Goal: Task Accomplishment & Management: Manage account settings

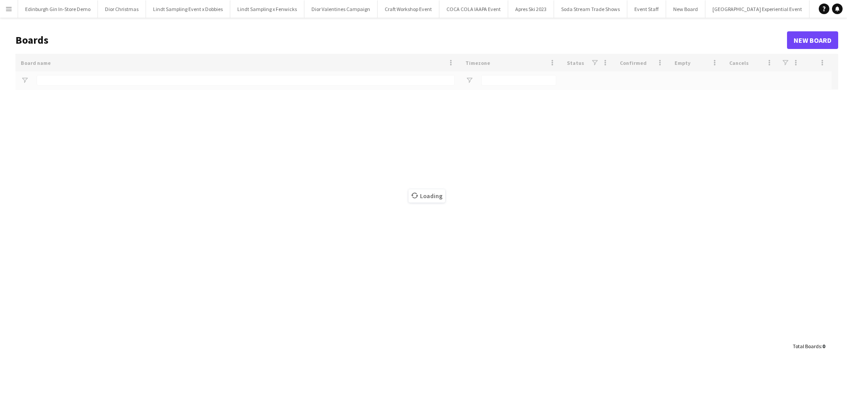
type input "**********"
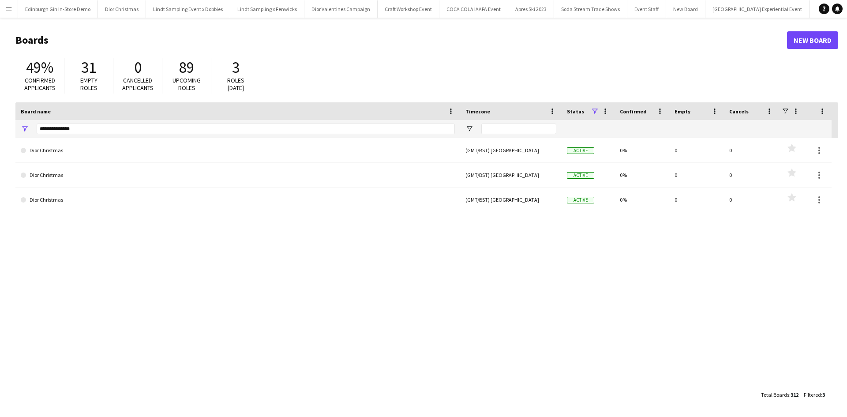
click at [8, 7] on app-icon "Menu" at bounding box center [8, 8] width 7 height 7
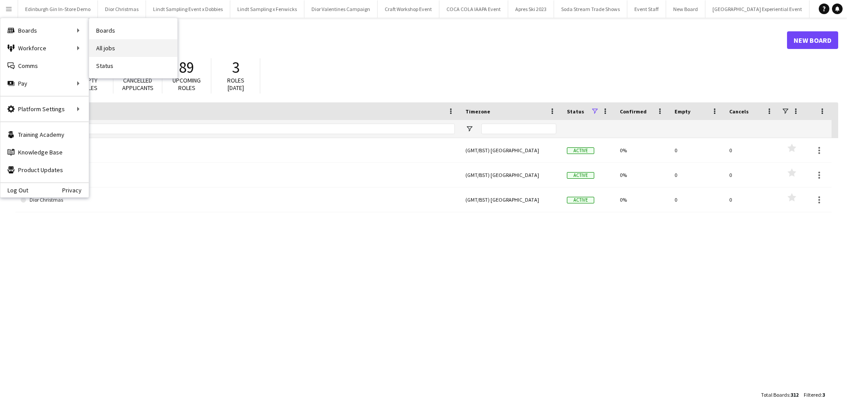
click at [101, 44] on link "All jobs" at bounding box center [133, 48] width 88 height 18
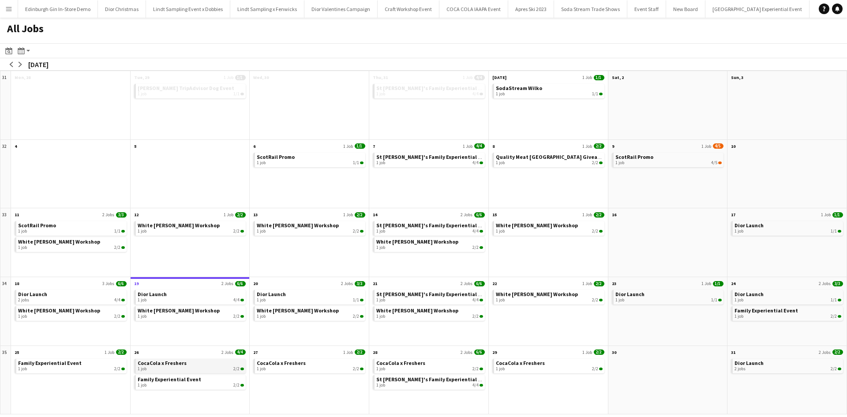
click at [192, 359] on link "CocaCola x Freshers 1 job 2/2" at bounding box center [191, 365] width 107 height 13
click at [10, 9] on app-icon "Menu" at bounding box center [8, 8] width 7 height 7
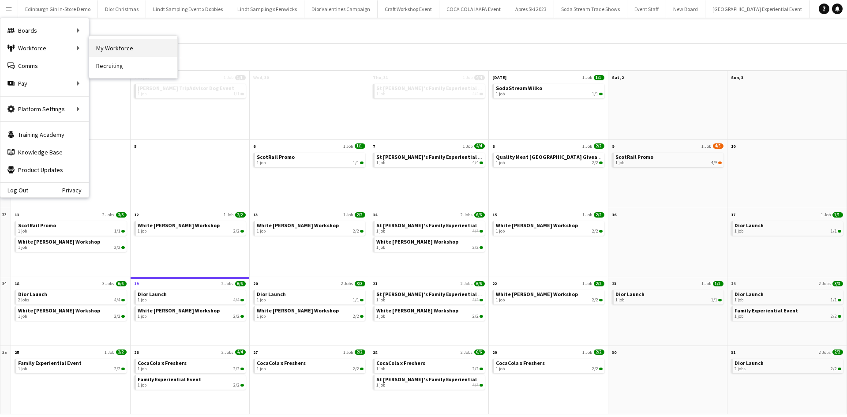
click at [123, 52] on link "My Workforce" at bounding box center [133, 48] width 88 height 18
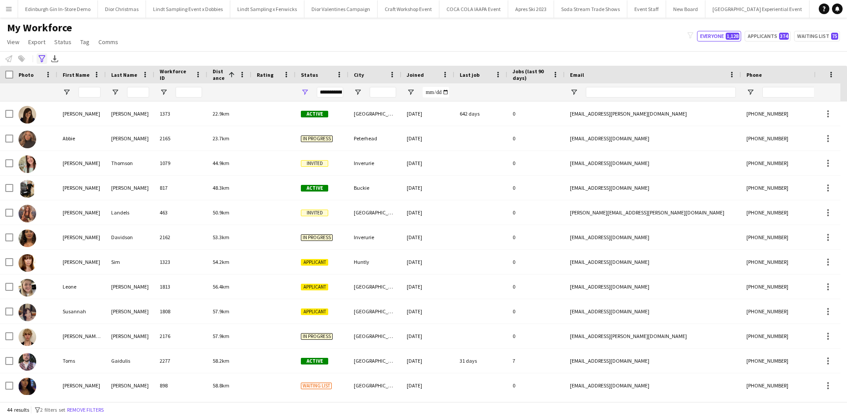
click at [41, 60] on icon "Advanced filters" at bounding box center [41, 58] width 7 height 7
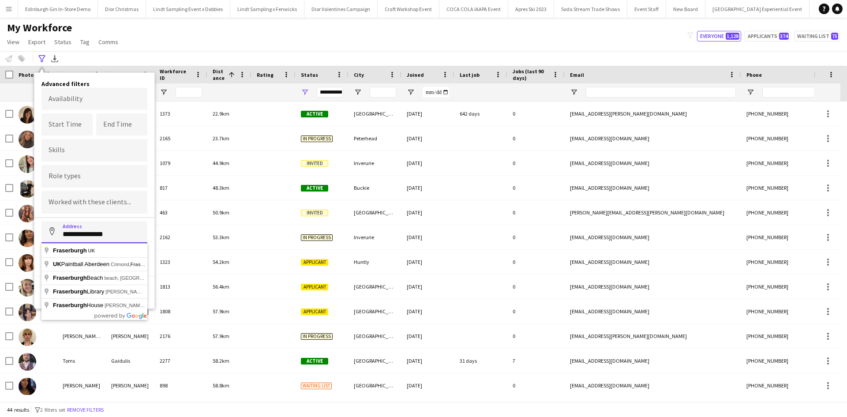
drag, startPoint x: 116, startPoint y: 235, endPoint x: 41, endPoint y: 230, distance: 75.2
click at [41, 230] on div "**********" at bounding box center [94, 191] width 120 height 236
drag, startPoint x: 125, startPoint y: 236, endPoint x: 61, endPoint y: 234, distance: 64.0
click at [61, 234] on input "**********" at bounding box center [94, 232] width 106 height 22
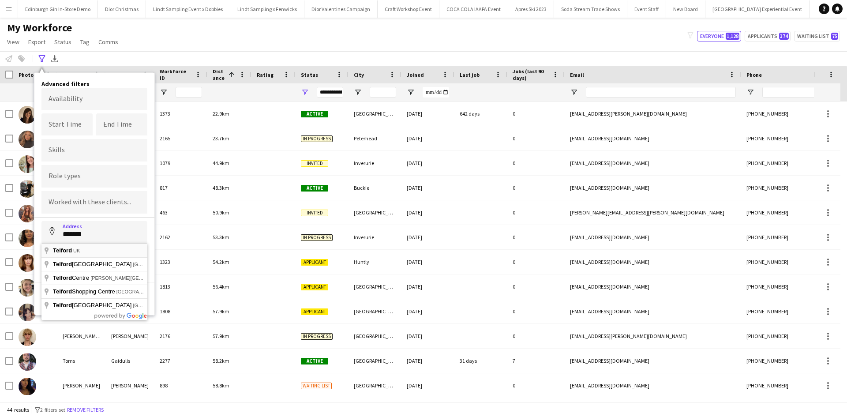
type input "**********"
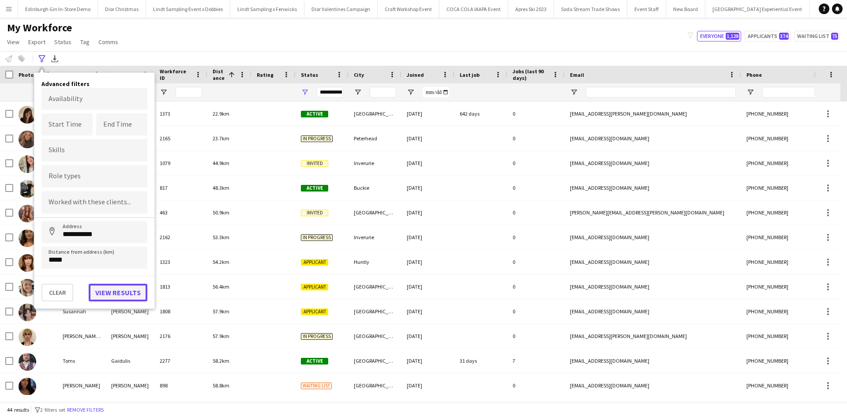
click at [109, 293] on button "View results" at bounding box center [118, 293] width 59 height 18
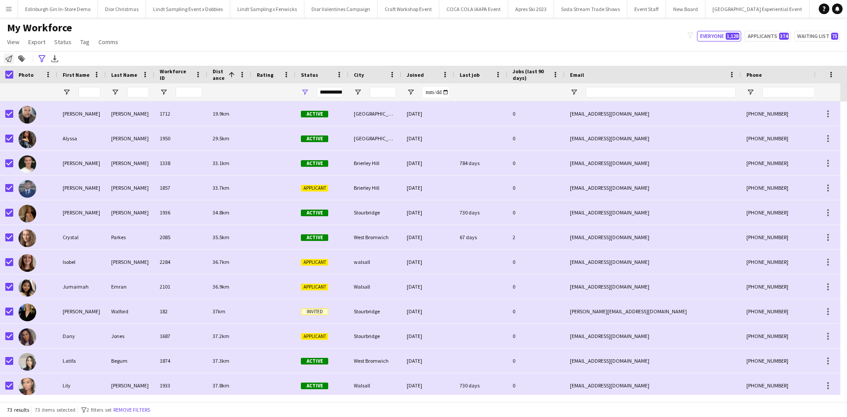
click at [11, 60] on icon "Notify workforce" at bounding box center [8, 58] width 7 height 7
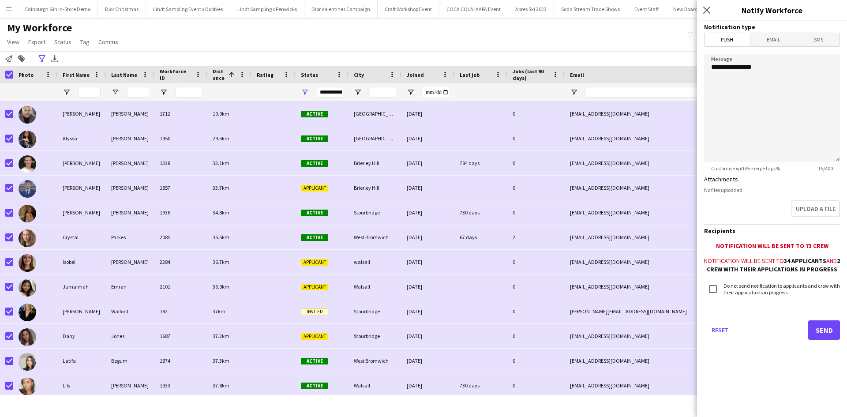
click at [769, 30] on h3 "Notification type" at bounding box center [772, 27] width 136 height 8
click at [771, 38] on span "Email" at bounding box center [774, 39] width 47 height 13
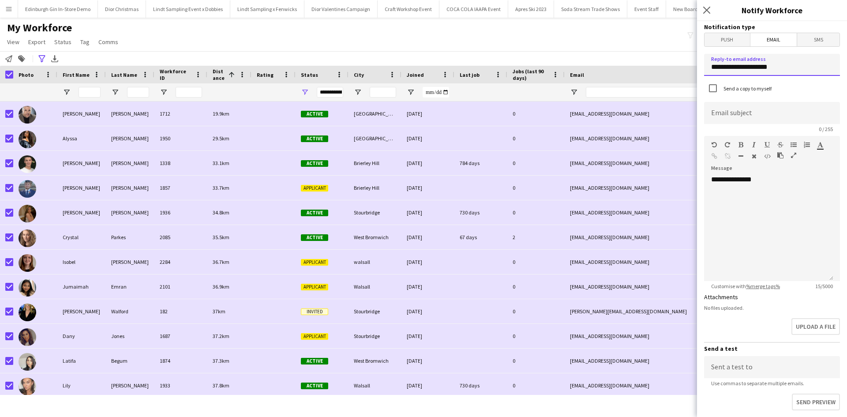
drag, startPoint x: 782, startPoint y: 64, endPoint x: 709, endPoint y: 69, distance: 73.9
click at [709, 69] on input "**********" at bounding box center [772, 65] width 136 height 22
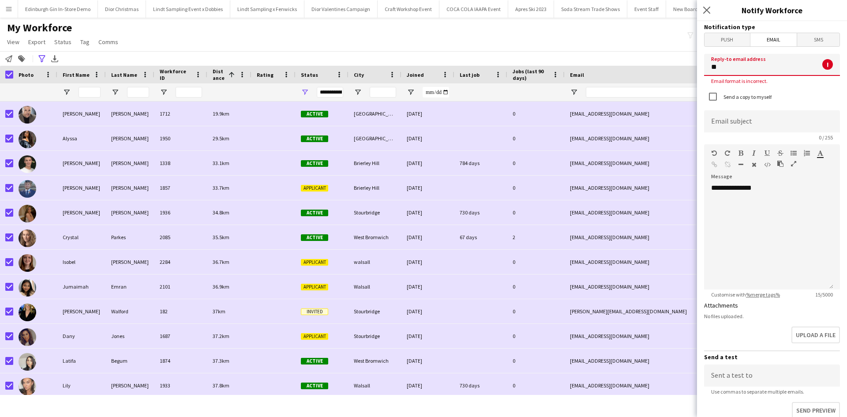
type input "**********"
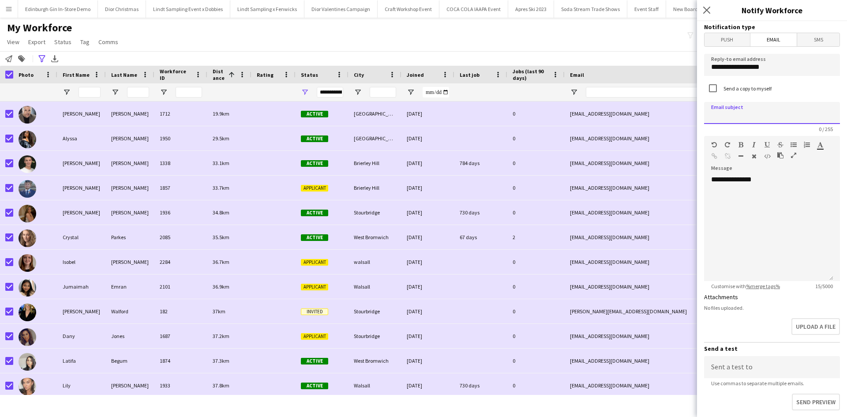
click at [749, 112] on input at bounding box center [772, 113] width 136 height 22
type input "**********"
click at [784, 195] on div "**********" at bounding box center [768, 228] width 129 height 106
drag, startPoint x: 765, startPoint y: 198, endPoint x: 710, endPoint y: 200, distance: 55.2
click at [710, 200] on div "**********" at bounding box center [768, 228] width 129 height 106
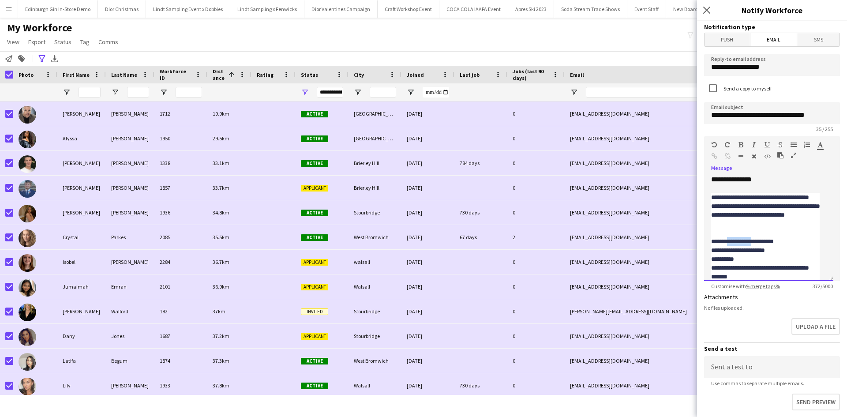
drag, startPoint x: 731, startPoint y: 240, endPoint x: 759, endPoint y: 240, distance: 28.7
click at [759, 240] on div "**********" at bounding box center [765, 241] width 109 height 9
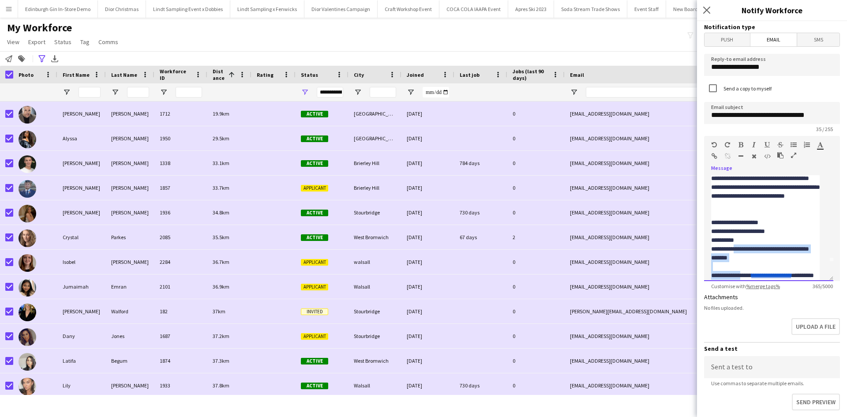
scroll to position [40, 0]
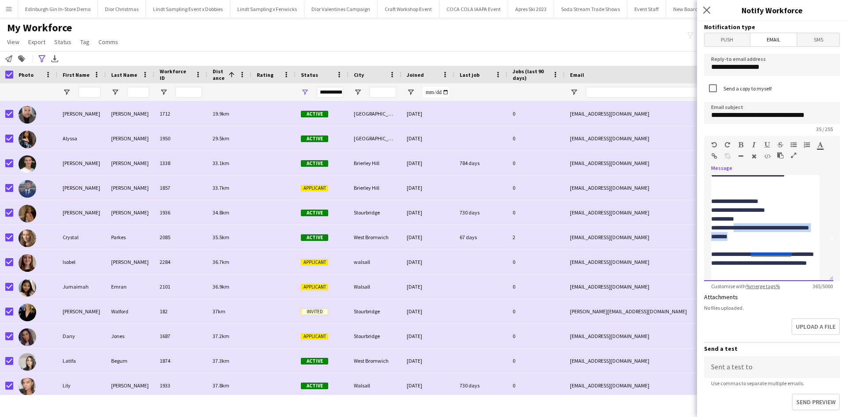
drag, startPoint x: 740, startPoint y: 266, endPoint x: 760, endPoint y: 236, distance: 36.6
click at [760, 236] on div "**********" at bounding box center [765, 232] width 109 height 18
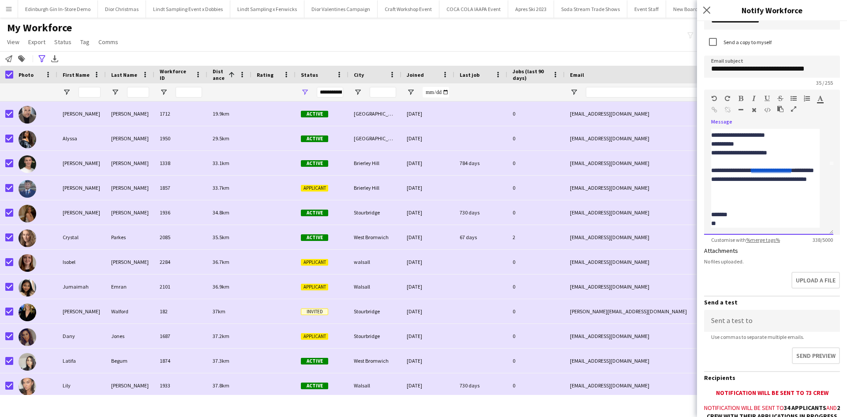
scroll to position [149, 0]
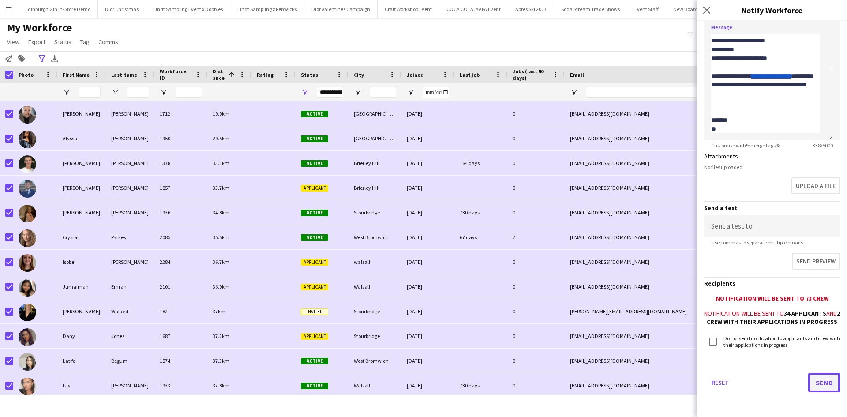
click at [818, 376] on button "Send" at bounding box center [824, 382] width 32 height 19
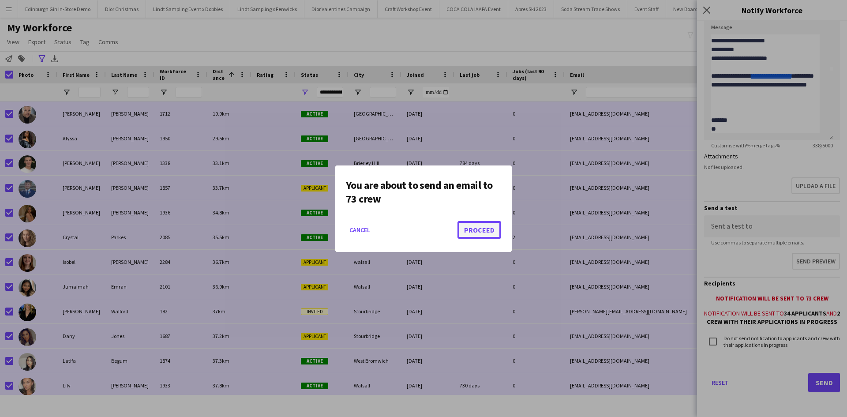
click at [481, 231] on button "Proceed" at bounding box center [480, 230] width 44 height 18
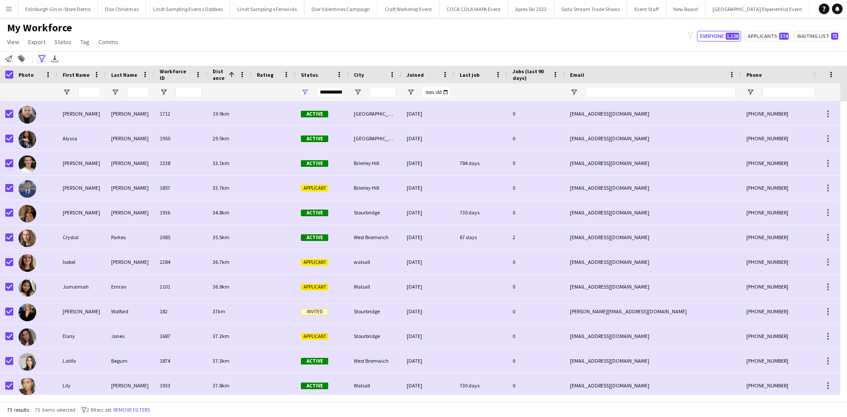
click at [43, 59] on icon at bounding box center [41, 58] width 7 height 7
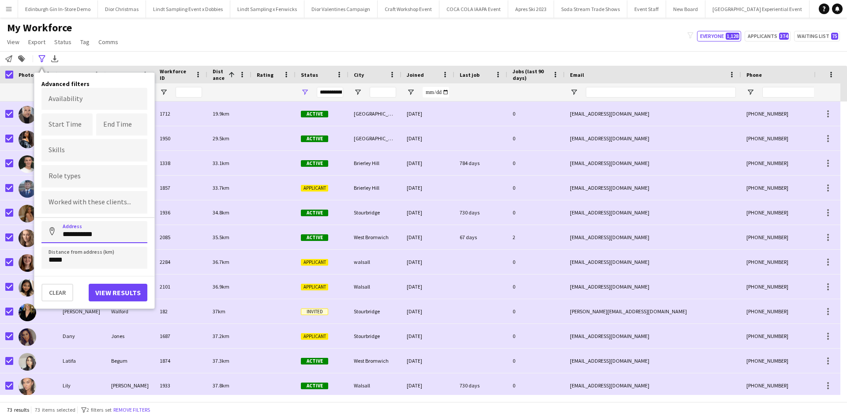
drag, startPoint x: 108, startPoint y: 233, endPoint x: 52, endPoint y: 231, distance: 56.5
click at [52, 231] on input "**********" at bounding box center [94, 232] width 106 height 22
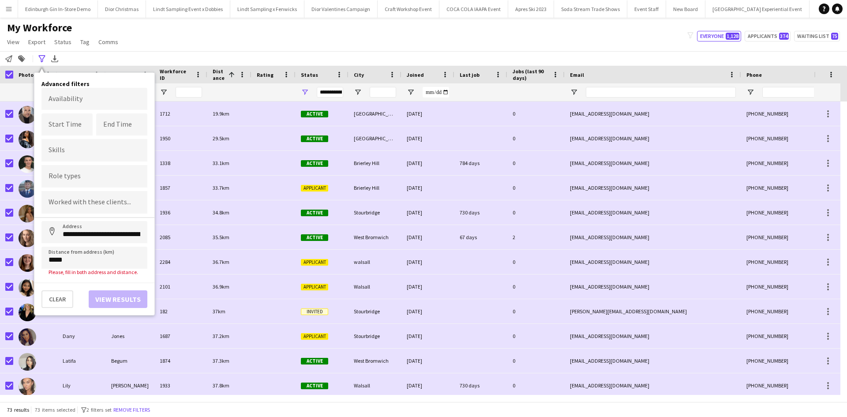
type input "**********"
click at [99, 288] on button "View results" at bounding box center [118, 293] width 59 height 18
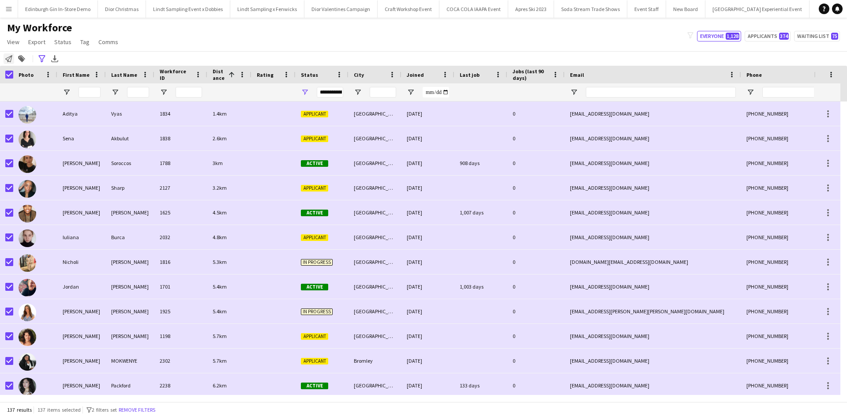
click at [9, 62] on icon "Notify workforce" at bounding box center [8, 58] width 7 height 7
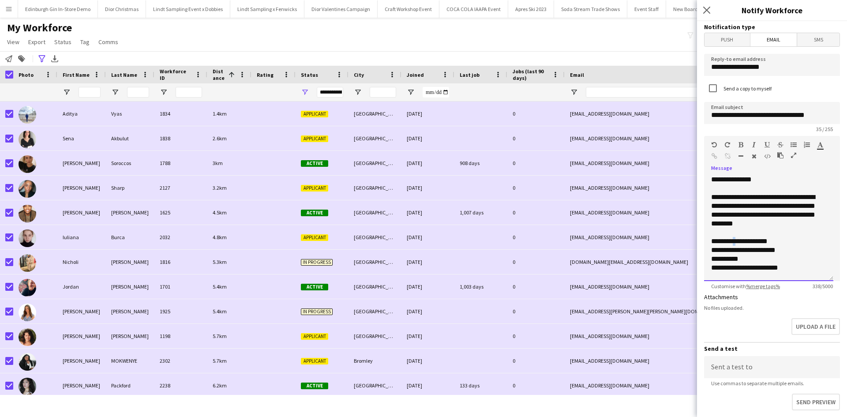
click at [738, 241] on div "**********" at bounding box center [765, 241] width 109 height 9
drag, startPoint x: 740, startPoint y: 270, endPoint x: 787, endPoint y: 266, distance: 46.5
click at [787, 266] on div "**********" at bounding box center [765, 267] width 109 height 9
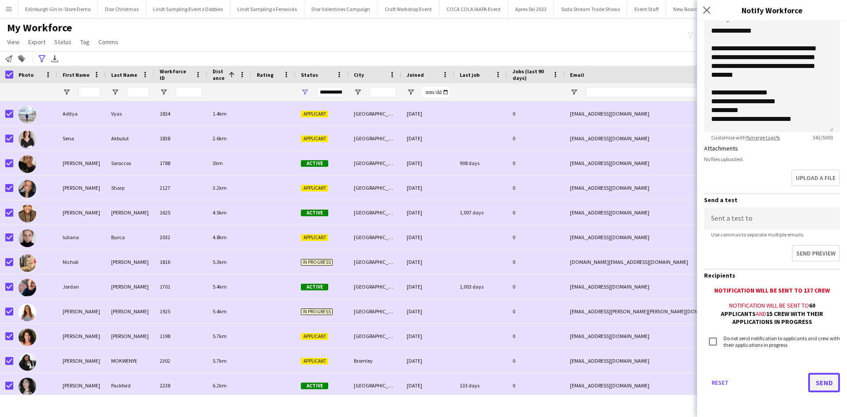
click at [810, 379] on button "Send" at bounding box center [824, 382] width 32 height 19
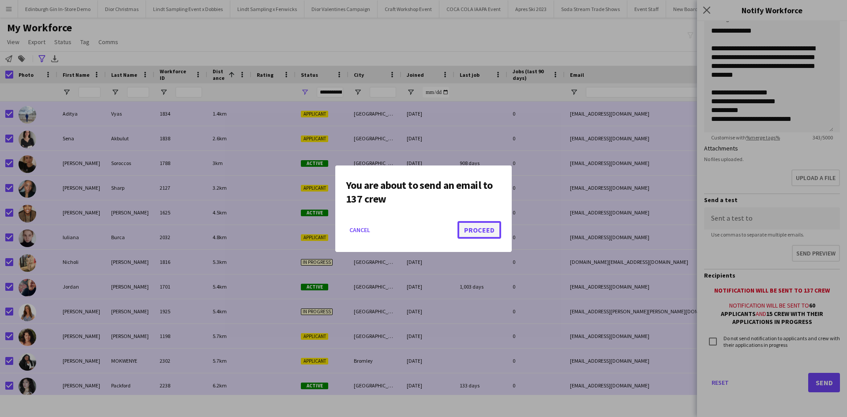
click at [481, 233] on button "Proceed" at bounding box center [480, 230] width 44 height 18
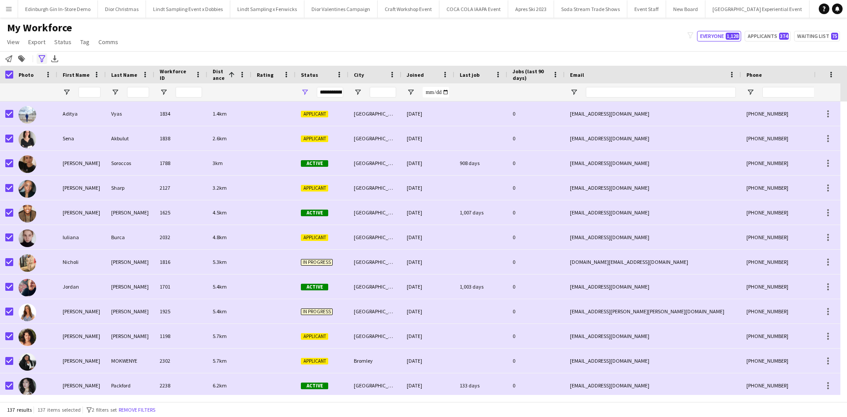
click at [42, 53] on div "Advanced filters" at bounding box center [42, 58] width 11 height 11
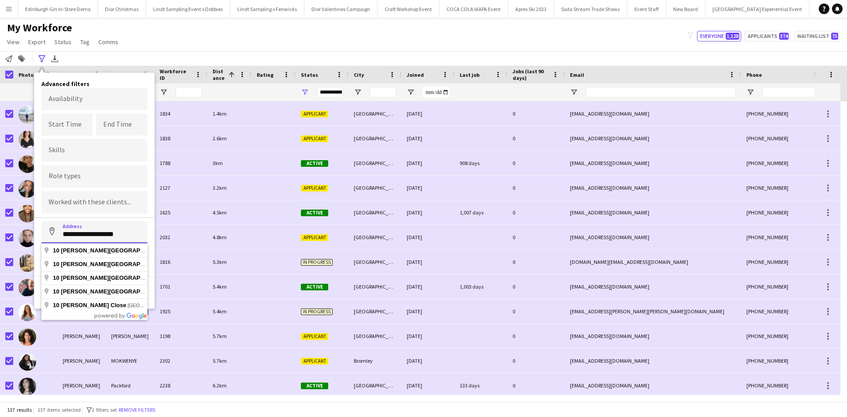
drag, startPoint x: 125, startPoint y: 236, endPoint x: 60, endPoint y: 233, distance: 64.5
click at [60, 233] on input "**********" at bounding box center [94, 232] width 106 height 22
drag, startPoint x: 136, startPoint y: 234, endPoint x: 63, endPoint y: 235, distance: 73.7
click at [63, 235] on input "**********" at bounding box center [94, 232] width 106 height 22
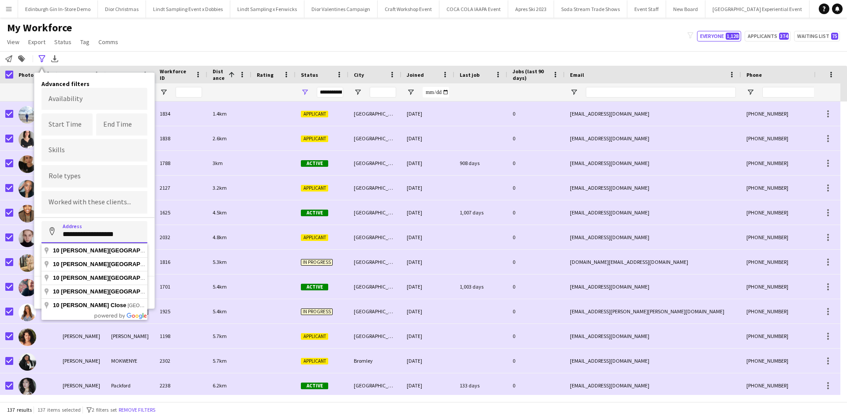
paste input "**********"
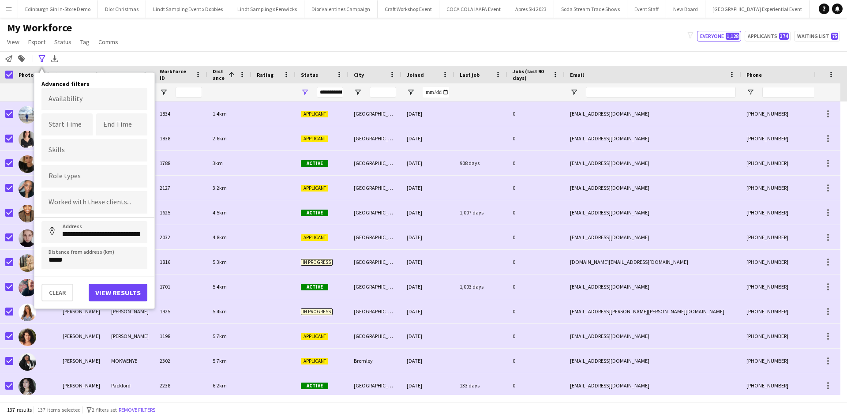
scroll to position [0, 0]
type input "**********"
drag, startPoint x: 56, startPoint y: 259, endPoint x: 46, endPoint y: 259, distance: 9.7
click at [46, 259] on input "*****" at bounding box center [94, 258] width 106 height 22
type input "*****"
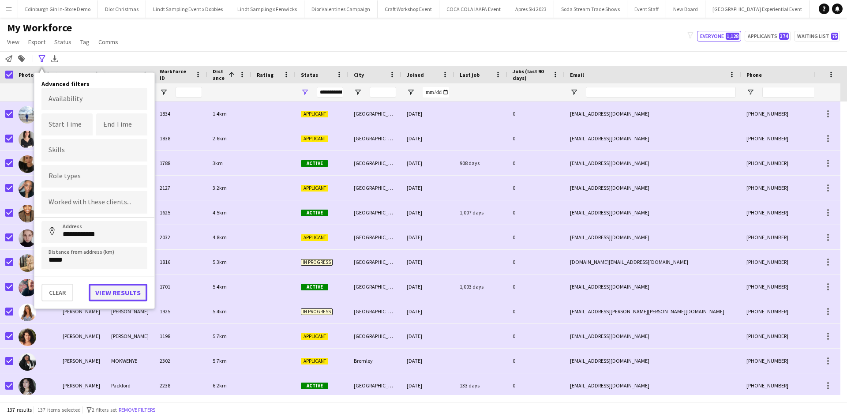
click at [105, 291] on button "View results" at bounding box center [118, 293] width 59 height 18
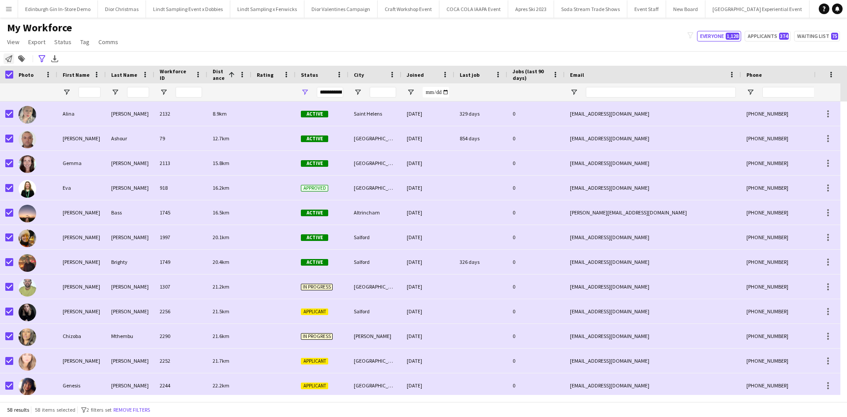
click at [10, 60] on icon "Notify workforce" at bounding box center [8, 58] width 7 height 7
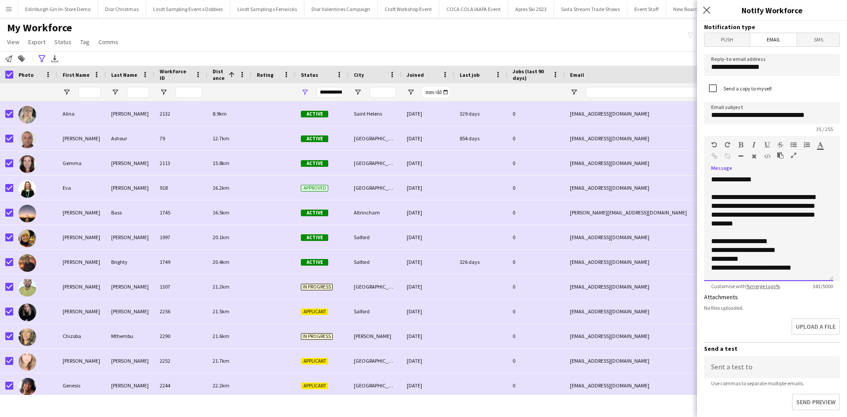
click at [737, 240] on div "**********" at bounding box center [765, 241] width 109 height 9
drag, startPoint x: 741, startPoint y: 270, endPoint x: 806, endPoint y: 269, distance: 64.4
click at [806, 269] on div "**********" at bounding box center [765, 267] width 109 height 9
click at [728, 241] on div "**********" at bounding box center [765, 241] width 109 height 9
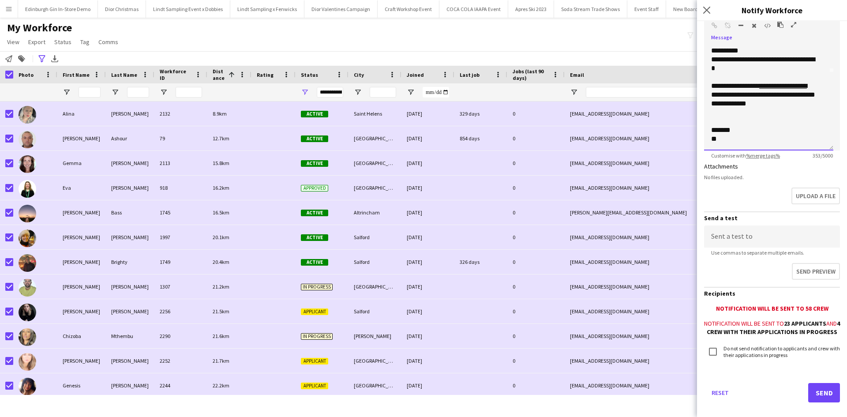
scroll to position [132, 0]
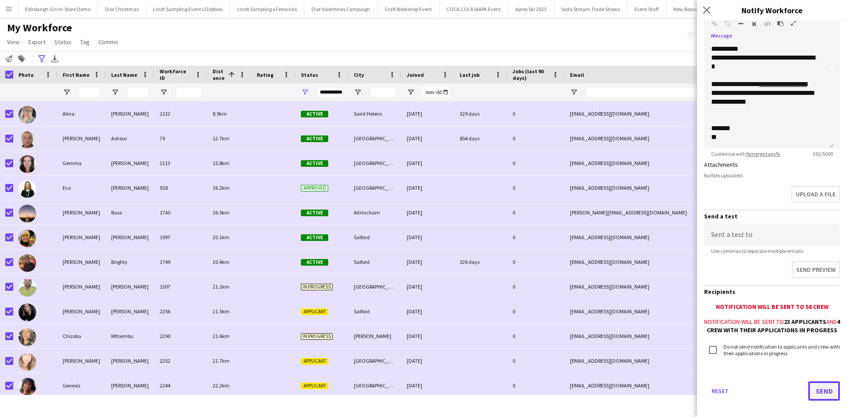
click at [815, 396] on button "Send" at bounding box center [824, 390] width 32 height 19
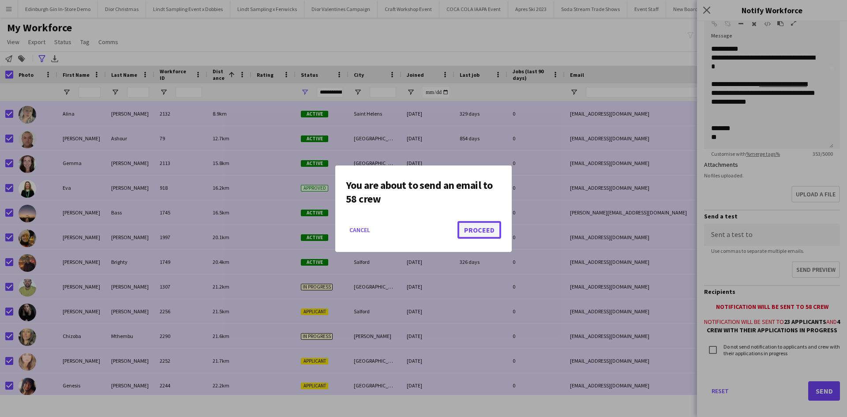
click at [485, 233] on button "Proceed" at bounding box center [480, 230] width 44 height 18
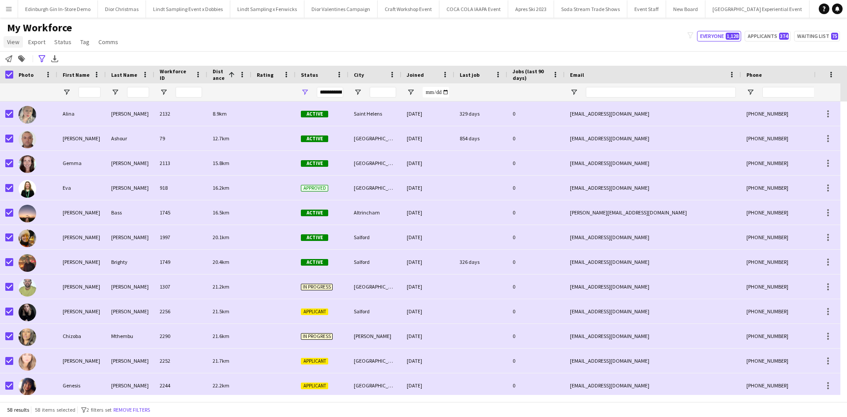
click at [15, 39] on span "View" at bounding box center [13, 42] width 12 height 8
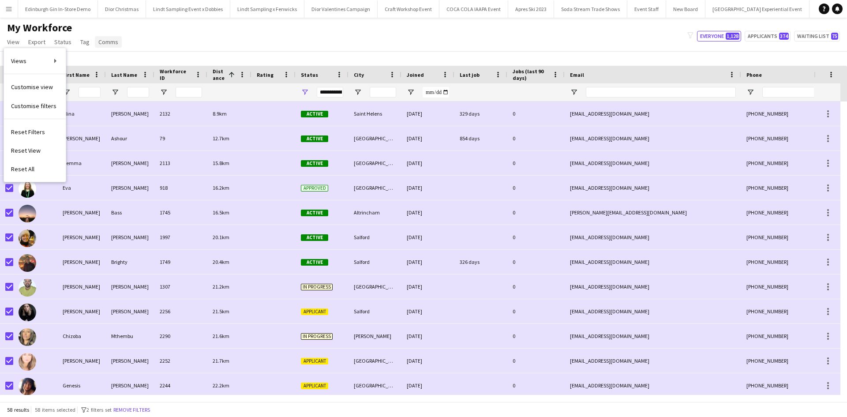
click at [103, 47] on link "Comms" at bounding box center [108, 41] width 27 height 11
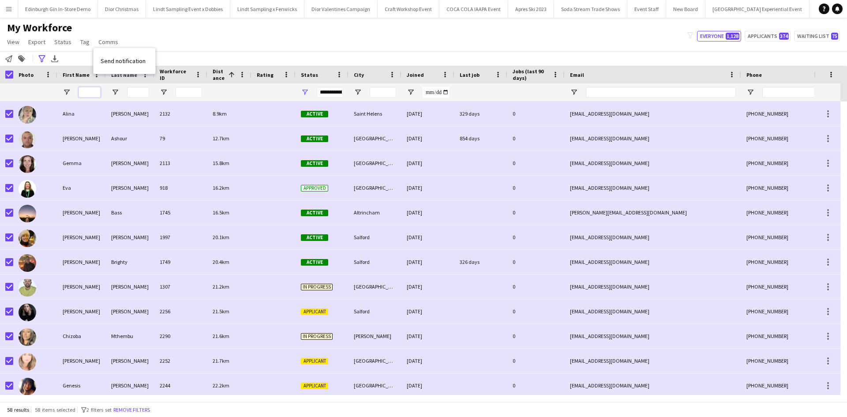
click at [87, 89] on input "First Name Filter Input" at bounding box center [90, 92] width 22 height 11
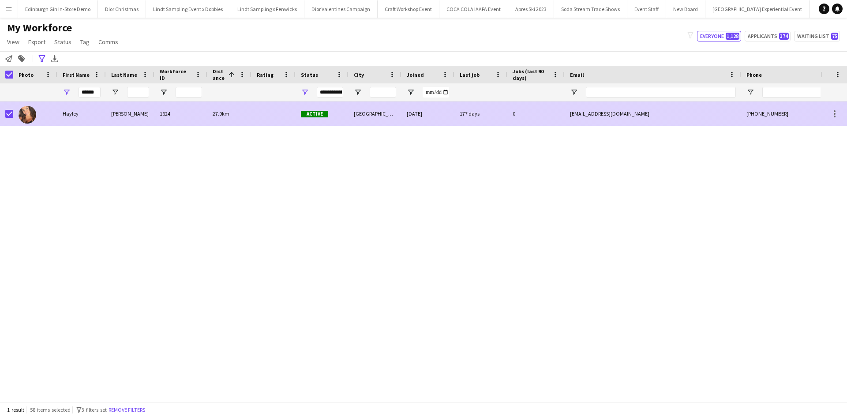
click at [71, 117] on div "Hayley" at bounding box center [81, 113] width 49 height 24
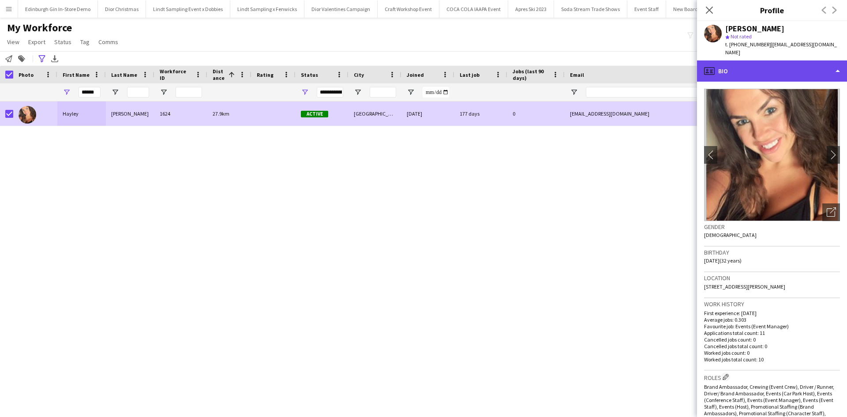
click at [764, 72] on div "profile Bio" at bounding box center [772, 70] width 150 height 21
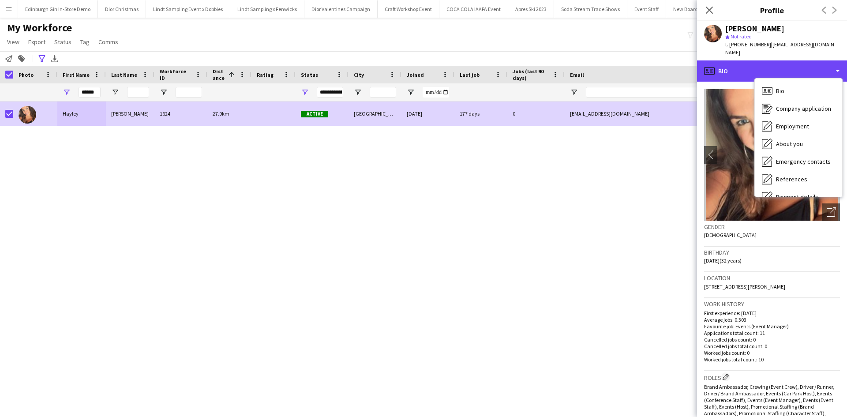
scroll to position [101, 0]
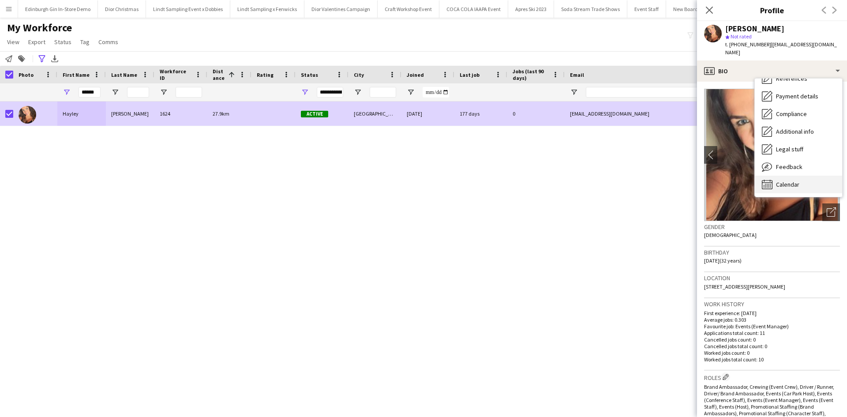
click at [803, 176] on div "Calendar Calendar" at bounding box center [798, 185] width 87 height 18
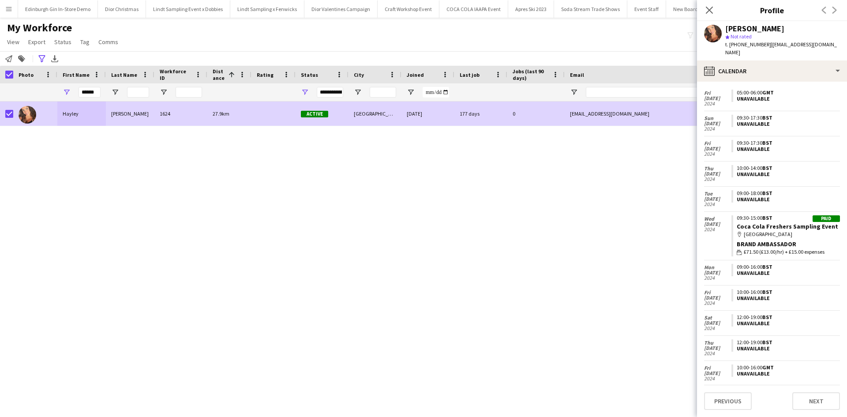
scroll to position [917, 0]
drag, startPoint x: 97, startPoint y: 91, endPoint x: 81, endPoint y: 93, distance: 15.5
click at [81, 93] on input "******" at bounding box center [90, 92] width 22 height 11
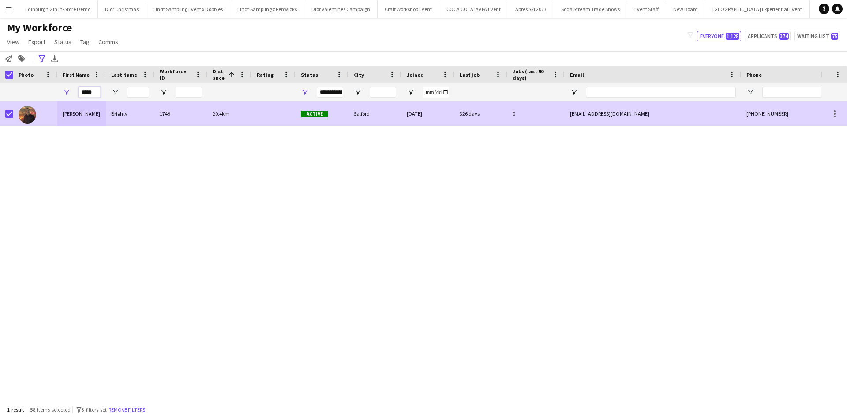
type input "*****"
click at [76, 110] on div "Glenn" at bounding box center [81, 113] width 49 height 24
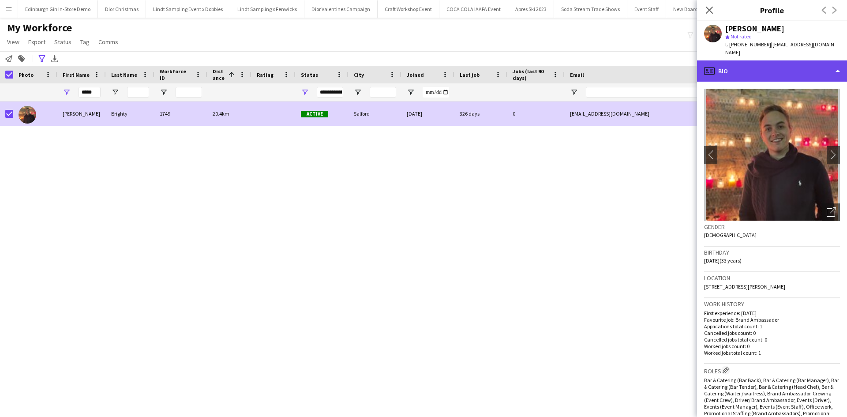
click at [795, 64] on div "profile Bio" at bounding box center [772, 70] width 150 height 21
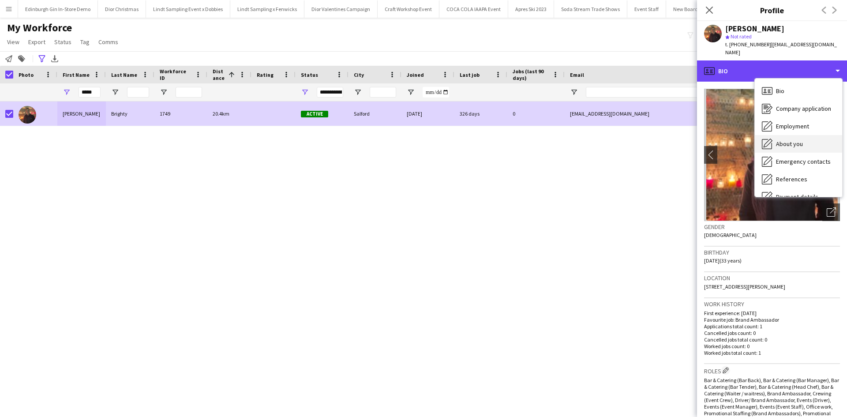
scroll to position [101, 0]
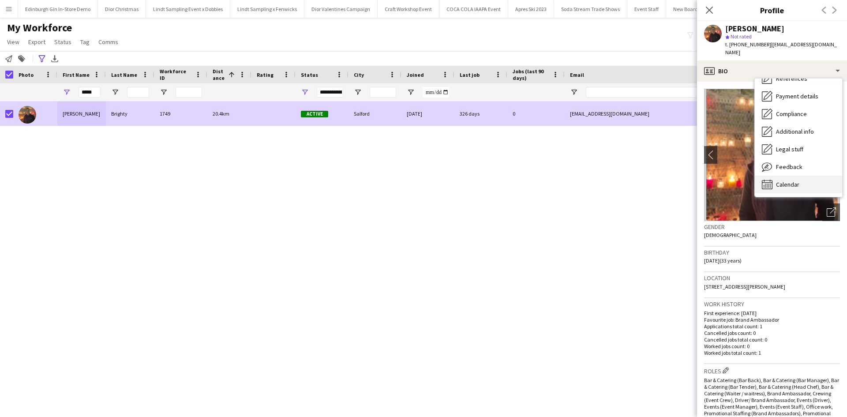
click at [803, 180] on div "Calendar Calendar" at bounding box center [798, 185] width 87 height 18
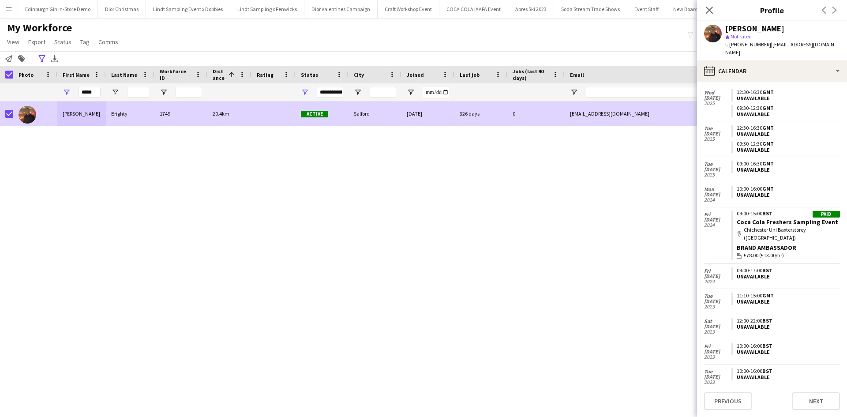
scroll to position [743, 0]
drag, startPoint x: 96, startPoint y: 95, endPoint x: 81, endPoint y: 90, distance: 16.1
click at [82, 91] on input "*****" at bounding box center [90, 92] width 22 height 11
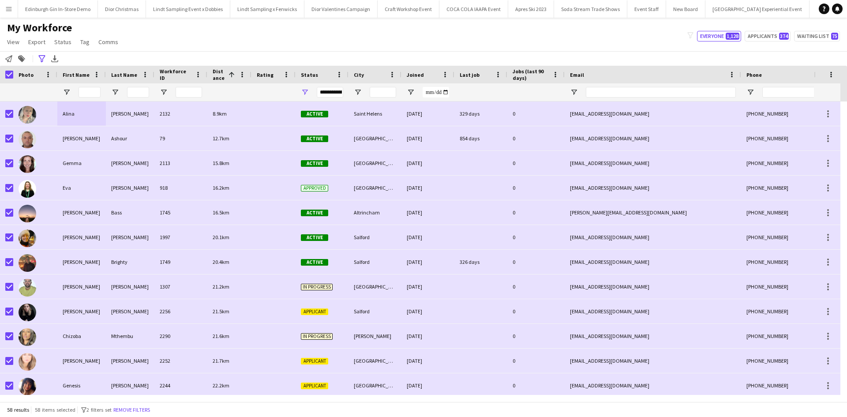
click at [5, 10] on button "Menu" at bounding box center [9, 9] width 18 height 18
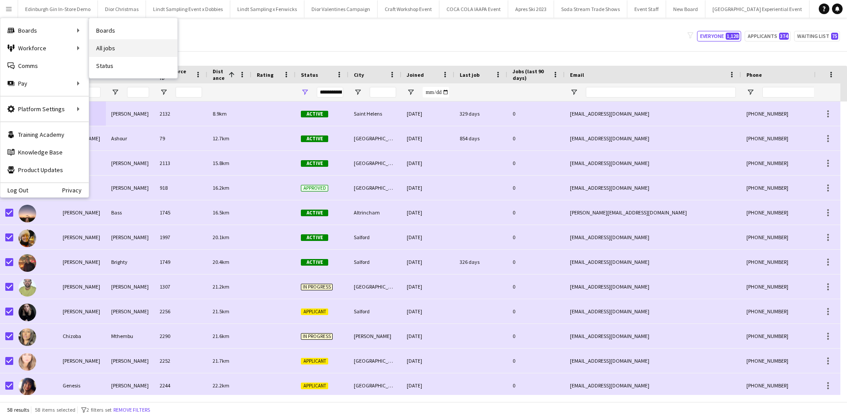
click at [116, 49] on link "All jobs" at bounding box center [133, 48] width 88 height 18
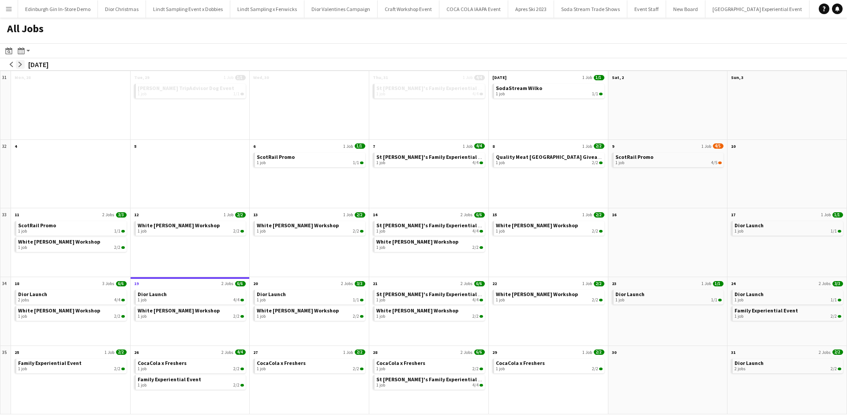
click at [22, 66] on app-icon "arrow-right" at bounding box center [20, 64] width 5 height 5
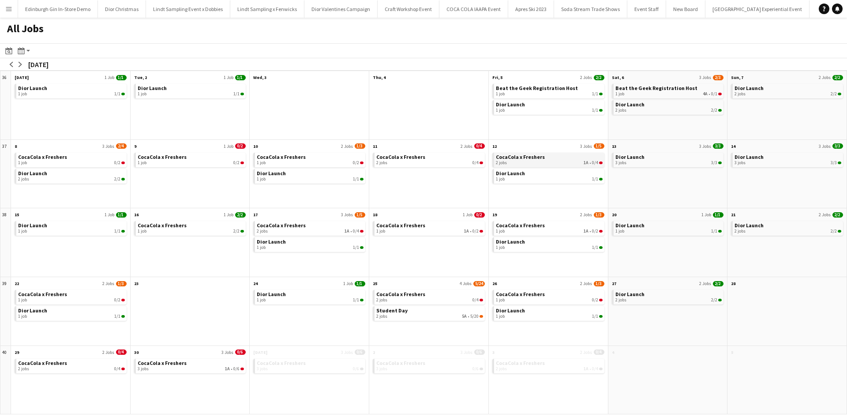
click at [555, 161] on div "2 jobs 1A • 0/4" at bounding box center [549, 162] width 107 height 5
click at [14, 8] on button "Menu" at bounding box center [9, 9] width 18 height 18
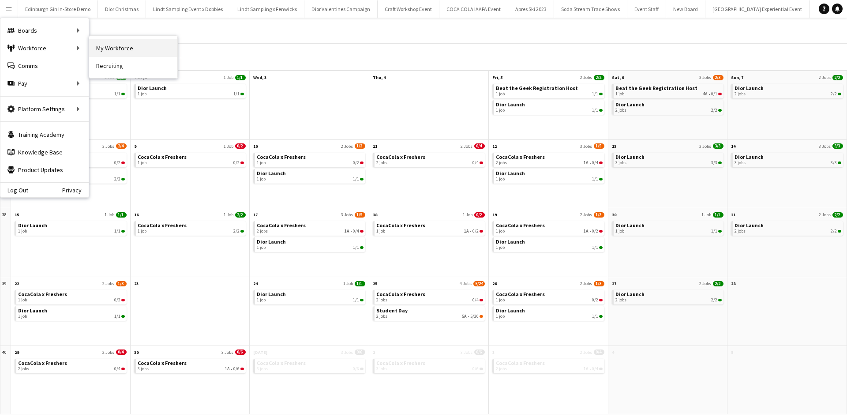
click at [121, 47] on link "My Workforce" at bounding box center [133, 48] width 88 height 18
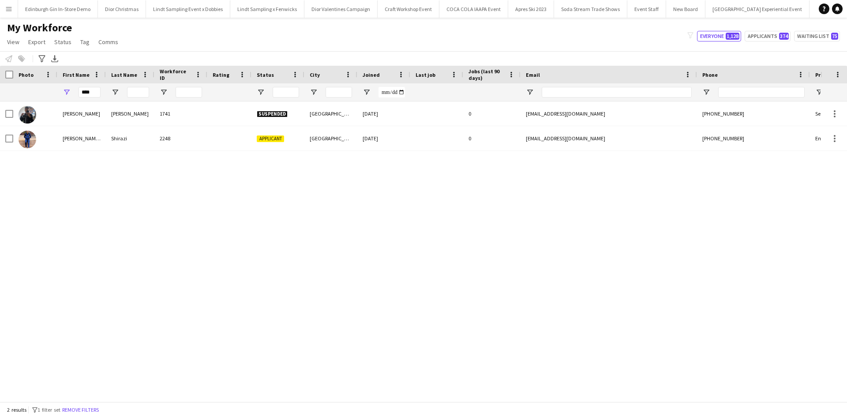
click at [11, 7] on app-icon "Menu" at bounding box center [8, 8] width 7 height 7
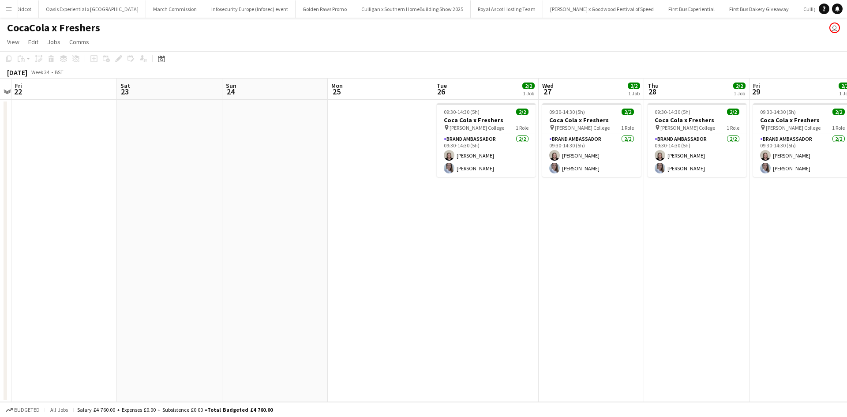
scroll to position [0, 398]
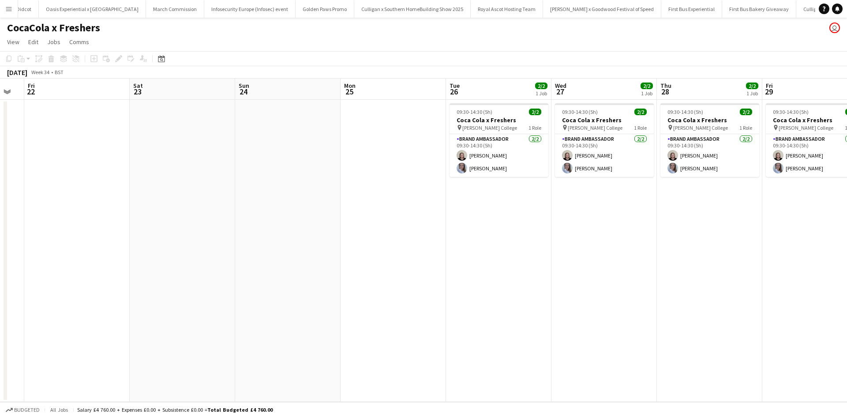
drag, startPoint x: 607, startPoint y: 297, endPoint x: 210, endPoint y: 292, distance: 397.6
click at [210, 292] on app-calendar-viewport "Mon 18 Tue 19 Wed 20 Thu 21 Fri 22 Sat 23 Sun 24 Mon 25 Tue 26 2/2 1 Job Wed 27…" at bounding box center [423, 240] width 847 height 323
click at [498, 169] on app-card-role "Brand Ambassador 2/2 09:30-14:30 (5h) Natasha Fountain Ashleigh Fountain" at bounding box center [499, 155] width 99 height 43
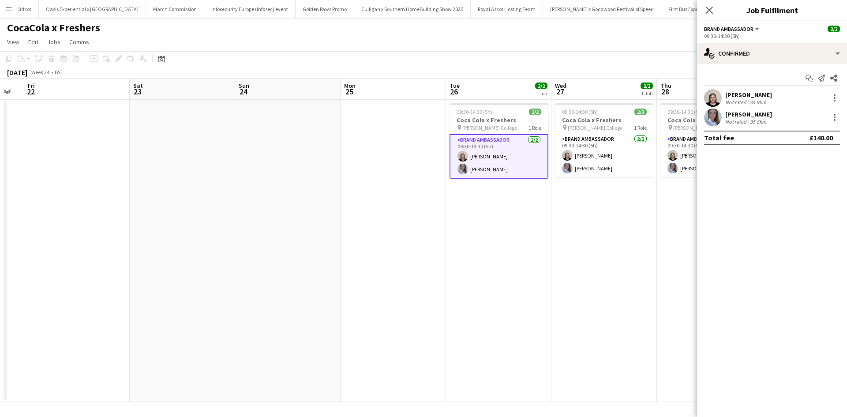
click at [750, 117] on div "Ashleigh Fountain" at bounding box center [748, 114] width 47 height 8
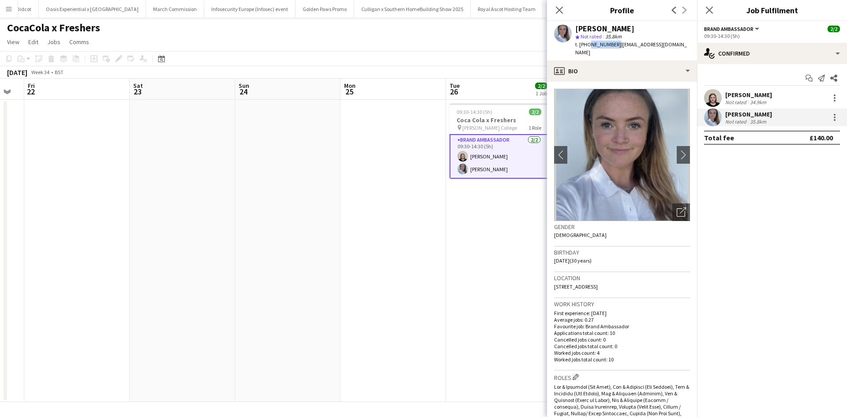
drag, startPoint x: 613, startPoint y: 46, endPoint x: 587, endPoint y: 45, distance: 26.1
click at [587, 45] on span "t. +447502343434" at bounding box center [598, 44] width 46 height 7
copy span "7502343434"
click at [499, 154] on app-card-role "Brand Ambassador 2/2 09:30-14:30 (5h) Natasha Fountain Ashleigh Fountain" at bounding box center [499, 156] width 99 height 45
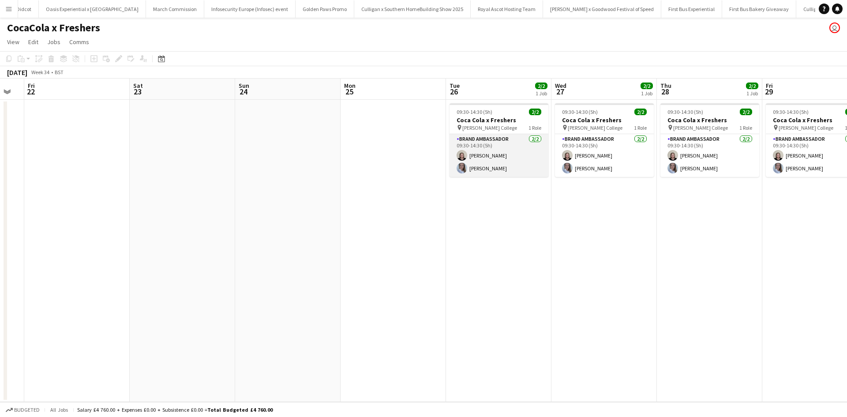
click at [499, 154] on app-card-role "Brand Ambassador 2/2 09:30-14:30 (5h) Natasha Fountain Ashleigh Fountain" at bounding box center [499, 155] width 99 height 43
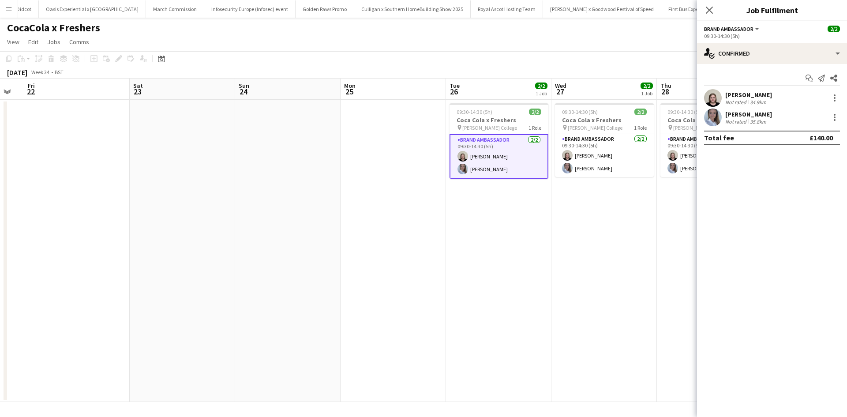
click at [739, 95] on div "Natasha Fountain" at bounding box center [748, 95] width 47 height 8
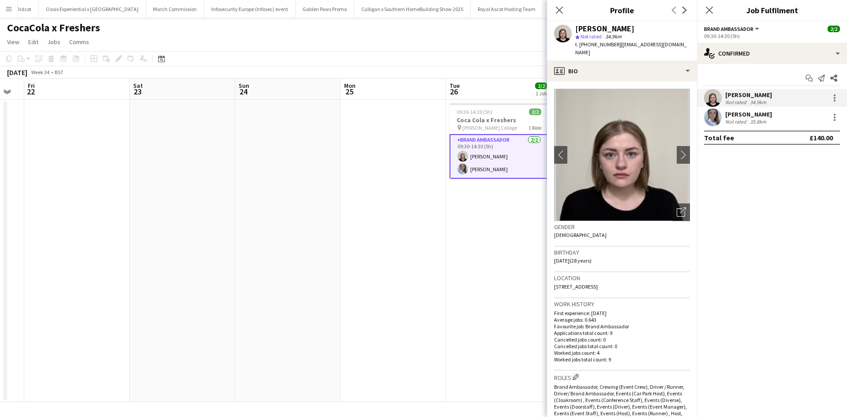
drag, startPoint x: 615, startPoint y: 44, endPoint x: 588, endPoint y: 44, distance: 26.9
click at [588, 44] on div "t. +447490223224 | natfountain@outlook.com" at bounding box center [632, 49] width 115 height 16
copy span "7490223224"
click at [560, 8] on icon "Close pop-in" at bounding box center [559, 10] width 8 height 8
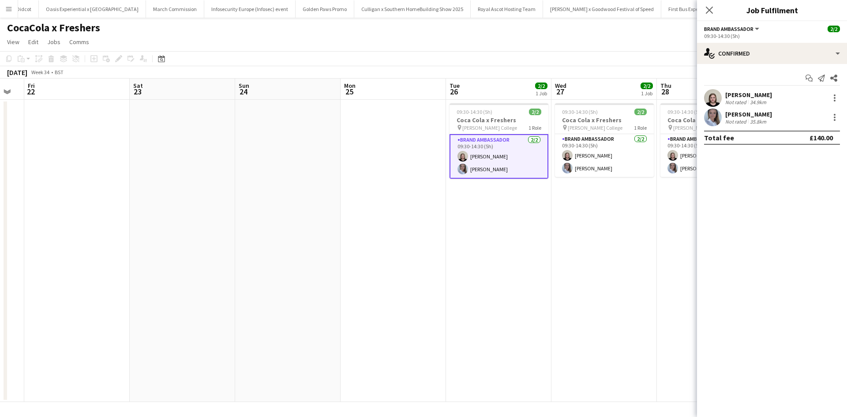
click at [549, 304] on app-date-cell "09:30-14:30 (5h) 2/2 Coca Cola x Freshers pin Peter Symonds College 1 Role Bran…" at bounding box center [498, 251] width 105 height 302
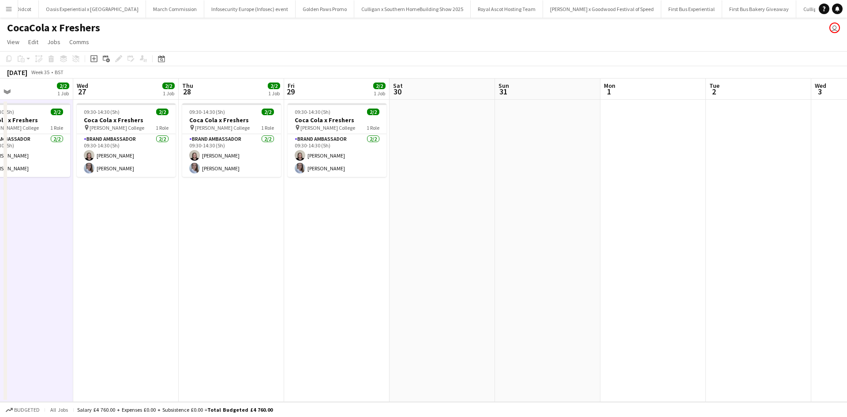
drag, startPoint x: 662, startPoint y: 300, endPoint x: 66, endPoint y: 253, distance: 597.9
click at [88, 254] on app-calendar-viewport "Sun 24 Mon 25 Tue 26 2/2 1 Job Wed 27 2/2 1 Job Thu 28 2/2 1 Job Fri 29 2/2 1 J…" at bounding box center [423, 240] width 847 height 323
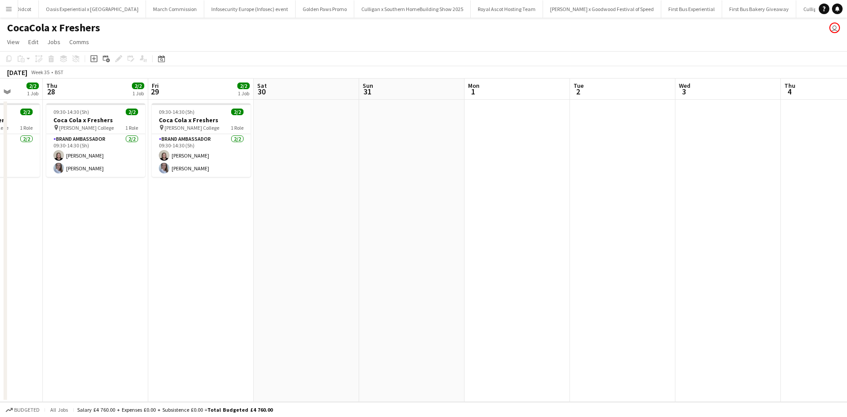
drag, startPoint x: 567, startPoint y: 271, endPoint x: 45, endPoint y: 244, distance: 522.2
click at [62, 246] on app-calendar-viewport "Sun 24 Mon 25 Tue 26 2/2 1 Job Wed 27 2/2 1 Job Thu 28 2/2 1 Job Fri 29 2/2 1 J…" at bounding box center [423, 240] width 847 height 323
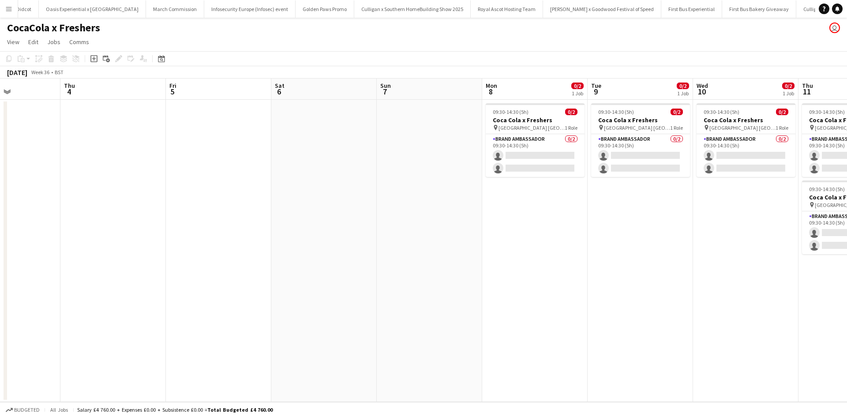
drag, startPoint x: 522, startPoint y: 269, endPoint x: 56, endPoint y: 225, distance: 468.0
click at [57, 225] on app-calendar-viewport "Mon 1 Tue 2 Wed 3 Thu 4 Fri 5 Sat 6 Sun 7 Mon 8 0/2 1 Job Tue 9 0/2 1 Job Wed 1…" at bounding box center [423, 240] width 847 height 323
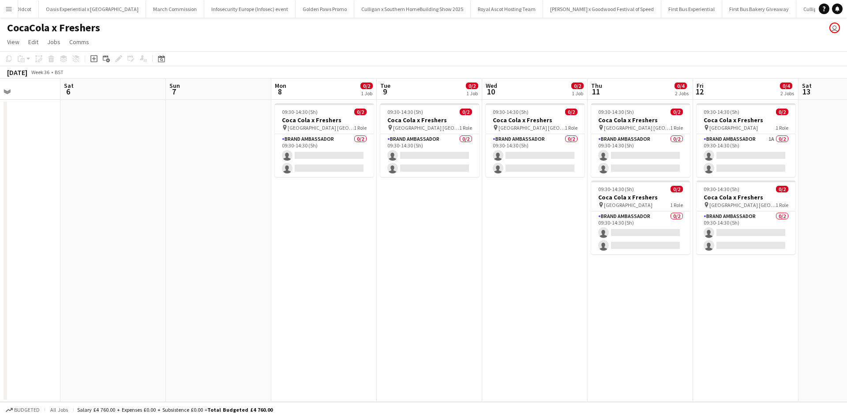
scroll to position [0, 258]
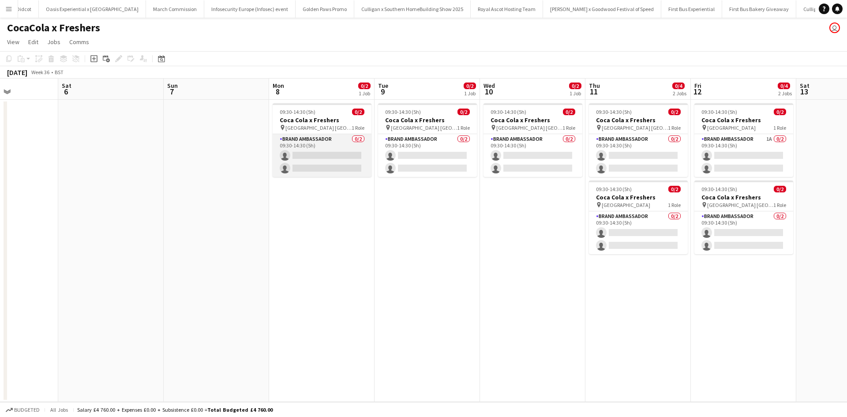
click at [340, 146] on app-card-role "Brand Ambassador 0/2 09:30-14:30 (5h) single-neutral-actions single-neutral-act…" at bounding box center [322, 155] width 99 height 43
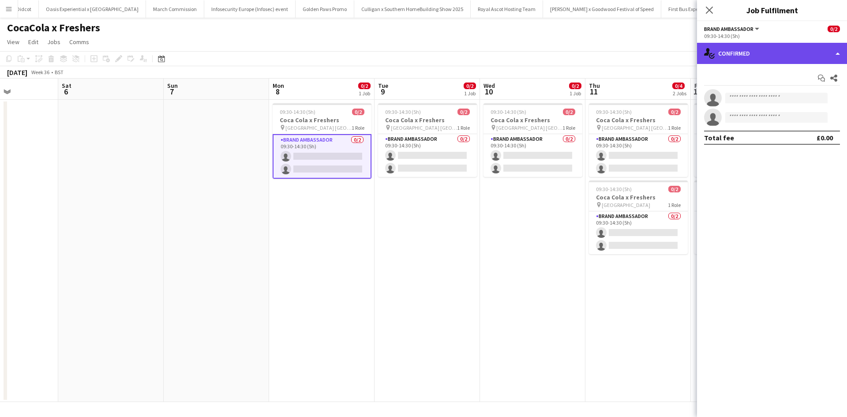
click at [789, 55] on div "single-neutral-actions-check-2 Confirmed" at bounding box center [772, 53] width 150 height 21
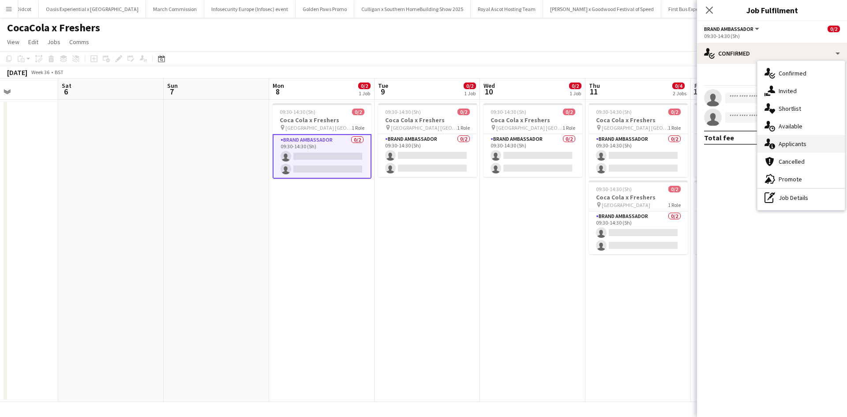
click at [809, 145] on div "single-neutral-actions-information Applicants" at bounding box center [801, 144] width 87 height 18
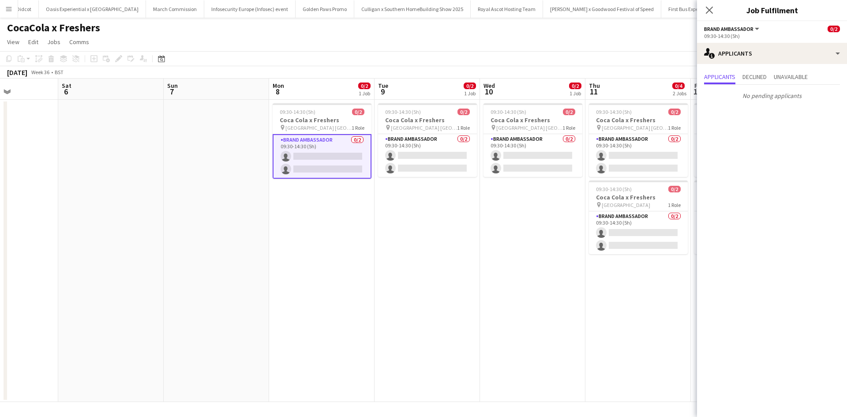
click at [625, 317] on app-date-cell "09:30-14:30 (5h) 0/2 Coca Cola x Freshers pin North East Scotland College Frase…" at bounding box center [637, 251] width 105 height 302
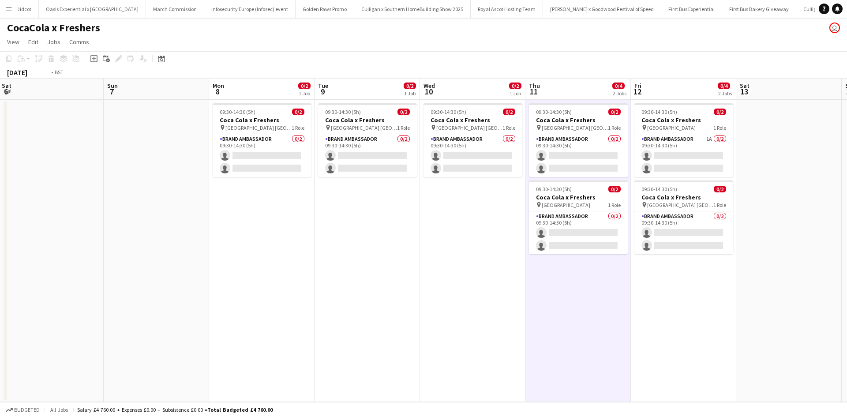
scroll to position [0, 395]
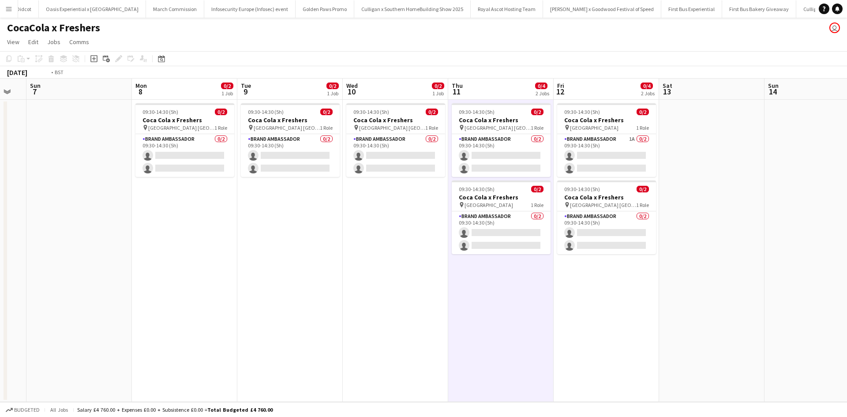
drag, startPoint x: 660, startPoint y: 305, endPoint x: 312, endPoint y: 298, distance: 348.2
click at [312, 298] on app-calendar-viewport "Wed 3 Thu 4 Fri 5 Sat 6 Sun 7 Mon 8 0/2 1 Job Tue 9 0/2 1 Job Wed 10 0/2 1 Job …" at bounding box center [423, 240] width 847 height 323
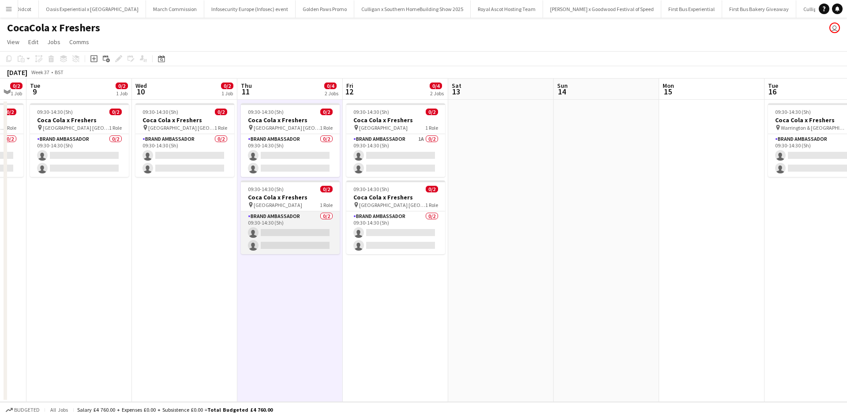
click at [304, 218] on app-card-role "Brand Ambassador 0/2 09:30-14:30 (5h) single-neutral-actions single-neutral-act…" at bounding box center [290, 232] width 99 height 43
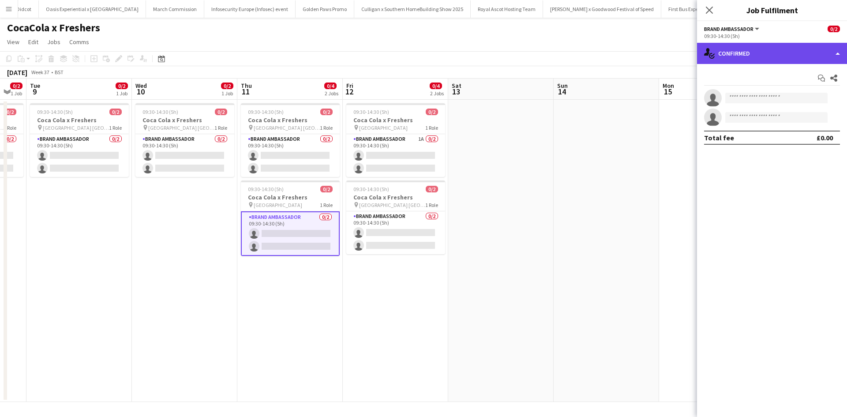
click at [789, 56] on div "single-neutral-actions-check-2 Confirmed" at bounding box center [772, 53] width 150 height 21
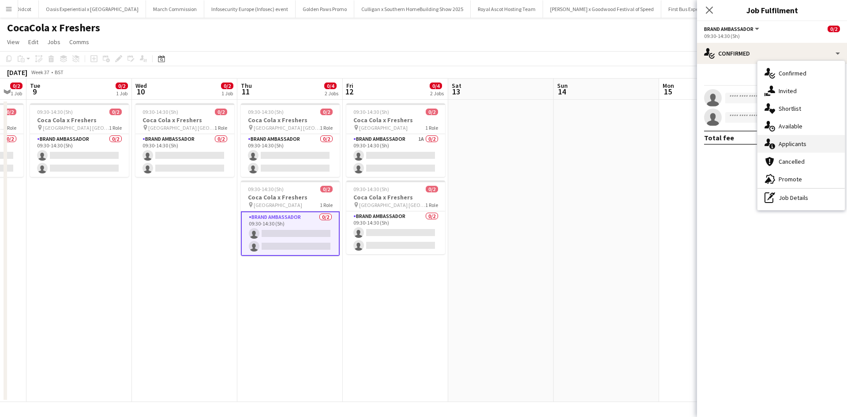
click at [817, 141] on div "single-neutral-actions-information Applicants" at bounding box center [801, 144] width 87 height 18
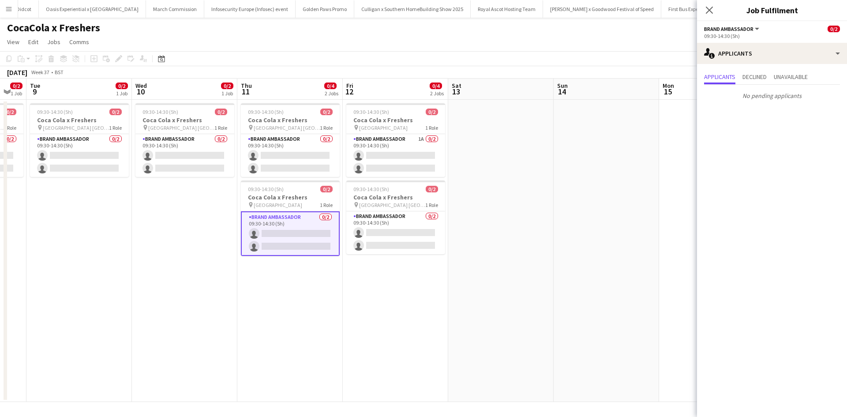
click at [607, 211] on app-date-cell at bounding box center [606, 251] width 105 height 302
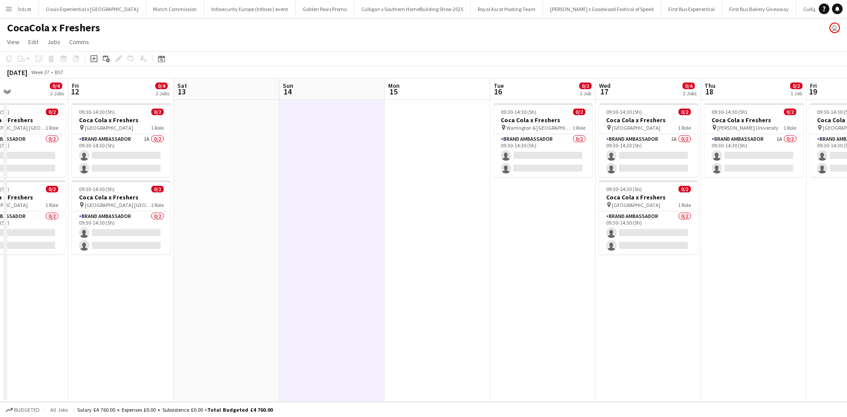
drag, startPoint x: 625, startPoint y: 227, endPoint x: 310, endPoint y: 227, distance: 315.0
click at [310, 227] on app-calendar-viewport "Sun 7 Mon 8 0/2 1 Job Tue 9 0/2 1 Job Wed 10 0/2 1 Job Thu 11 0/4 2 Jobs Fri 12…" at bounding box center [423, 240] width 847 height 323
click at [310, 227] on app-date-cell at bounding box center [331, 251] width 105 height 302
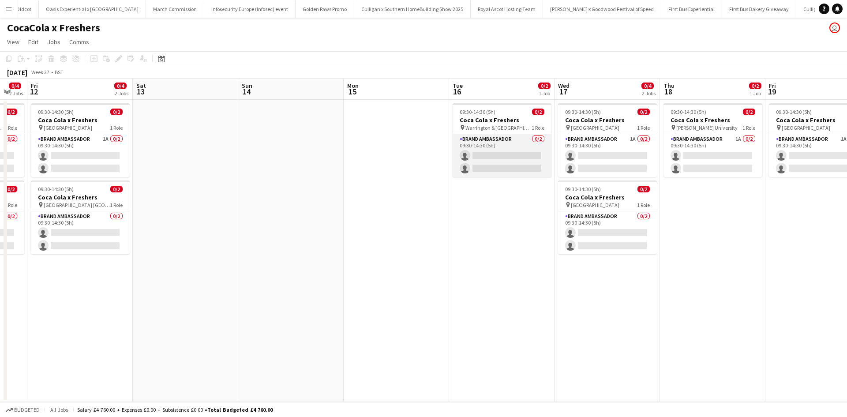
click at [515, 143] on app-card-role "Brand Ambassador 0/2 09:30-14:30 (5h) single-neutral-actions single-neutral-act…" at bounding box center [502, 155] width 99 height 43
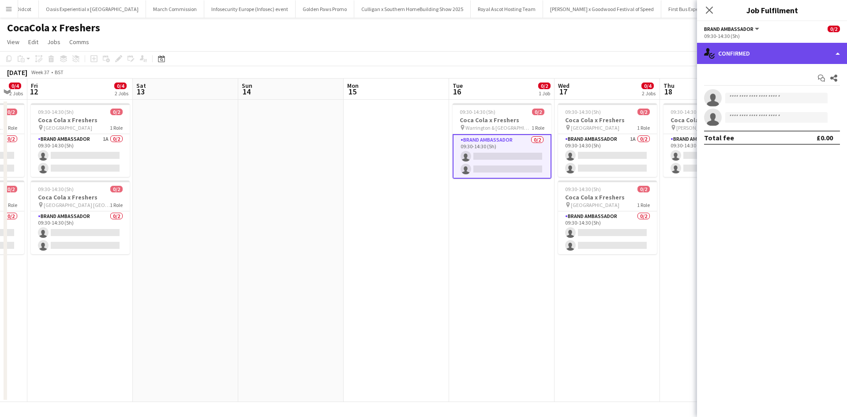
click at [782, 55] on div "single-neutral-actions-check-2 Confirmed" at bounding box center [772, 53] width 150 height 21
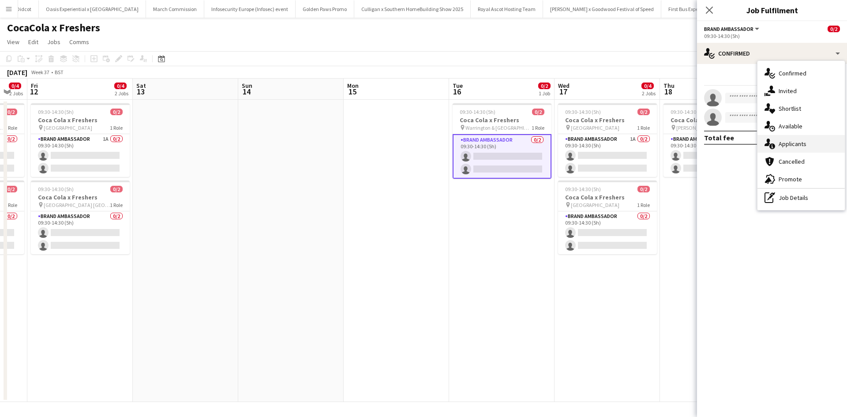
click at [812, 138] on div "single-neutral-actions-information Applicants" at bounding box center [801, 144] width 87 height 18
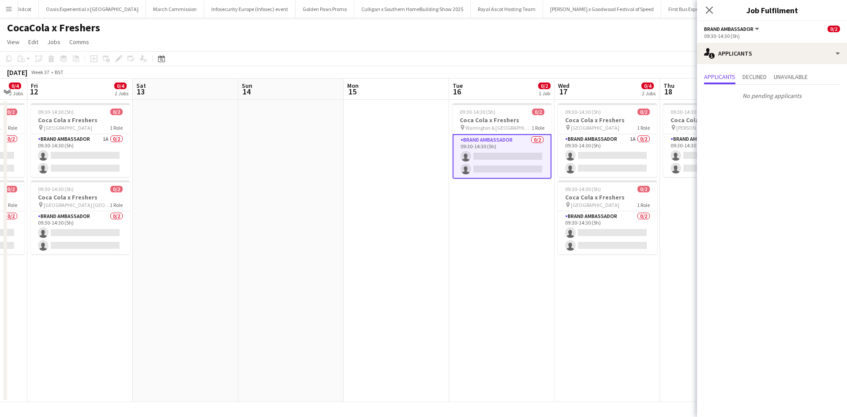
click at [524, 152] on app-card-role "Brand Ambassador 0/2 09:30-14:30 (5h) single-neutral-actions single-neutral-act…" at bounding box center [502, 156] width 99 height 45
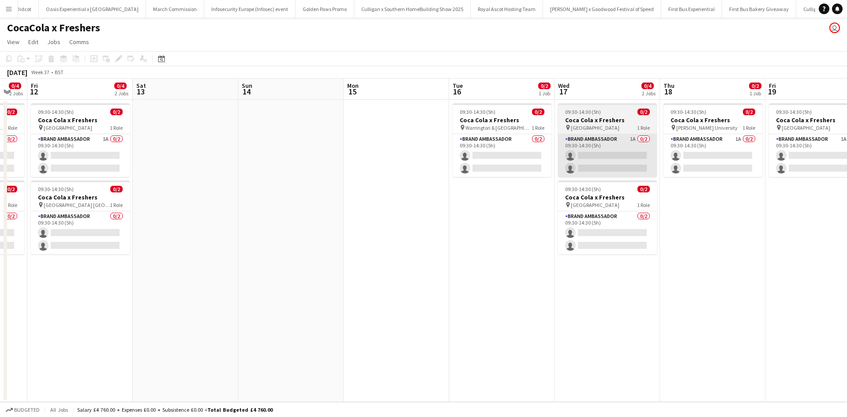
drag, startPoint x: 511, startPoint y: 155, endPoint x: 627, endPoint y: 138, distance: 116.5
click at [511, 155] on app-card-role "Brand Ambassador 0/2 09:30-14:30 (5h) single-neutral-actions single-neutral-act…" at bounding box center [502, 155] width 99 height 43
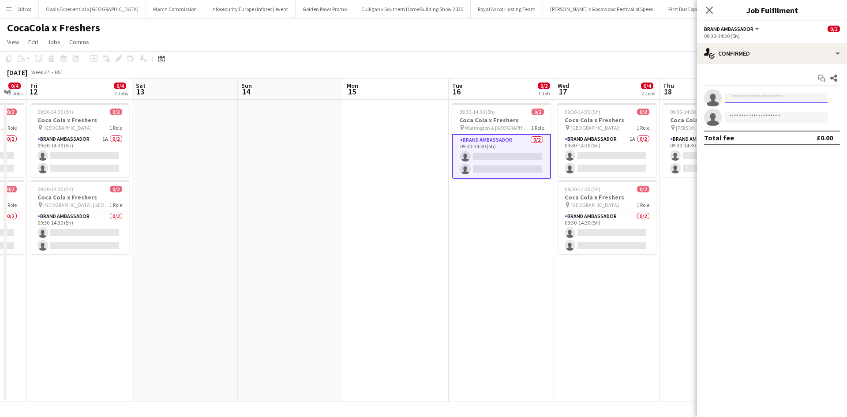
click at [792, 100] on input at bounding box center [776, 98] width 102 height 11
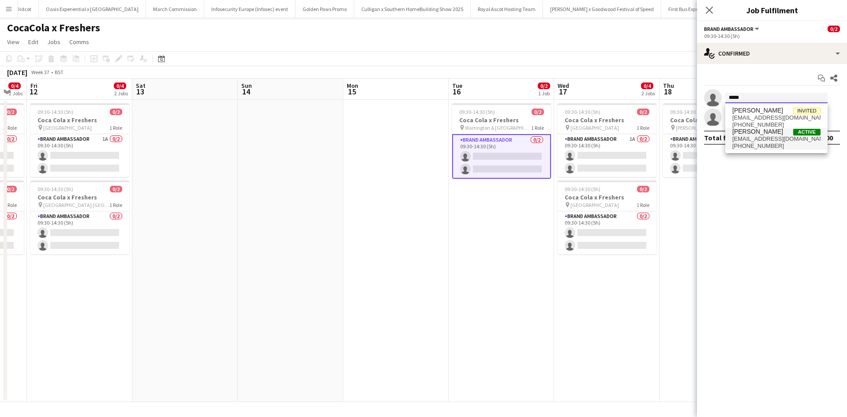
type input "*****"
click at [773, 135] on span "hayleigh234@aol.com" at bounding box center [776, 138] width 88 height 7
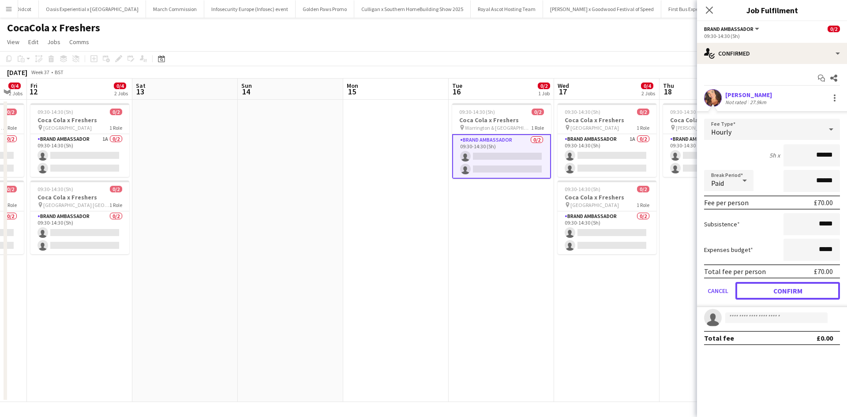
click at [808, 285] on button "Confirm" at bounding box center [788, 291] width 105 height 18
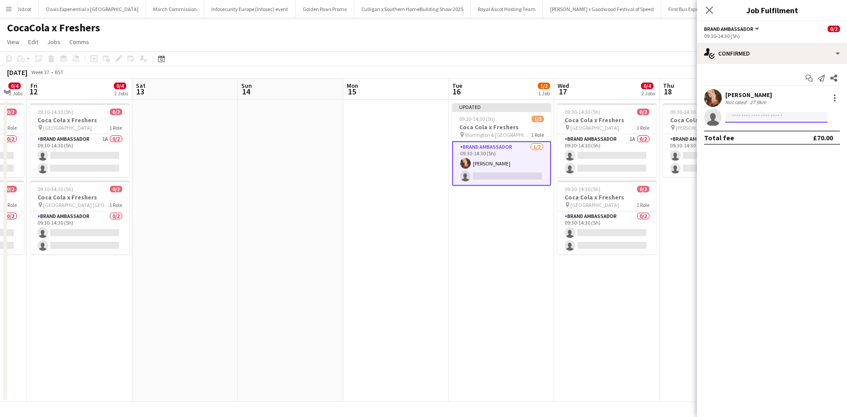
click at [742, 115] on input at bounding box center [776, 117] width 102 height 11
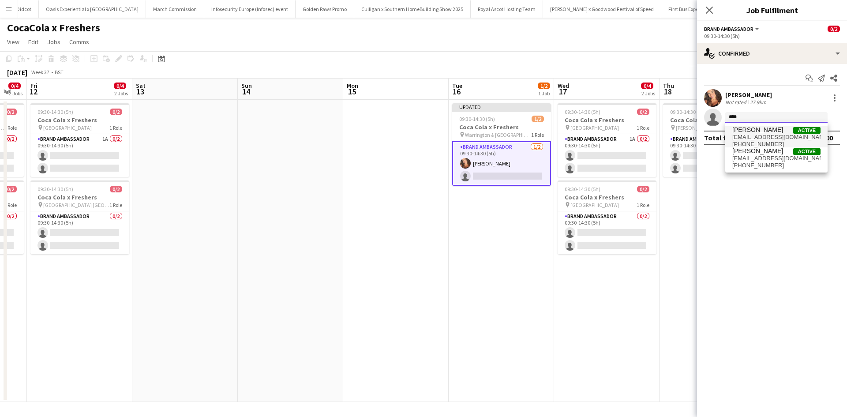
type input "****"
click at [749, 131] on span "Jodi Evans" at bounding box center [757, 130] width 51 height 8
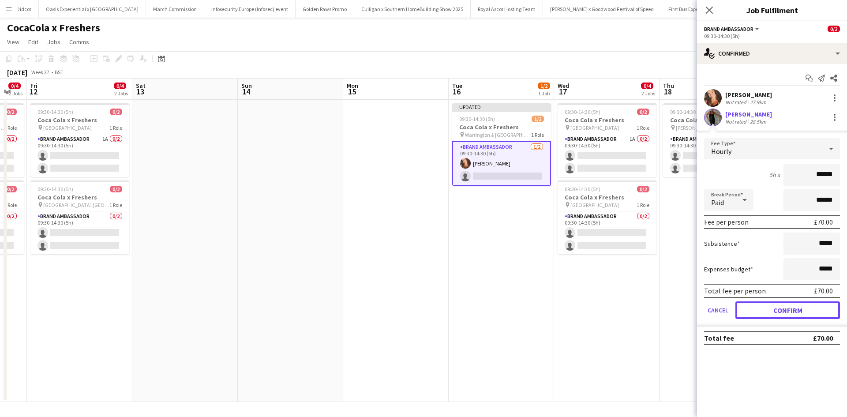
click at [796, 308] on button "Confirm" at bounding box center [788, 310] width 105 height 18
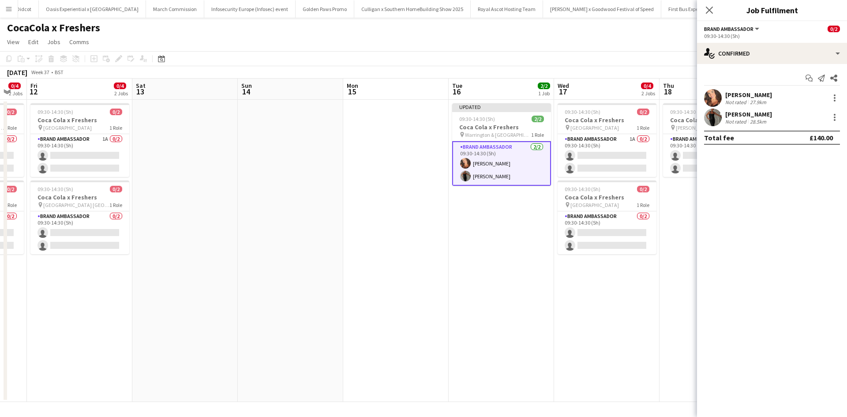
click at [661, 297] on app-date-cell "09:30-14:30 (5h) 0/2 Coca Cola x Freshers pin Robert Gordon University 1 Role B…" at bounding box center [712, 251] width 105 height 302
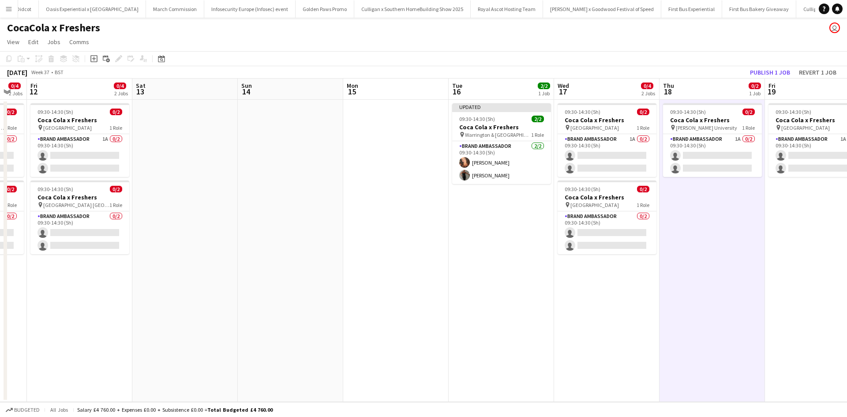
click at [774, 65] on app-toolbar "Copy Paste Paste Ctrl+V Paste with crew Ctrl+Shift+V Paste linked Job Delete Gr…" at bounding box center [423, 58] width 847 height 15
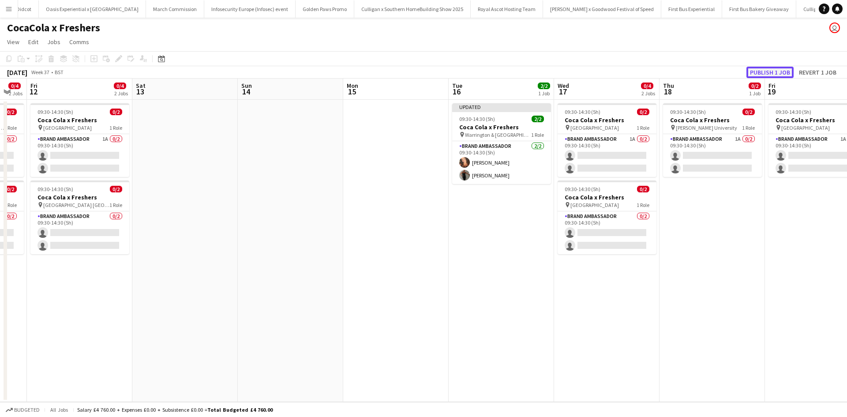
click at [773, 68] on button "Publish 1 job" at bounding box center [770, 72] width 47 height 11
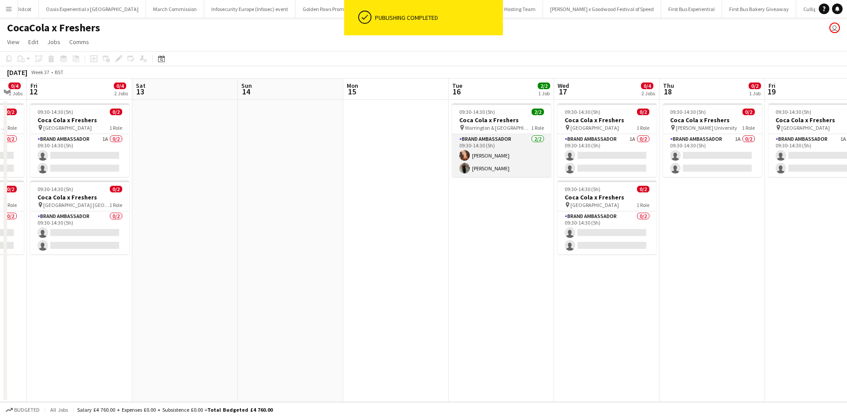
click at [517, 154] on app-card-role "Brand Ambassador 2/2 09:30-14:30 (5h) Hayley Whittaker Jodi Evans" at bounding box center [501, 155] width 99 height 43
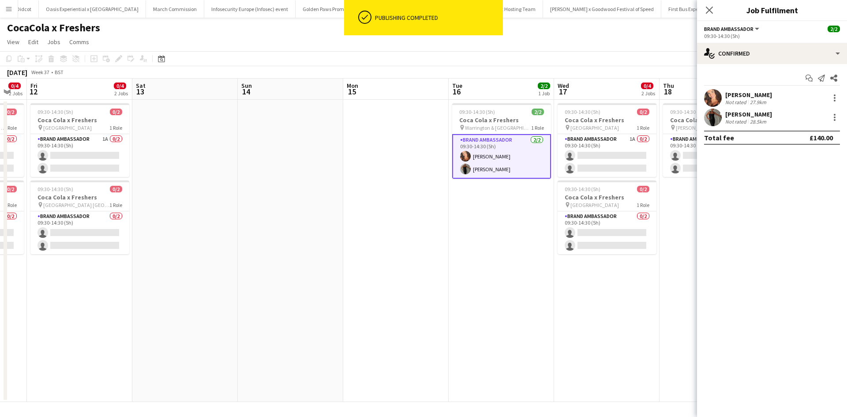
click at [733, 95] on div "Hayley Whittaker" at bounding box center [748, 95] width 47 height 8
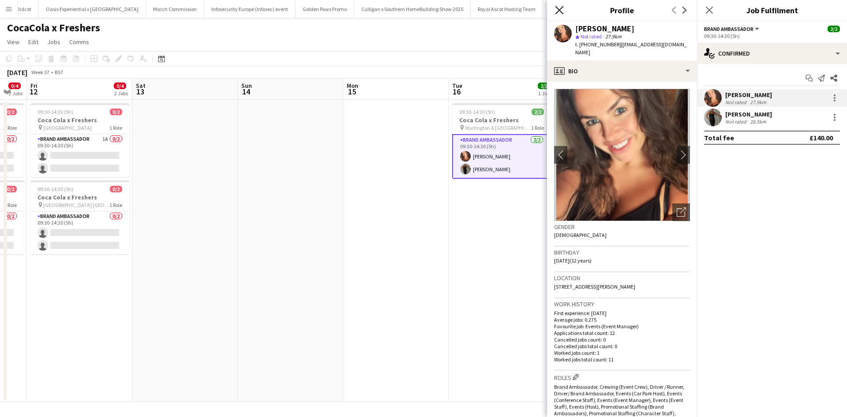
click at [563, 7] on icon at bounding box center [559, 10] width 8 height 8
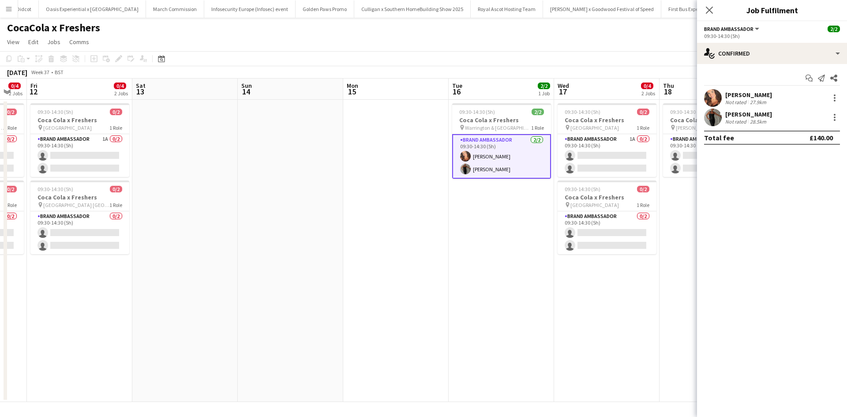
click at [744, 96] on div "Hayley Whittaker" at bounding box center [748, 95] width 47 height 8
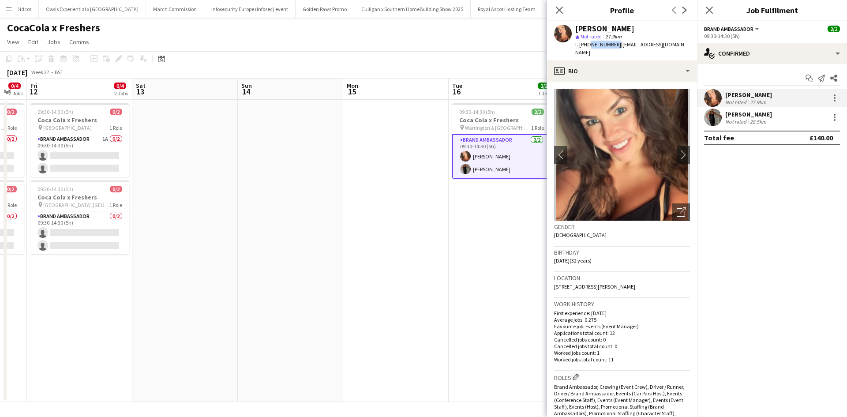
drag, startPoint x: 613, startPoint y: 45, endPoint x: 587, endPoint y: 44, distance: 26.5
click at [587, 44] on span "t. +447786032344" at bounding box center [598, 44] width 46 height 7
copy span "7786032344"
click at [738, 118] on div "Not rated" at bounding box center [736, 121] width 23 height 7
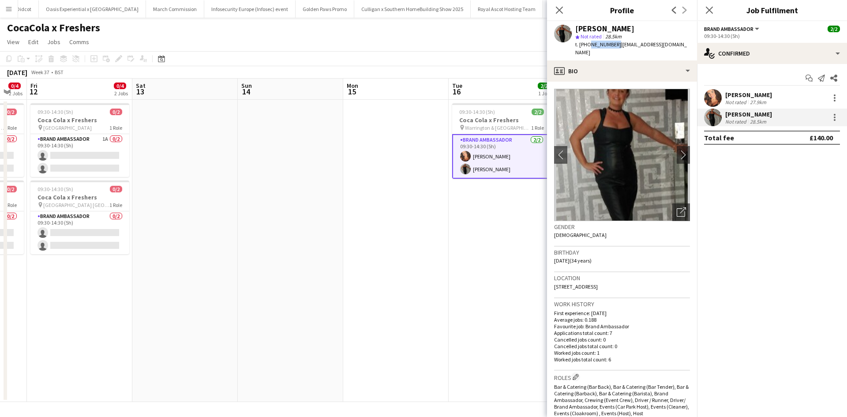
drag, startPoint x: 613, startPoint y: 43, endPoint x: 588, endPoint y: 44, distance: 25.6
click at [588, 44] on span "t. +447950217817" at bounding box center [598, 44] width 46 height 7
copy span "7950217817"
click at [431, 325] on app-date-cell at bounding box center [395, 251] width 105 height 302
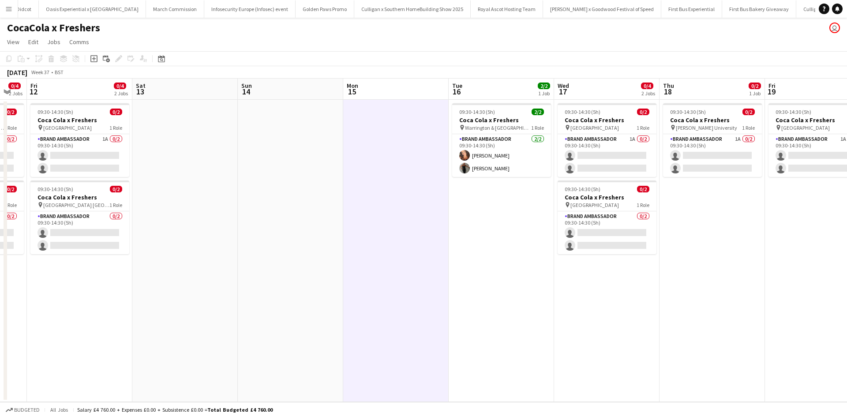
click at [11, 11] on app-icon "Menu" at bounding box center [8, 8] width 7 height 7
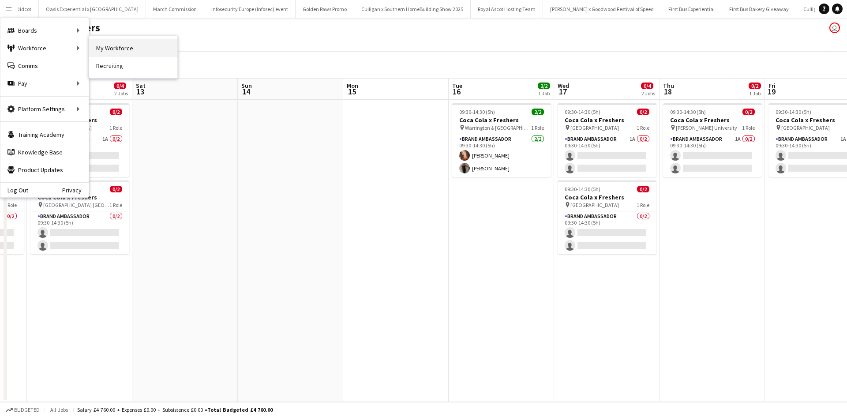
click at [113, 47] on link "My Workforce" at bounding box center [133, 48] width 88 height 18
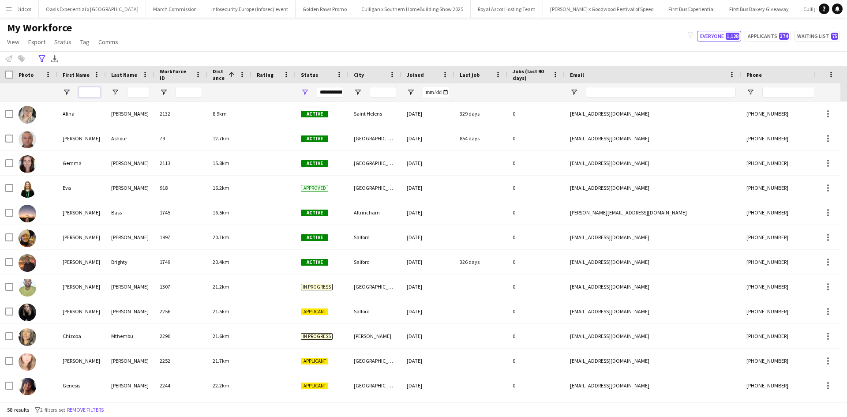
click at [86, 94] on input "First Name Filter Input" at bounding box center [90, 92] width 22 height 11
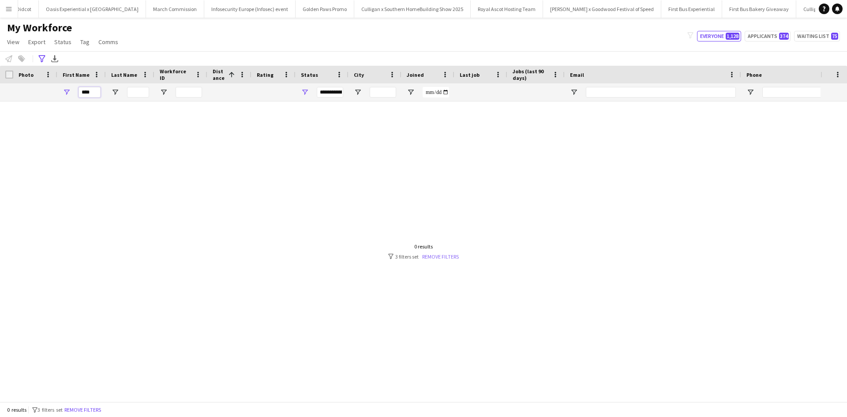
type input "****"
click at [433, 259] on link "Remove filters" at bounding box center [440, 256] width 37 height 7
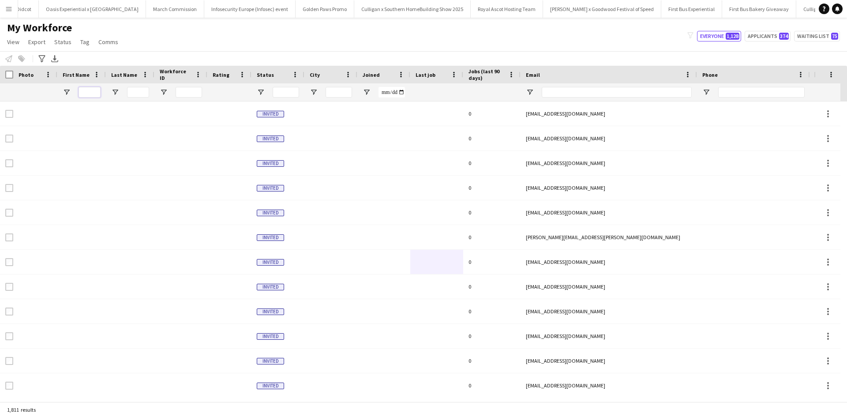
click at [86, 92] on input "First Name Filter Input" at bounding box center [90, 92] width 22 height 11
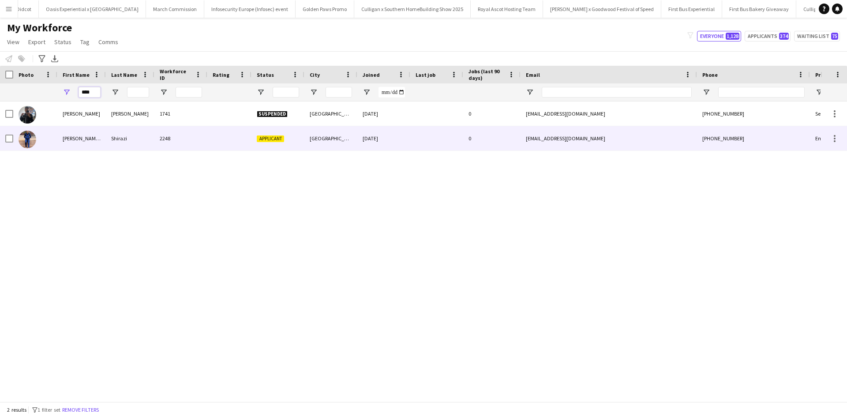
type input "****"
click at [78, 136] on div "Syed Taimoor Shah" at bounding box center [81, 138] width 49 height 24
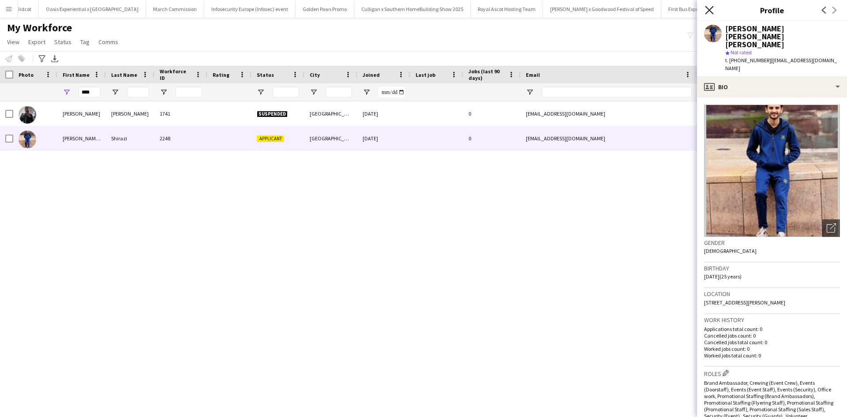
click at [711, 6] on icon "Close pop-in" at bounding box center [709, 10] width 8 height 8
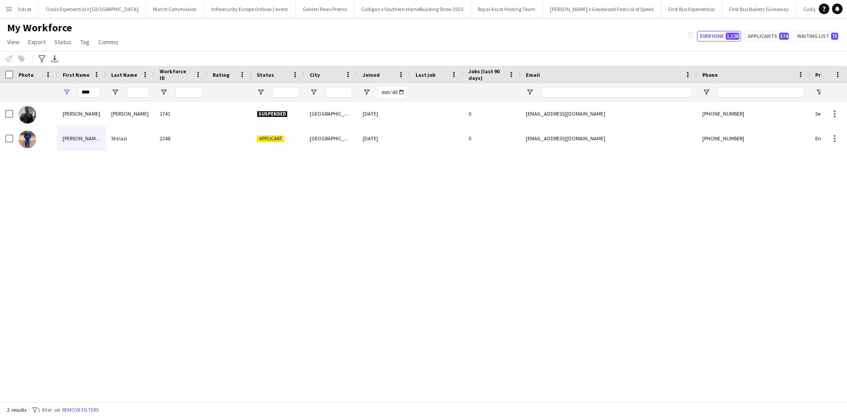
click at [8, 10] on app-icon "Menu" at bounding box center [8, 8] width 7 height 7
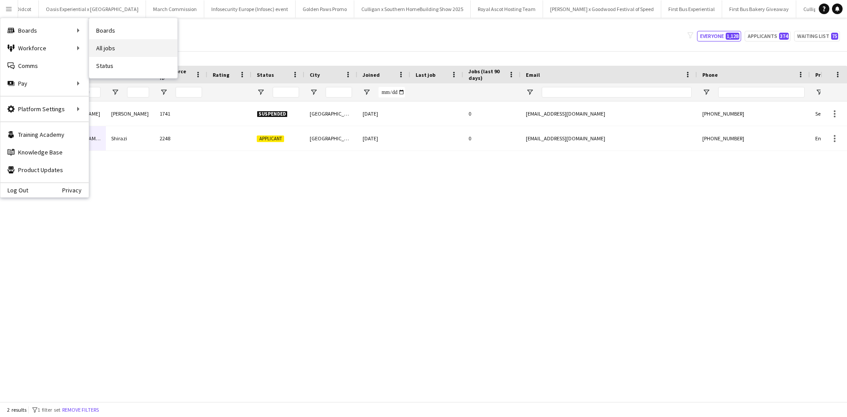
click at [132, 48] on link "All jobs" at bounding box center [133, 48] width 88 height 18
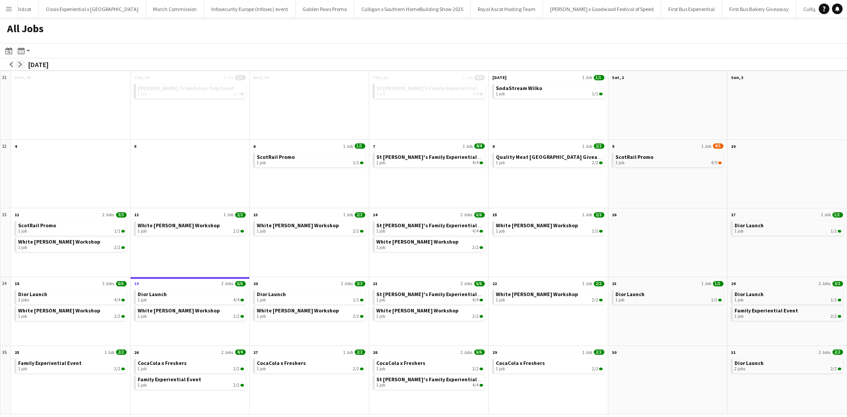
click at [22, 63] on app-icon "arrow-right" at bounding box center [20, 64] width 5 height 5
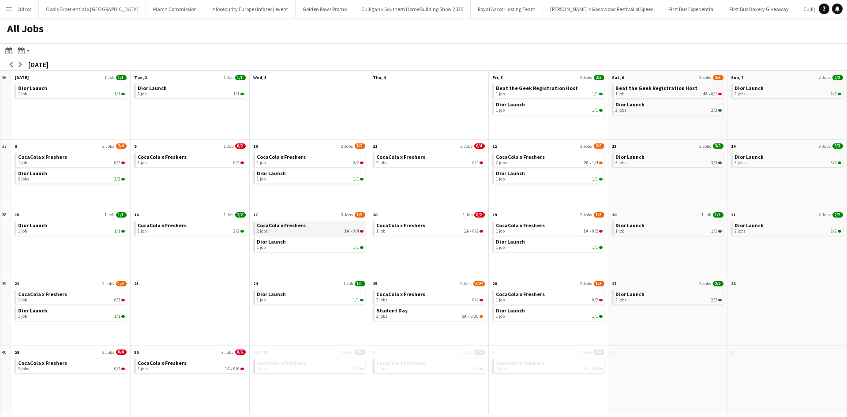
click at [280, 228] on span "CocaCola x Freshers" at bounding box center [281, 225] width 49 height 7
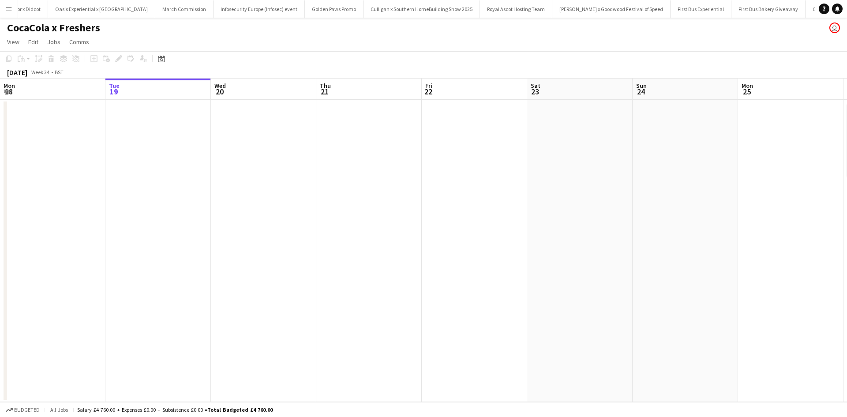
scroll to position [0, 8440]
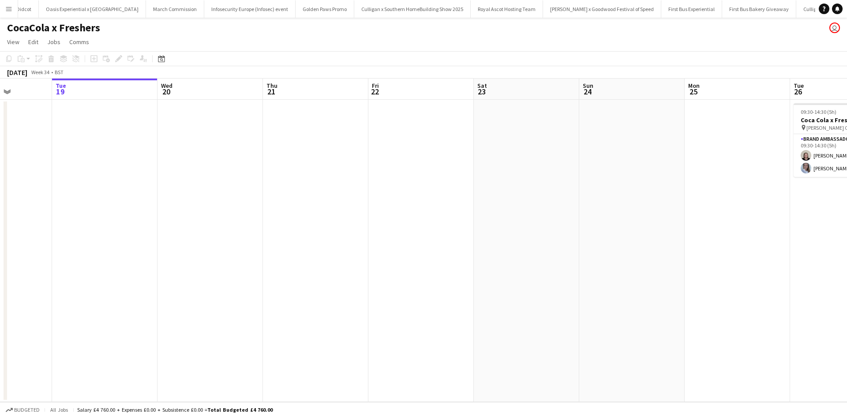
drag, startPoint x: 704, startPoint y: 218, endPoint x: 180, endPoint y: 200, distance: 524.5
click at [180, 200] on app-calendar-viewport "Sat 16 Sun 17 Mon 18 Tue 19 Wed 20 Thu 21 Fri 22 Sat 23 Sun 24 Mon 25 Tue 26 2/…" at bounding box center [423, 240] width 847 height 323
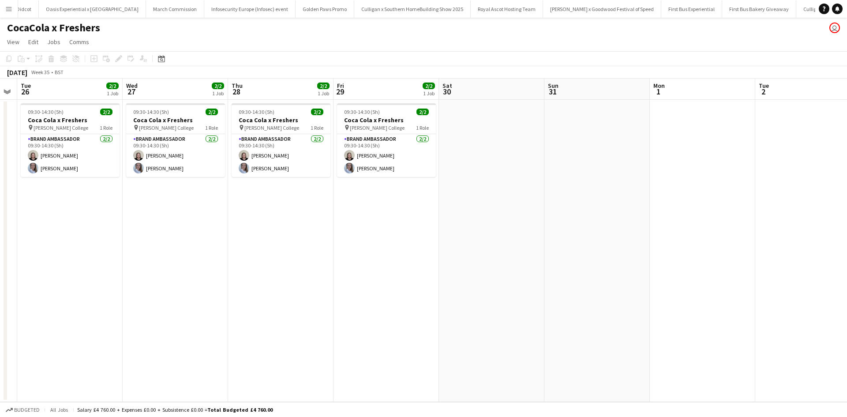
drag, startPoint x: 622, startPoint y: 278, endPoint x: 205, endPoint y: 237, distance: 418.5
click at [205, 237] on app-calendar-viewport "Fri 22 Sat 23 Sun 24 Mon 25 Tue 26 2/2 1 Job Wed 27 2/2 1 Job Thu 28 2/2 1 Job …" at bounding box center [423, 240] width 847 height 323
click at [228, 237] on app-date-cell "09:30-14:30 (5h) 2/2 Coca Cola x Freshers pin [PERSON_NAME] College 1 Role Bran…" at bounding box center [280, 251] width 105 height 302
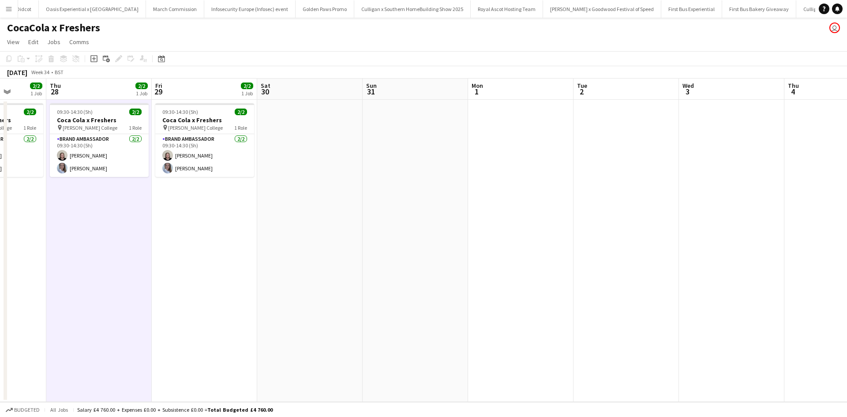
drag, startPoint x: 525, startPoint y: 292, endPoint x: 392, endPoint y: 285, distance: 133.9
click at [231, 261] on app-calendar-viewport "Sun 24 Mon 25 Tue 26 2/2 1 Job Wed 27 2/2 1 Job Thu 28 2/2 1 Job Fri 29 2/2 1 J…" at bounding box center [423, 240] width 847 height 323
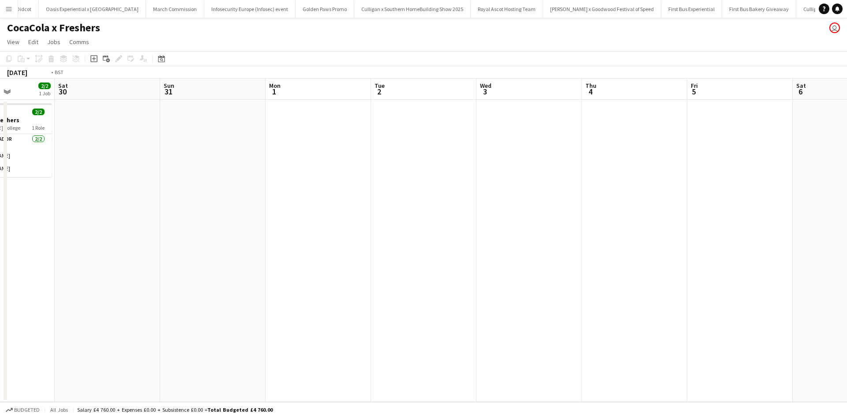
click at [244, 268] on app-calendar-viewport "Tue 26 2/2 1 Job Wed 27 2/2 1 Job Thu 28 2/2 1 Job Fri 29 2/2 1 Job Sat 30 Sun …" at bounding box center [423, 240] width 847 height 323
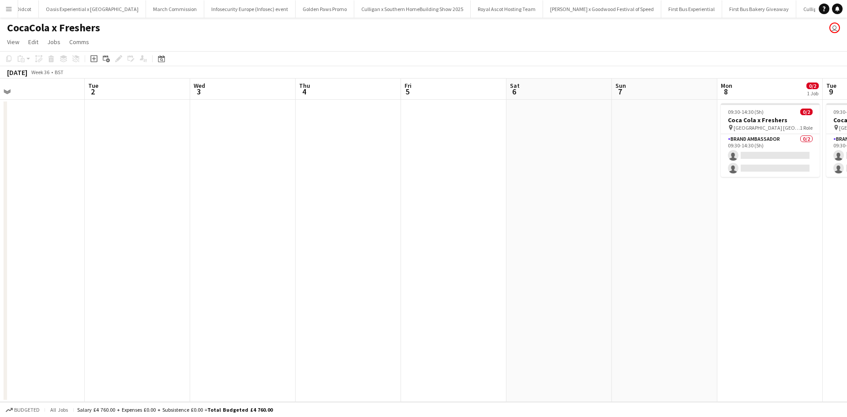
drag, startPoint x: 492, startPoint y: 304, endPoint x: 328, endPoint y: 282, distance: 164.7
click at [328, 282] on app-calendar-viewport "Fri 29 2/2 1 Job Sat 30 Sun 31 Mon 1 Tue 2 Wed 3 Thu 4 Fri 5 Sat 6 Sun 7 Mon 8 …" at bounding box center [423, 240] width 847 height 323
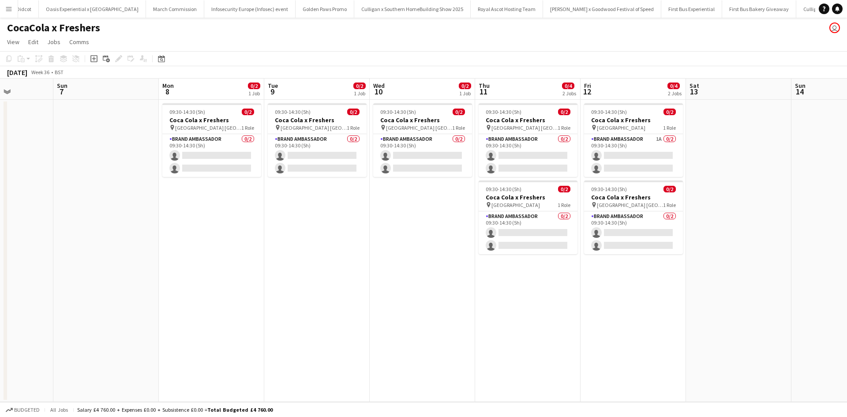
drag, startPoint x: 655, startPoint y: 315, endPoint x: 312, endPoint y: 277, distance: 345.0
click at [312, 278] on app-calendar-viewport "Thu 4 Fri 5 Sat 6 Sun 7 Mon 8 0/2 1 Job Tue 9 0/2 1 Job Wed 10 0/2 1 Job Thu 11…" at bounding box center [423, 240] width 847 height 323
click at [636, 153] on app-card-role "Brand Ambassador 1A 0/2 09:30-14:30 (5h) single-neutral-actions single-neutral-…" at bounding box center [632, 155] width 99 height 43
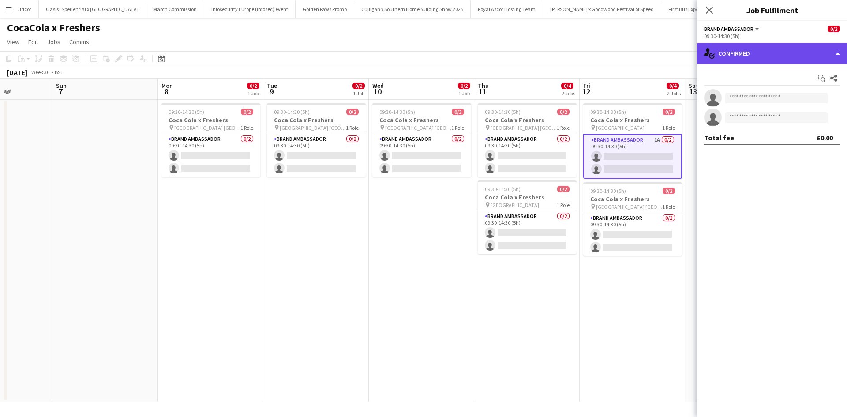
click at [783, 52] on div "single-neutral-actions-check-2 Confirmed" at bounding box center [772, 53] width 150 height 21
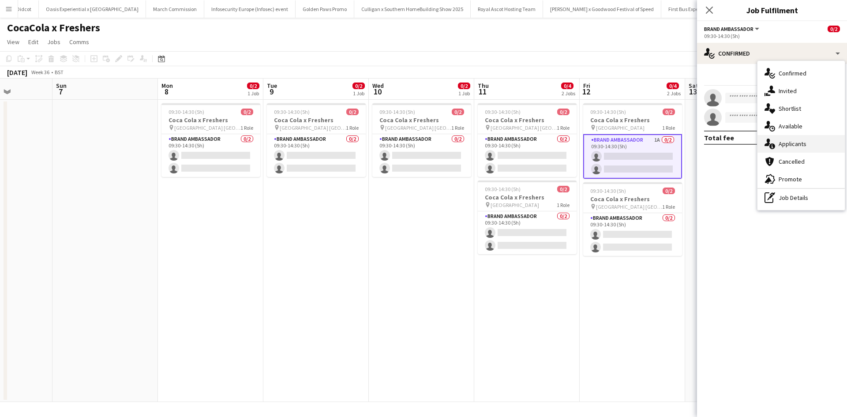
click at [808, 146] on div "single-neutral-actions-information Applicants" at bounding box center [801, 144] width 87 height 18
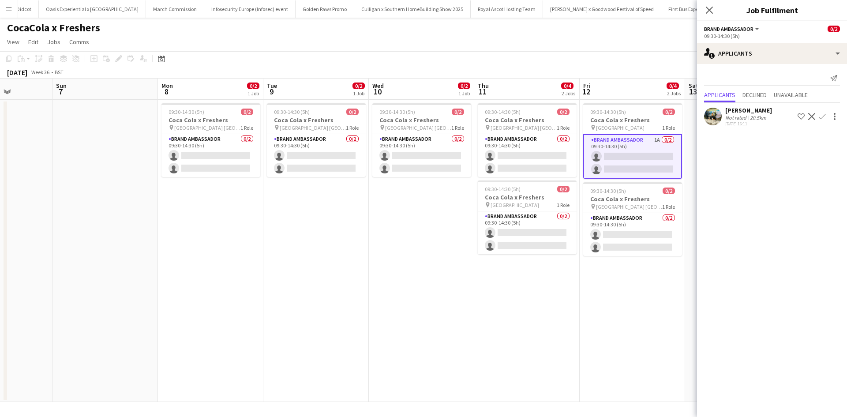
click at [630, 163] on app-card-role "Brand Ambassador 1A 0/2 09:30-14:30 (5h) single-neutral-actions single-neutral-…" at bounding box center [632, 156] width 99 height 45
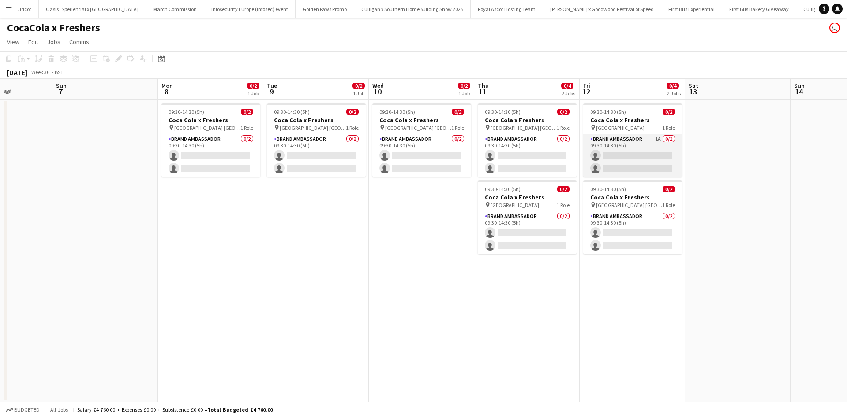
click at [629, 154] on app-card-role "Brand Ambassador 1A 0/2 09:30-14:30 (5h) single-neutral-actions single-neutral-…" at bounding box center [632, 155] width 99 height 43
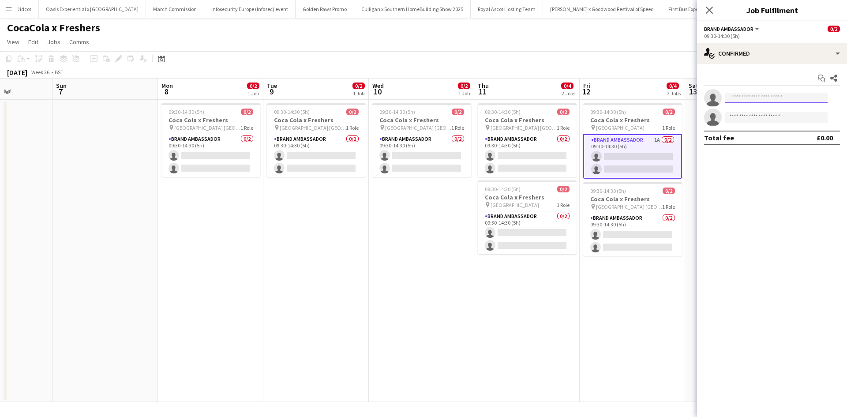
click at [732, 101] on input at bounding box center [776, 98] width 102 height 11
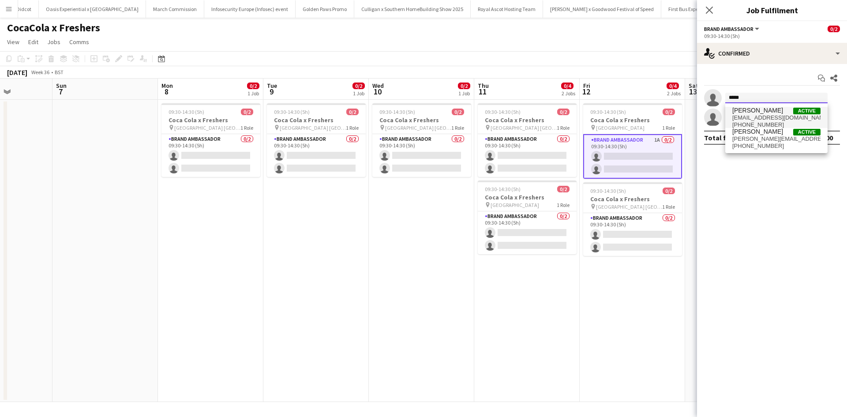
type input "*****"
click at [742, 111] on span "Aisha Patel" at bounding box center [757, 111] width 51 height 8
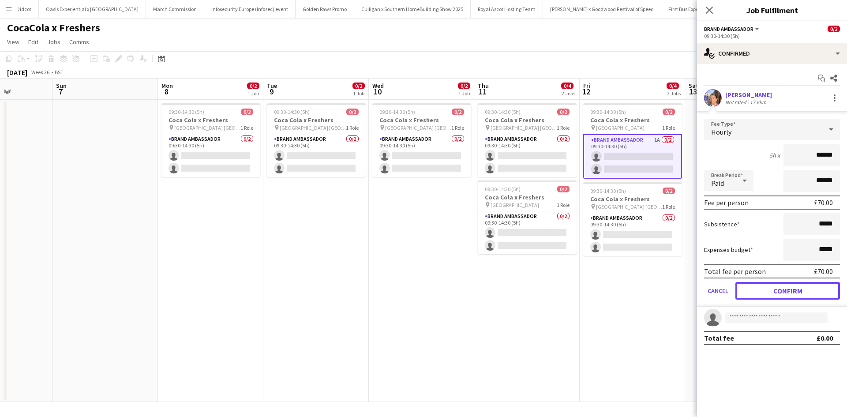
drag, startPoint x: 800, startPoint y: 289, endPoint x: 736, endPoint y: 292, distance: 63.6
click at [800, 290] on button "Confirm" at bounding box center [788, 291] width 105 height 18
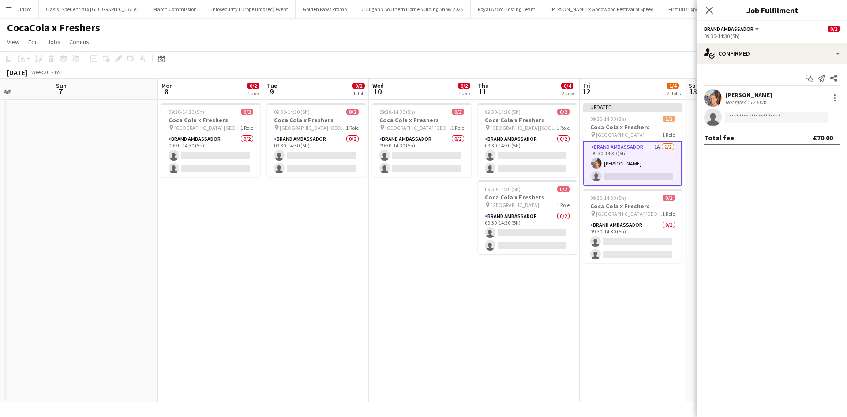
click at [658, 289] on app-date-cell "Updated 09:30-14:30 (5h) 1/2 Coca Cola x Freshers pin Greenwich University 1 Ro…" at bounding box center [632, 251] width 105 height 302
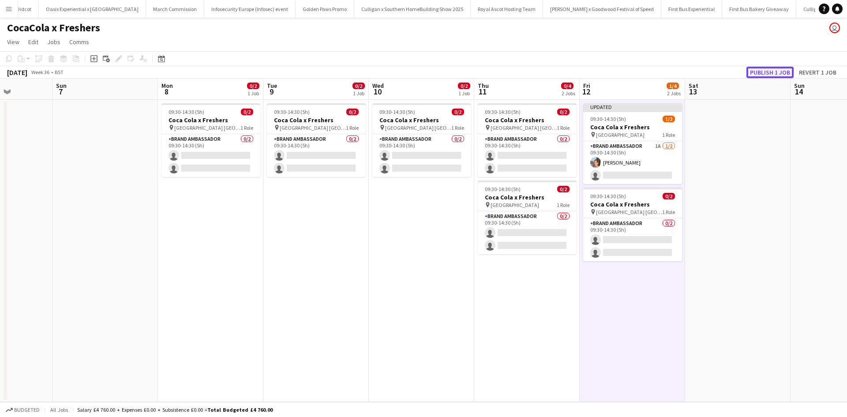
click at [762, 72] on button "Publish 1 job" at bounding box center [770, 72] width 47 height 11
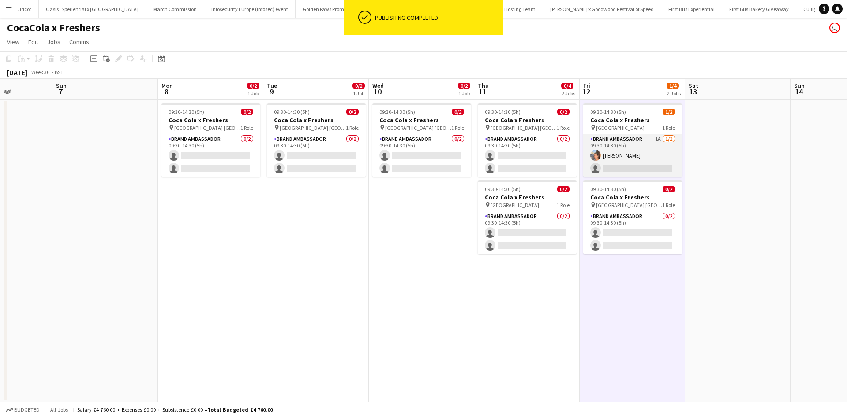
click at [619, 153] on app-card-role "Brand Ambassador 1A 1/2 09:30-14:30 (5h) Aisha Patel single-neutral-actions" at bounding box center [632, 155] width 99 height 43
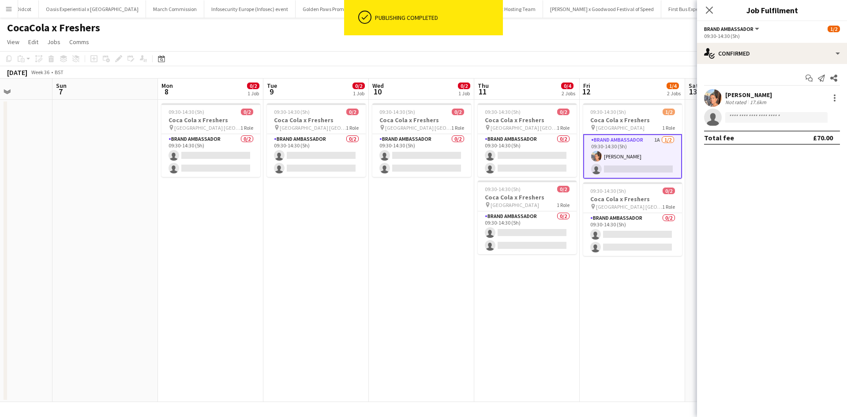
click at [751, 97] on div "Aisha Patel" at bounding box center [748, 95] width 47 height 8
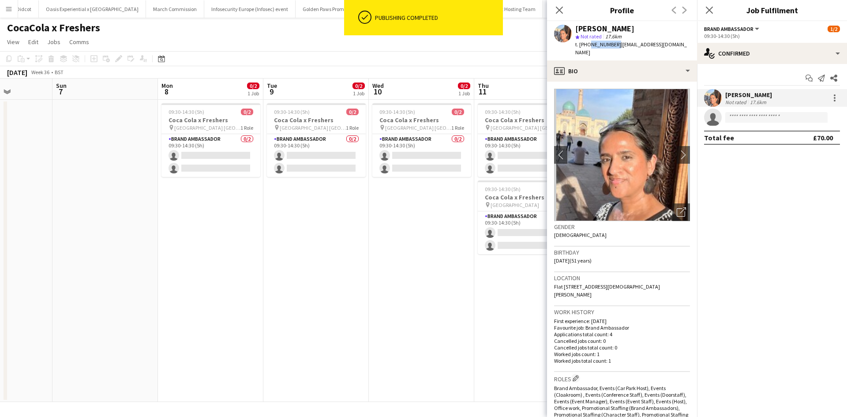
drag, startPoint x: 613, startPoint y: 46, endPoint x: 588, endPoint y: 45, distance: 24.7
click at [588, 45] on span "t. +447927535263" at bounding box center [598, 44] width 46 height 7
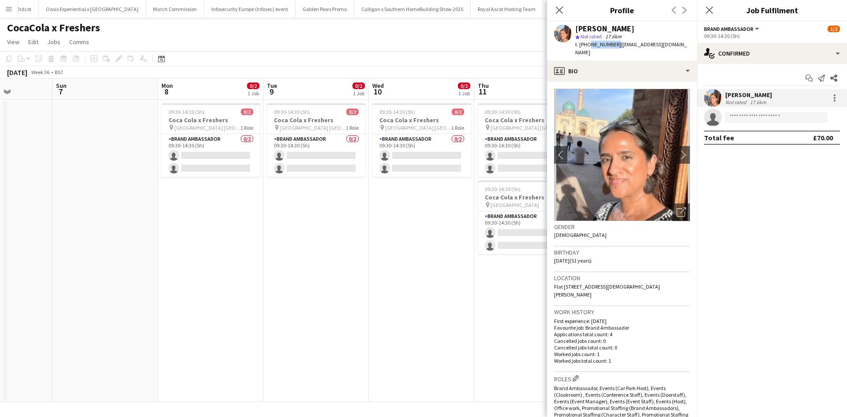
copy span "7927535263"
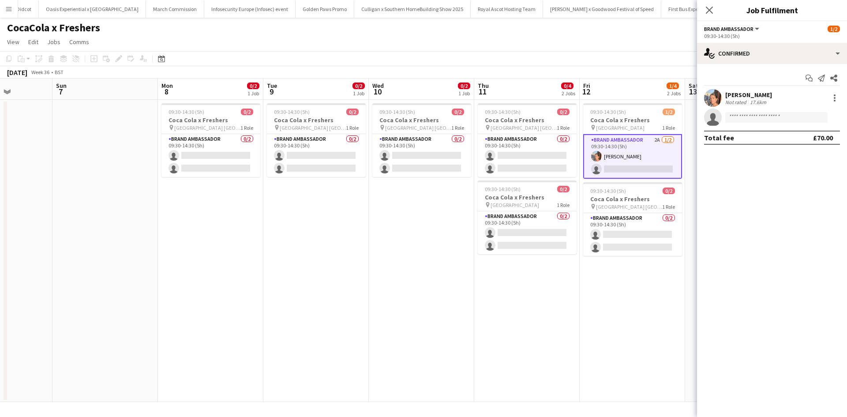
click at [394, 281] on app-date-cell "09:30-14:30 (5h) 0/2 Coca Cola x Freshers pin North East Scotland College Frase…" at bounding box center [421, 251] width 105 height 302
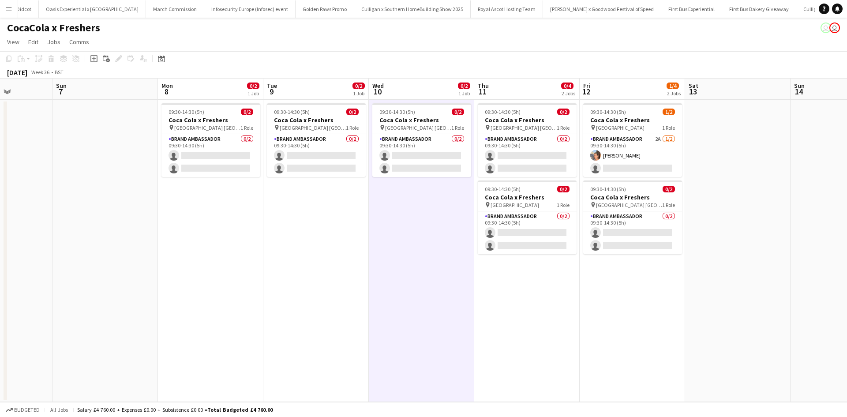
click at [9, 8] on app-icon "Menu" at bounding box center [8, 8] width 7 height 7
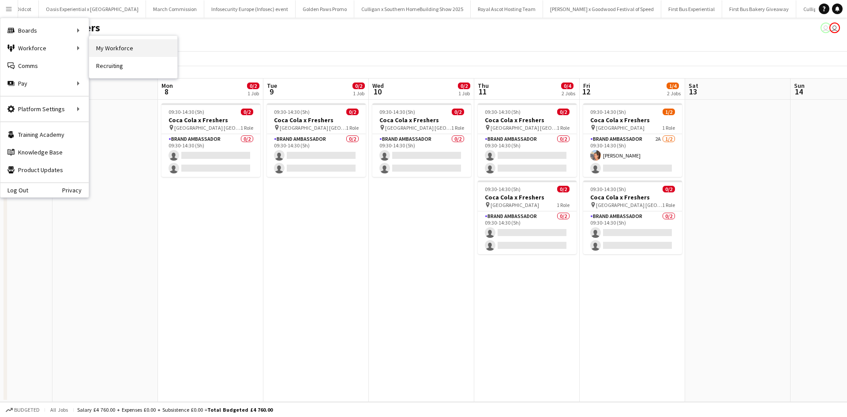
click at [109, 45] on link "My Workforce" at bounding box center [133, 48] width 88 height 18
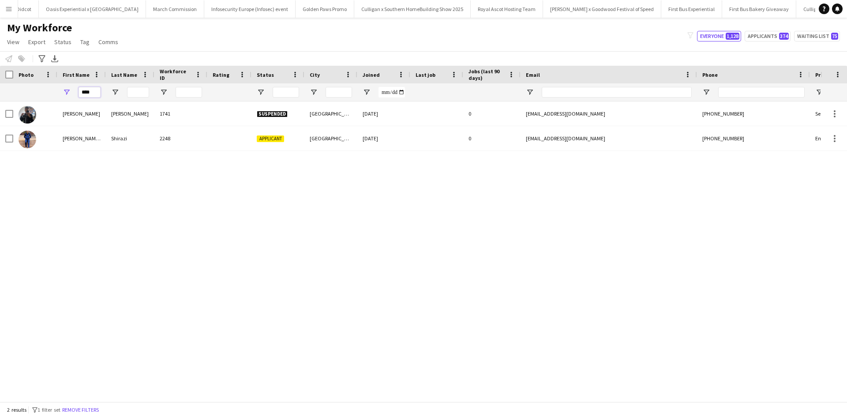
drag, startPoint x: 92, startPoint y: 94, endPoint x: 69, endPoint y: 93, distance: 23.0
click at [69, 93] on div "****" at bounding box center [81, 92] width 49 height 18
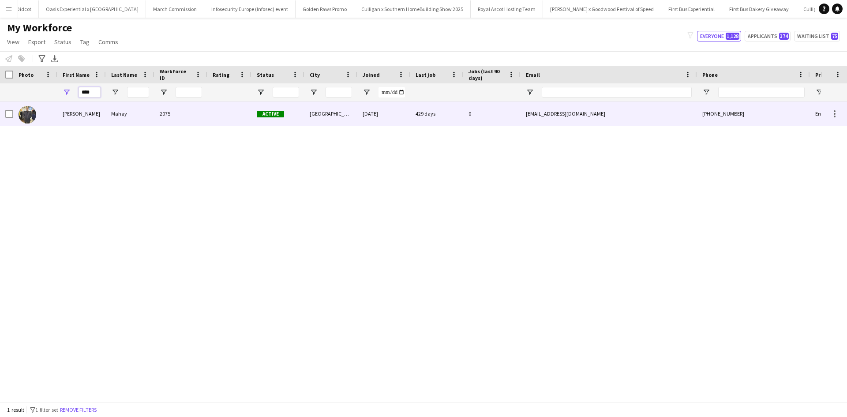
type input "****"
click at [70, 111] on div "Manjit" at bounding box center [81, 113] width 49 height 24
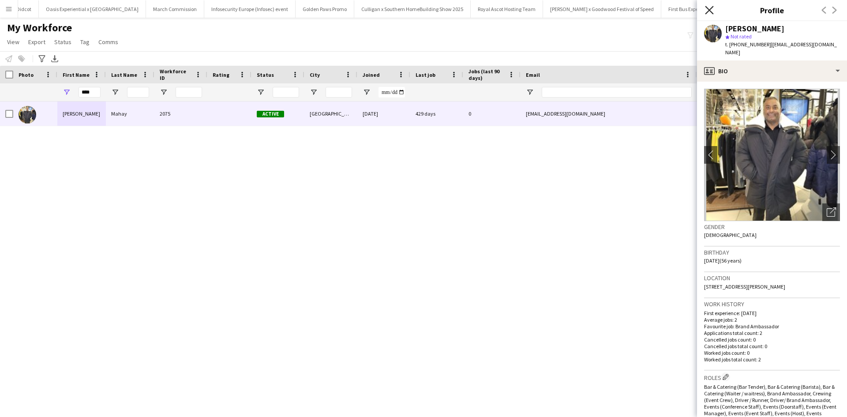
click at [708, 11] on icon at bounding box center [709, 10] width 8 height 8
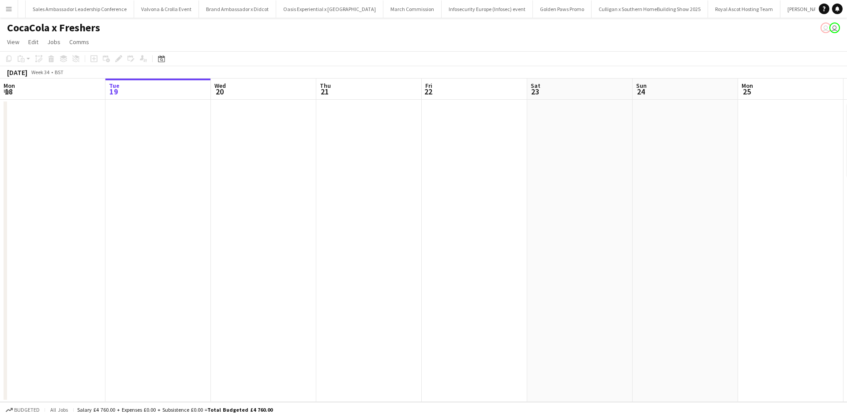
scroll to position [0, 8440]
drag, startPoint x: 653, startPoint y: 256, endPoint x: 237, endPoint y: 209, distance: 418.8
click at [237, 209] on app-calendar-viewport "Sat 16 Sun 17 Mon 18 Tue 19 Wed 20 Thu 21 Fri 22 Sat 23 Sun 24 Mon 25 Tue 26 2/…" at bounding box center [423, 240] width 847 height 323
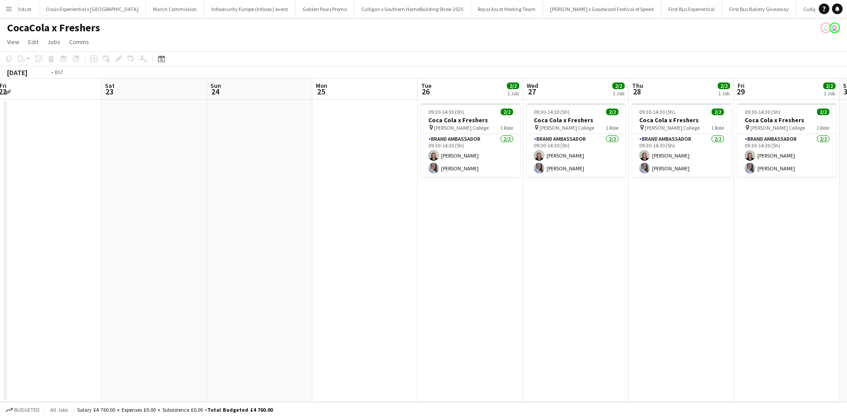
drag, startPoint x: 541, startPoint y: 272, endPoint x: 240, endPoint y: 225, distance: 305.0
click at [208, 214] on app-calendar-viewport "Tue 19 Wed 20 Thu 21 Fri 22 Sat 23 Sun 24 Mon 25 Tue 26 2/2 1 Job Wed 27 2/2 1 …" at bounding box center [423, 240] width 847 height 323
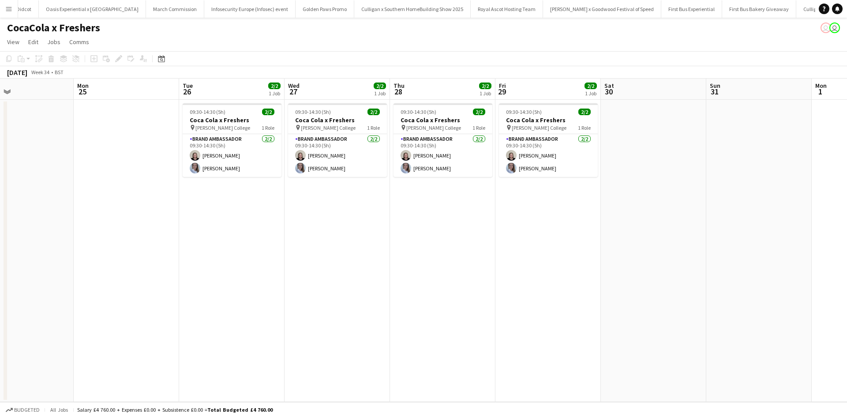
drag, startPoint x: 545, startPoint y: 294, endPoint x: 188, endPoint y: 229, distance: 363.1
click at [177, 227] on app-calendar-viewport "Fri 22 Sat 23 Sun 24 Mon 25 Tue 26 2/2 1 Job Wed 27 2/2 1 Job Thu 28 2/2 1 Job …" at bounding box center [423, 240] width 847 height 323
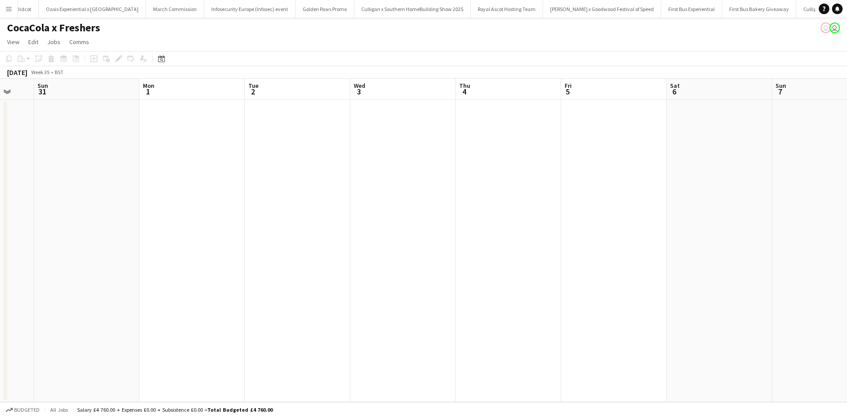
drag, startPoint x: 477, startPoint y: 293, endPoint x: 260, endPoint y: 270, distance: 217.5
click at [207, 253] on app-calendar-viewport "Thu 28 2/2 1 Job Fri 29 2/2 1 Job Sat 30 Sun 31 Mon 1 Tue 2 Wed 3 Thu 4 Fri 5 S…" at bounding box center [423, 240] width 847 height 323
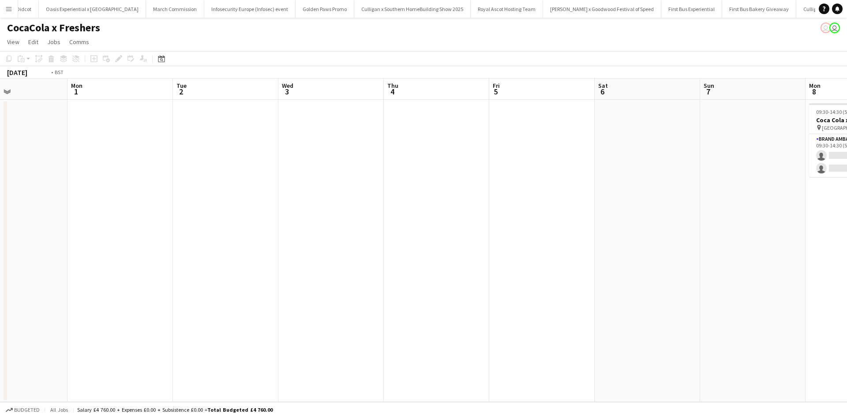
drag, startPoint x: 275, startPoint y: 272, endPoint x: 235, endPoint y: 265, distance: 40.8
click at [244, 266] on app-calendar-viewport "Thu 28 2/2 1 Job Fri 29 2/2 1 Job Sat 30 Sun 31 Mon 1 Tue 2 Wed 3 Thu 4 Fri 5 S…" at bounding box center [423, 240] width 847 height 323
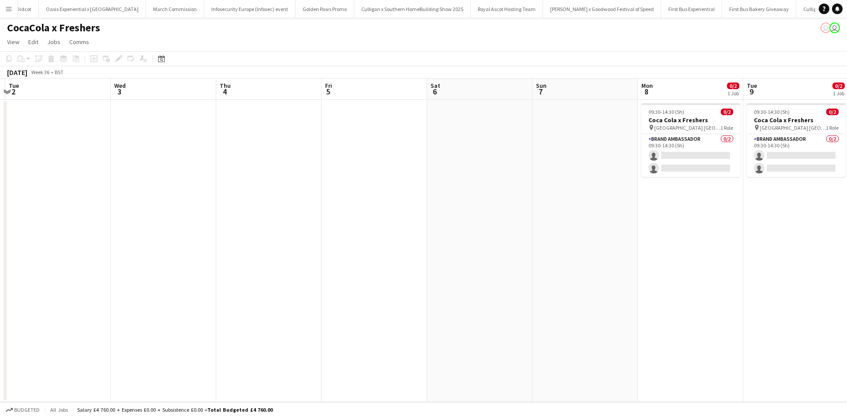
drag, startPoint x: 453, startPoint y: 300, endPoint x: 283, endPoint y: 272, distance: 171.8
click at [285, 271] on app-calendar-viewport "Sat 30 Sun 31 Mon 1 Tue 2 Wed 3 Thu 4 Fri 5 Sat 6 Sun 7 Mon 8 0/2 1 Job Tue 9 0…" at bounding box center [423, 240] width 847 height 323
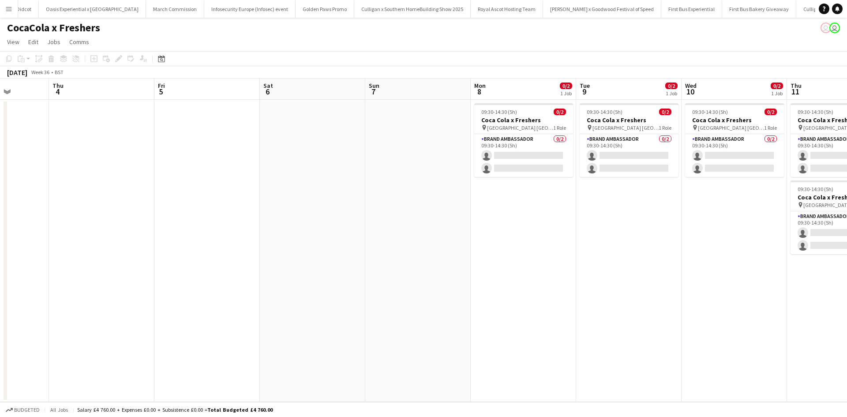
drag, startPoint x: 402, startPoint y: 293, endPoint x: 282, endPoint y: 266, distance: 122.7
click at [272, 266] on app-calendar-viewport "Mon 1 Tue 2 Wed 3 Thu 4 Fri 5 Sat 6 Sun 7 Mon 8 0/2 1 Job Tue 9 0/2 1 Job Wed 1…" at bounding box center [423, 240] width 847 height 323
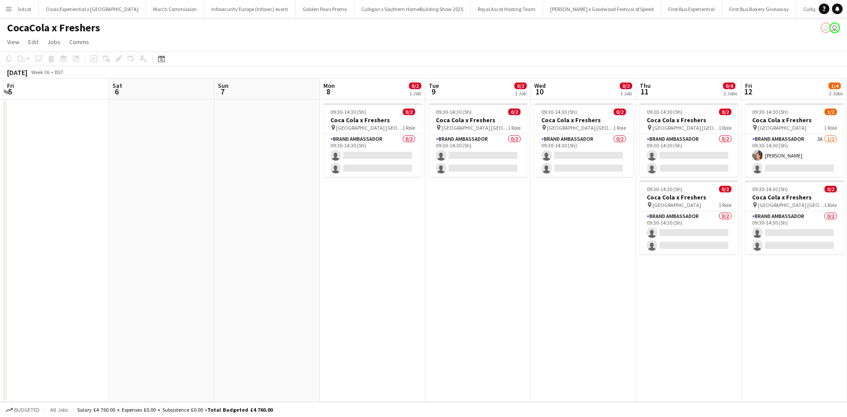
scroll to position [0, 282]
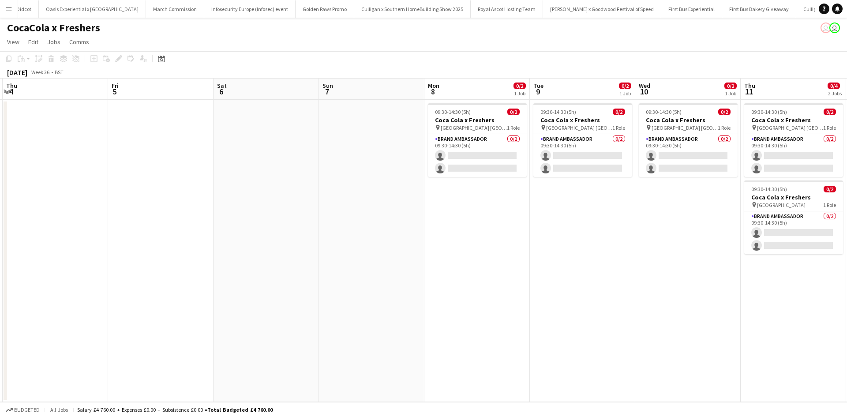
drag, startPoint x: 587, startPoint y: 320, endPoint x: 187, endPoint y: 233, distance: 409.9
click at [197, 234] on app-calendar-viewport "Mon 1 Tue 2 Wed 3 Thu 4 Fri 5 Sat 6 Sun 7 Mon 8 0/2 1 Job Tue 9 0/2 1 Job Wed 1…" at bounding box center [423, 240] width 847 height 323
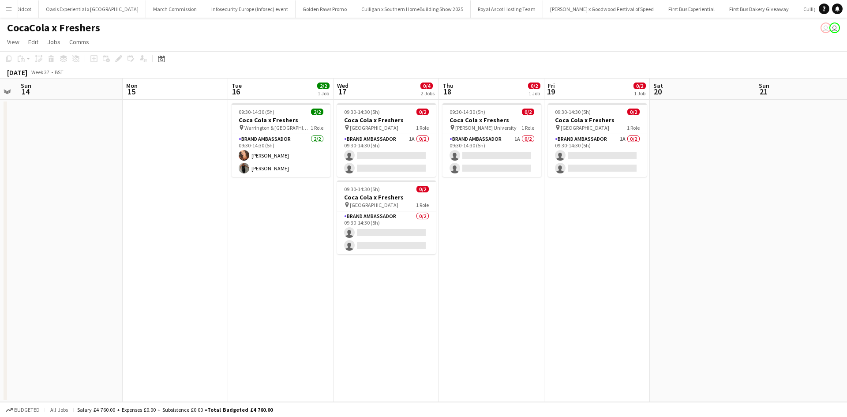
drag, startPoint x: 667, startPoint y: 335, endPoint x: 109, endPoint y: 257, distance: 562.6
click at [109, 257] on app-calendar-viewport "Thu 11 0/4 2 Jobs Fri 12 1/4 2 Jobs Sat 13 Sun 14 Mon 15 Tue 16 2/2 1 Job Wed 1…" at bounding box center [423, 240] width 847 height 323
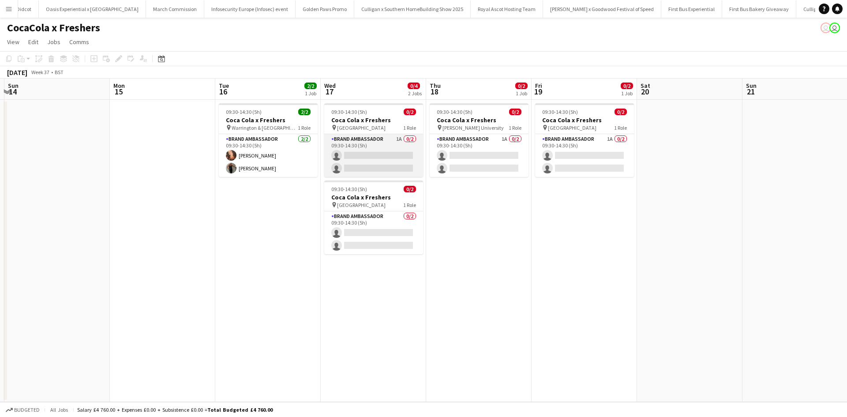
click at [393, 143] on app-card-role "Brand Ambassador 1A 0/2 09:30-14:30 (5h) single-neutral-actions single-neutral-…" at bounding box center [373, 155] width 99 height 43
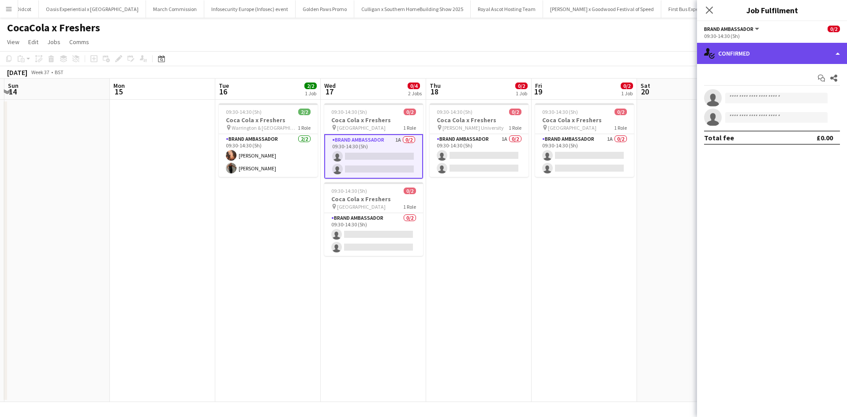
click at [772, 49] on div "single-neutral-actions-check-2 Confirmed" at bounding box center [772, 53] width 150 height 21
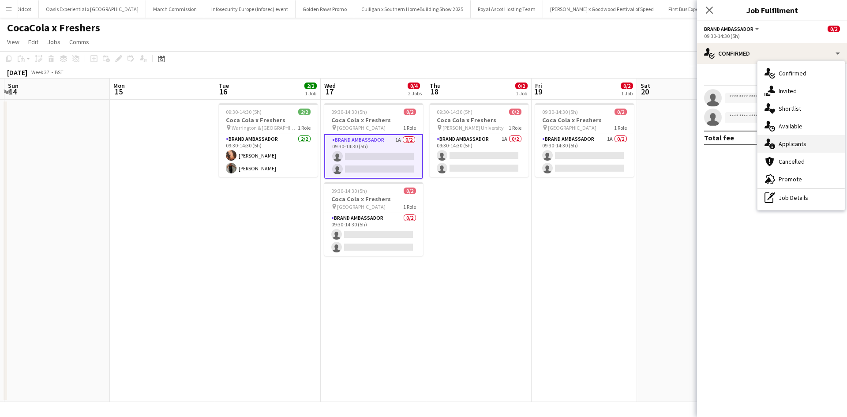
click at [796, 141] on div "single-neutral-actions-information Applicants" at bounding box center [801, 144] width 87 height 18
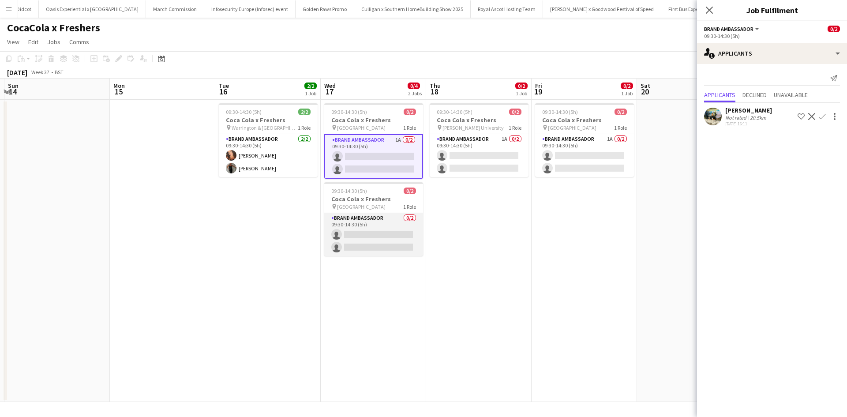
click at [398, 225] on app-card-role "Brand Ambassador 0/2 09:30-14:30 (5h) single-neutral-actions single-neutral-act…" at bounding box center [373, 234] width 99 height 43
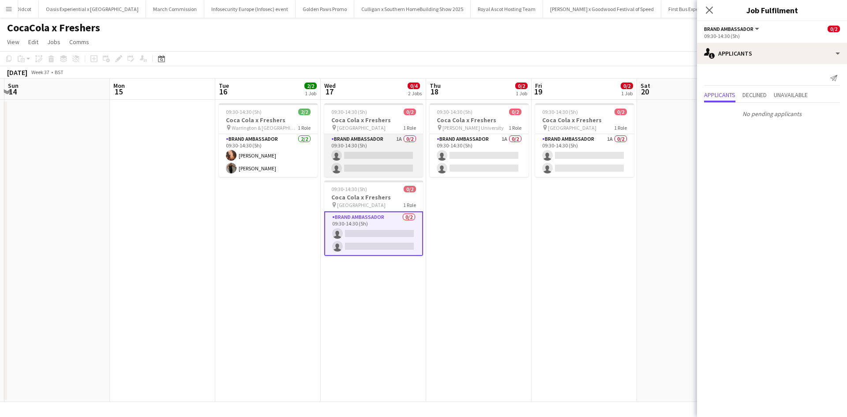
click at [383, 143] on app-card-role "Brand Ambassador 1A 0/2 09:30-14:30 (5h) single-neutral-actions single-neutral-…" at bounding box center [373, 155] width 99 height 43
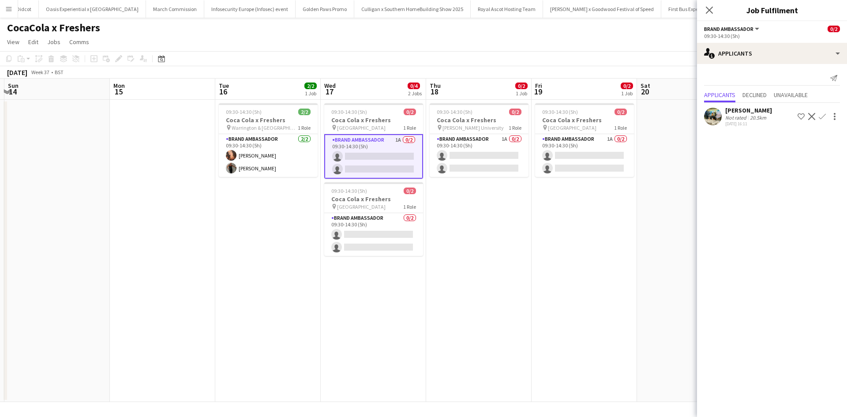
click at [386, 155] on app-card-role "Brand Ambassador 1A 0/2 09:30-14:30 (5h) single-neutral-actions single-neutral-…" at bounding box center [373, 156] width 99 height 45
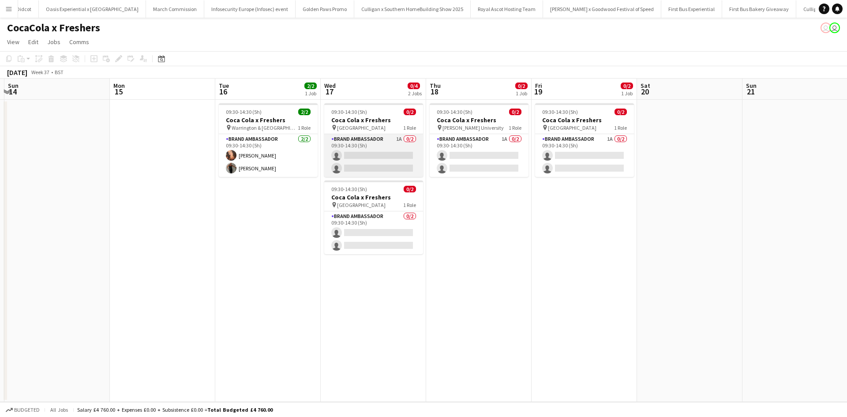
click at [386, 155] on app-card-role "Brand Ambassador 1A 0/2 09:30-14:30 (5h) single-neutral-actions single-neutral-…" at bounding box center [373, 155] width 99 height 43
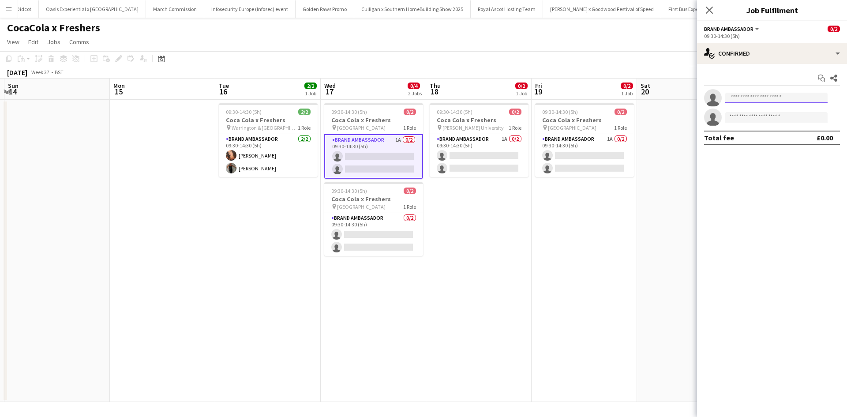
click at [754, 101] on input at bounding box center [776, 98] width 102 height 11
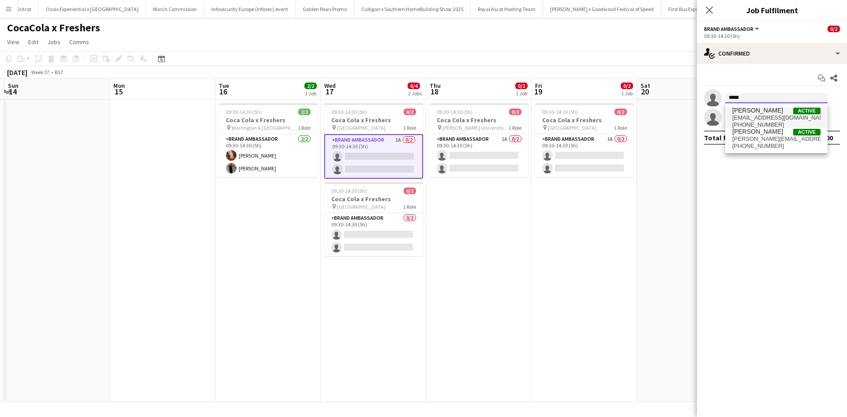
type input "*****"
click at [758, 113] on span "Aisha Patel" at bounding box center [757, 111] width 51 height 8
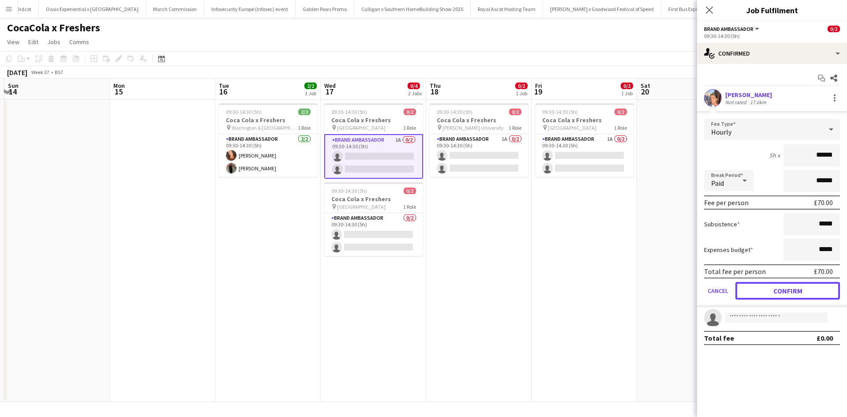
drag, startPoint x: 781, startPoint y: 292, endPoint x: 706, endPoint y: 288, distance: 74.2
click at [781, 293] on button "Confirm" at bounding box center [788, 291] width 105 height 18
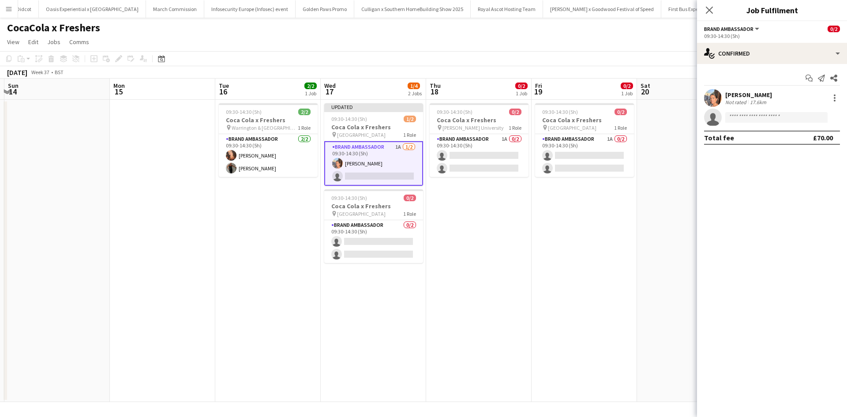
click at [635, 283] on app-date-cell "09:30-14:30 (5h) 0/2 Coca Cola x Freshers pin Greenwich University 1 Role Brand…" at bounding box center [584, 251] width 105 height 302
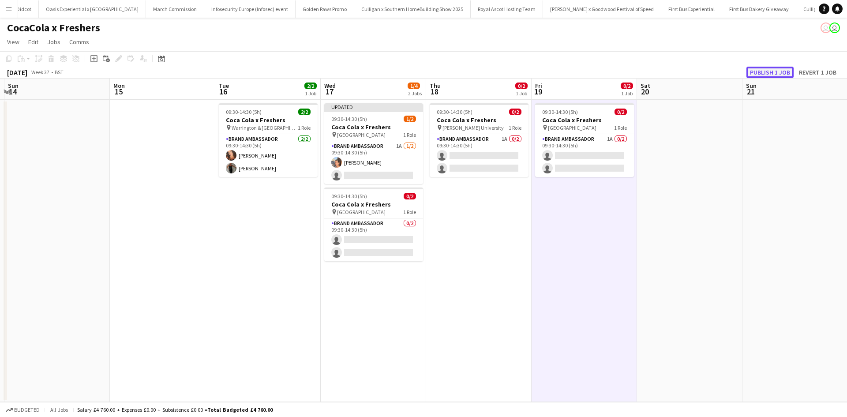
click at [763, 71] on button "Publish 1 job" at bounding box center [770, 72] width 47 height 11
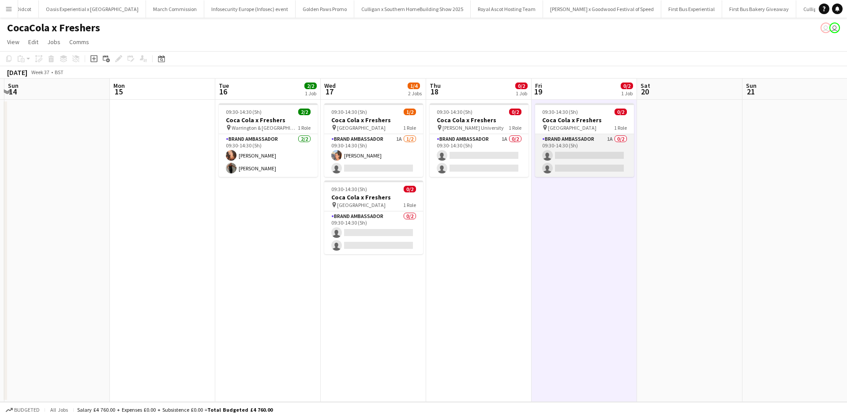
drag, startPoint x: 589, startPoint y: 149, endPoint x: 607, endPoint y: 145, distance: 18.1
click at [589, 149] on app-card-role "Brand Ambassador 1A 0/2 09:30-14:30 (5h) single-neutral-actions single-neutral-…" at bounding box center [584, 155] width 99 height 43
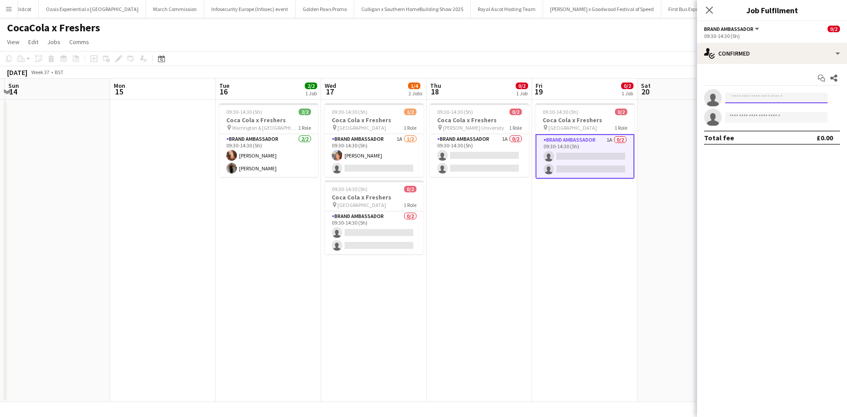
click at [757, 95] on input at bounding box center [776, 98] width 102 height 11
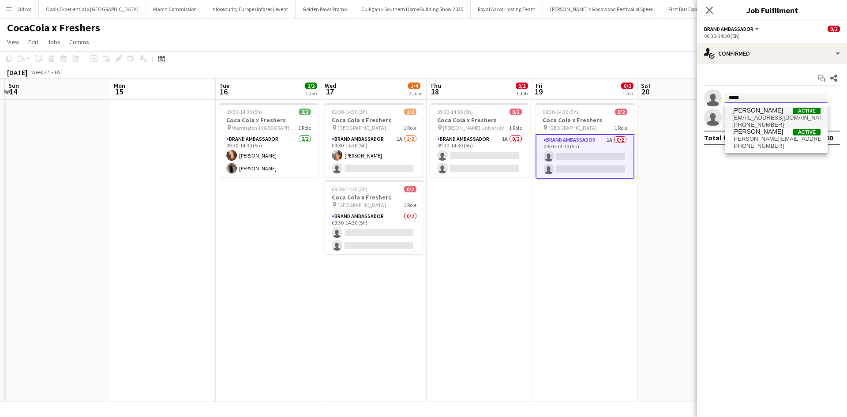
type input "*****"
click at [759, 116] on span "msaishapatel@googlemail.com" at bounding box center [776, 117] width 88 height 7
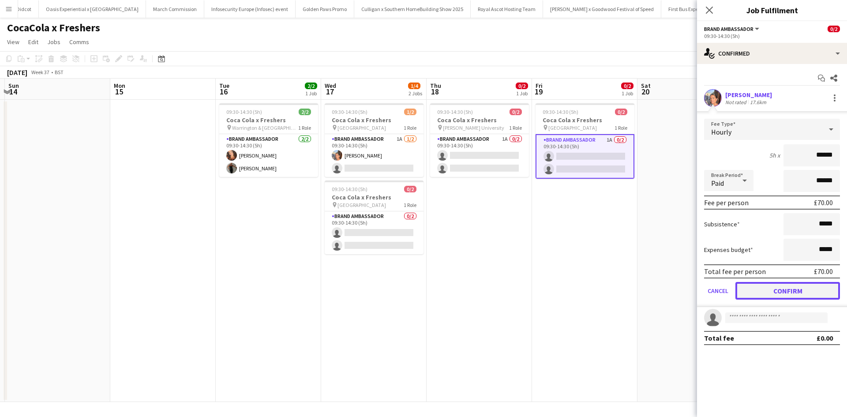
click at [800, 285] on button "Confirm" at bounding box center [788, 291] width 105 height 18
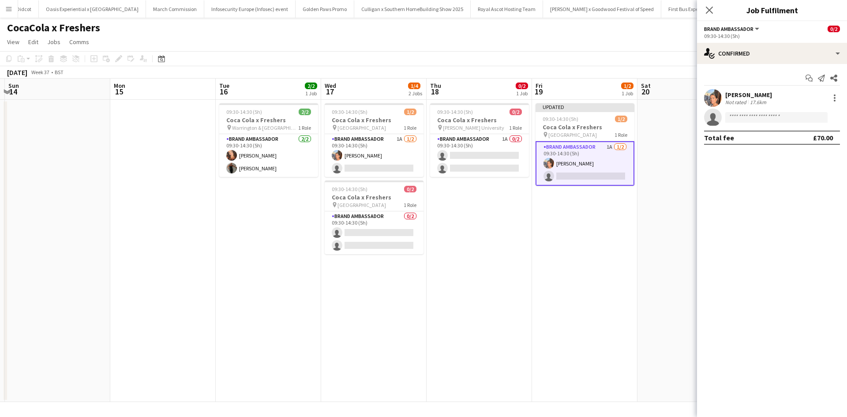
click at [638, 291] on app-date-cell at bounding box center [690, 251] width 105 height 302
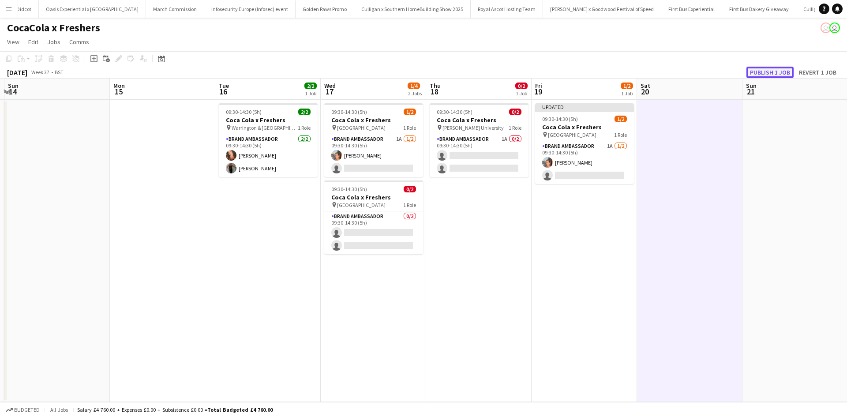
click at [769, 72] on button "Publish 1 job" at bounding box center [770, 72] width 47 height 11
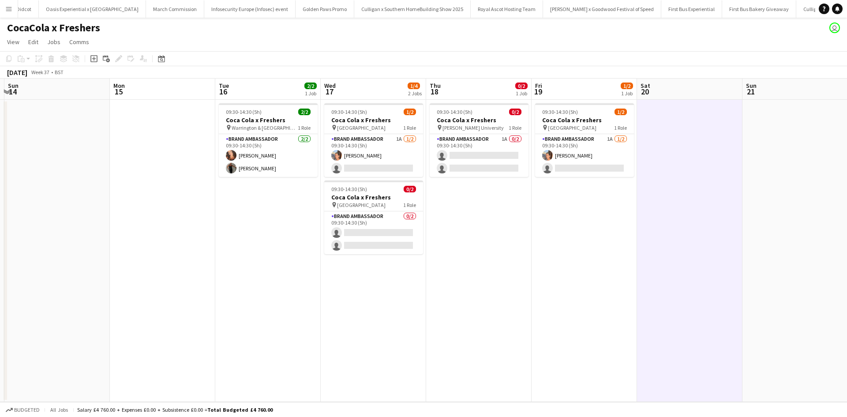
click at [13, 12] on button "Menu" at bounding box center [9, 9] width 18 height 18
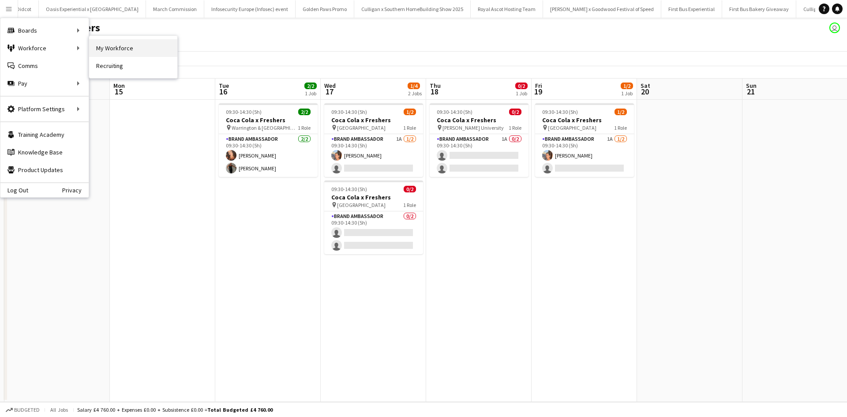
click at [118, 45] on link "My Workforce" at bounding box center [133, 48] width 88 height 18
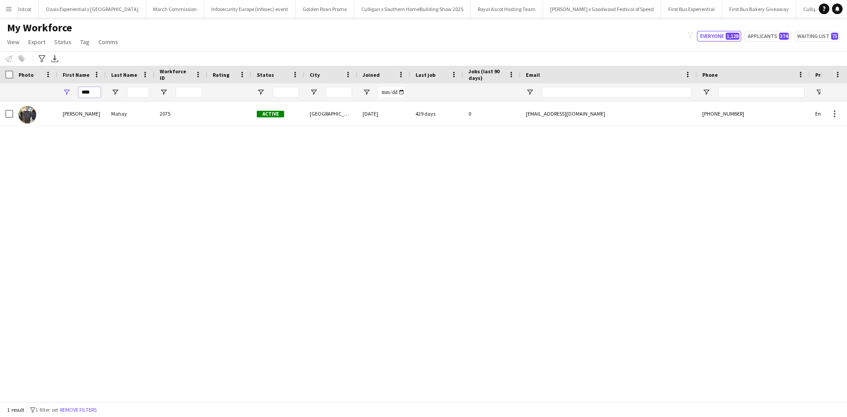
drag, startPoint x: 99, startPoint y: 96, endPoint x: 71, endPoint y: 94, distance: 28.4
click at [71, 94] on div "****" at bounding box center [81, 92] width 49 height 18
click at [88, 92] on input "****" at bounding box center [90, 92] width 22 height 11
type input "***"
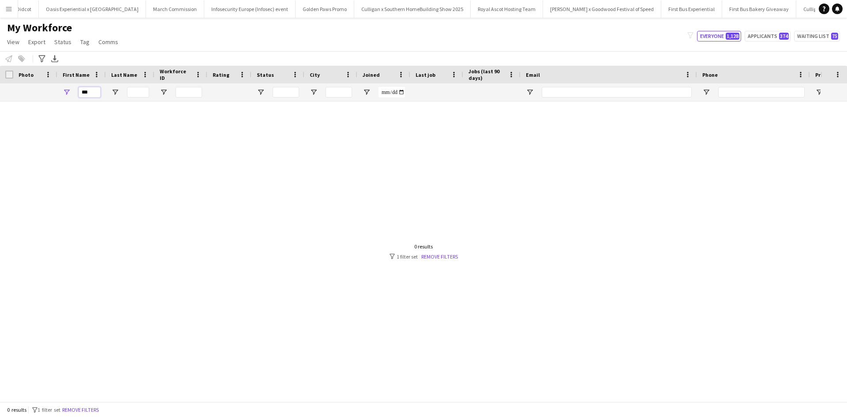
drag, startPoint x: 99, startPoint y: 93, endPoint x: 82, endPoint y: 95, distance: 16.9
click at [82, 95] on input "***" at bounding box center [90, 92] width 22 height 11
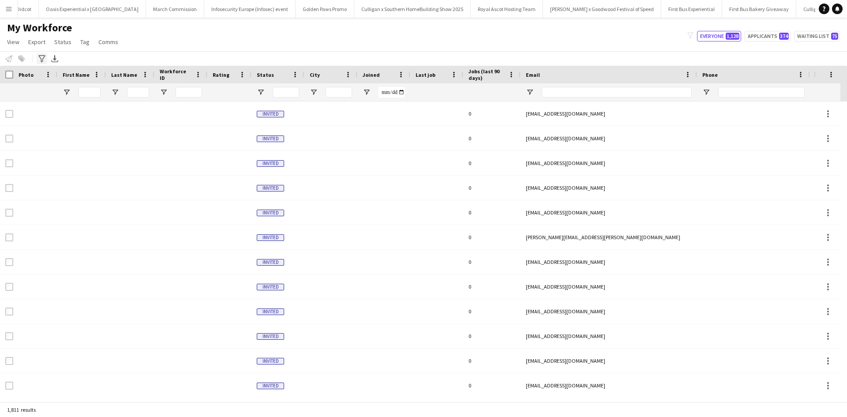
click at [44, 60] on icon "Advanced filters" at bounding box center [41, 58] width 7 height 7
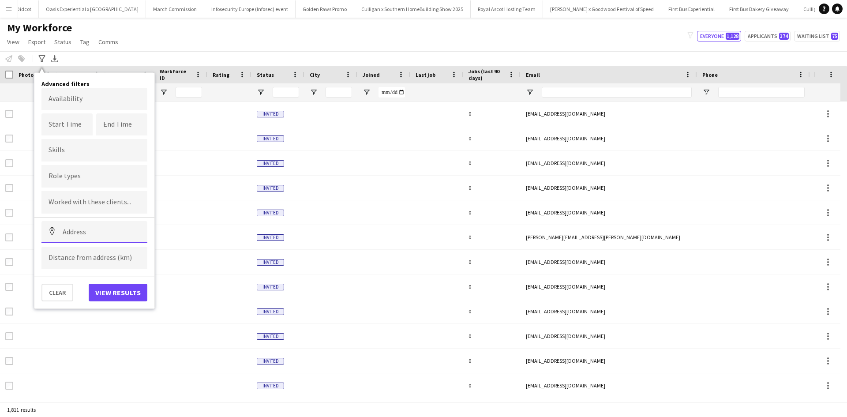
click at [96, 230] on input at bounding box center [94, 232] width 106 height 22
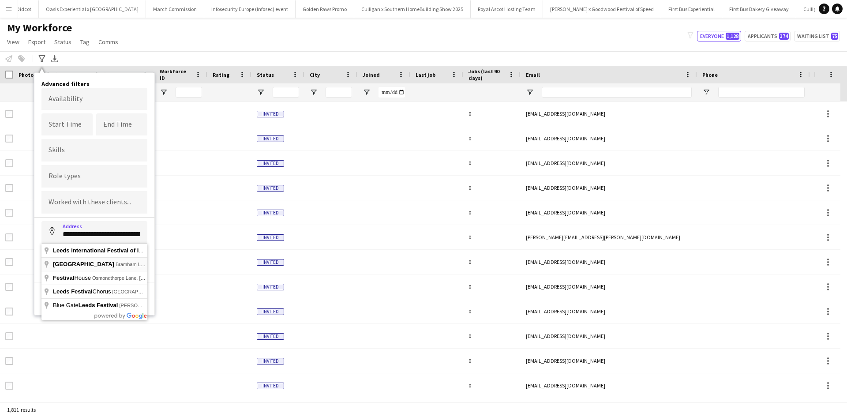
type input "**********"
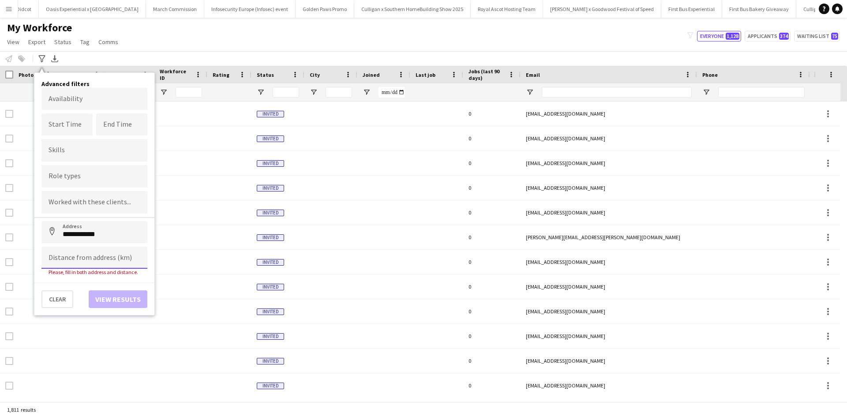
click at [90, 260] on input at bounding box center [94, 258] width 106 height 22
type input "*****"
click button "Address" at bounding box center [51, 231] width 21 height 21
type input "**********"
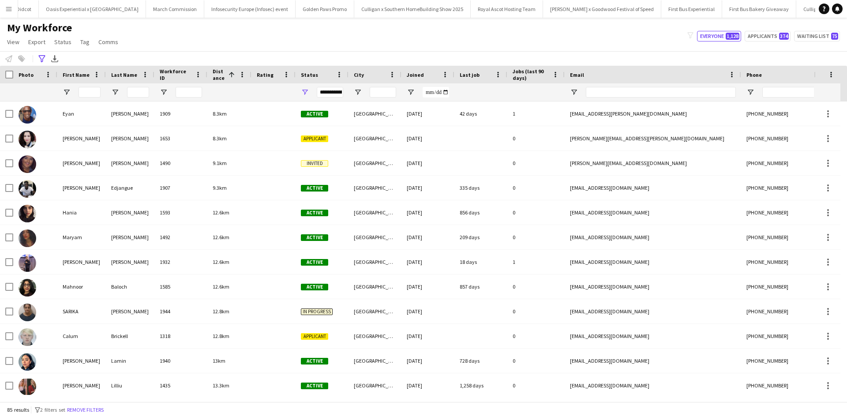
click at [9, 74] on div at bounding box center [6, 75] width 13 height 18
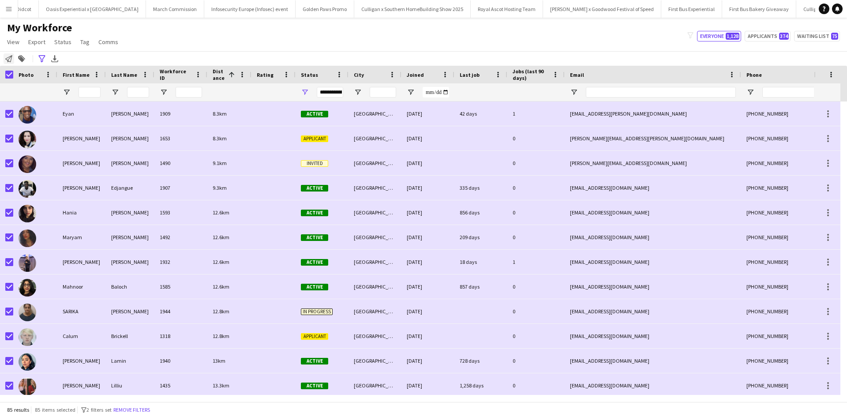
click at [11, 60] on icon "Notify workforce" at bounding box center [8, 58] width 7 height 7
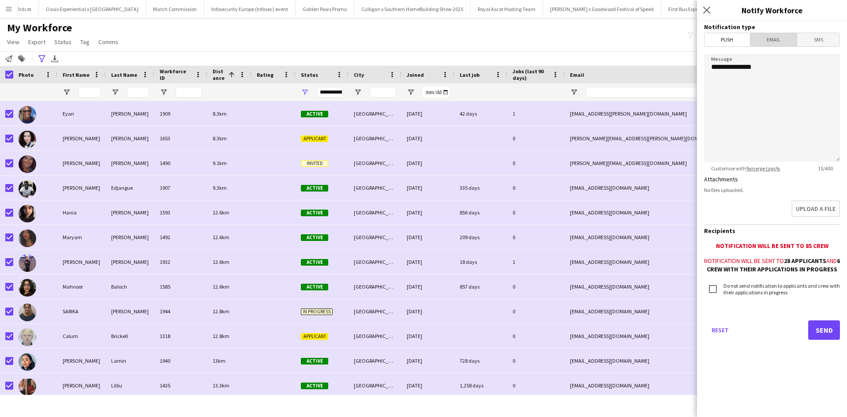
click at [764, 42] on span "Email" at bounding box center [774, 39] width 47 height 13
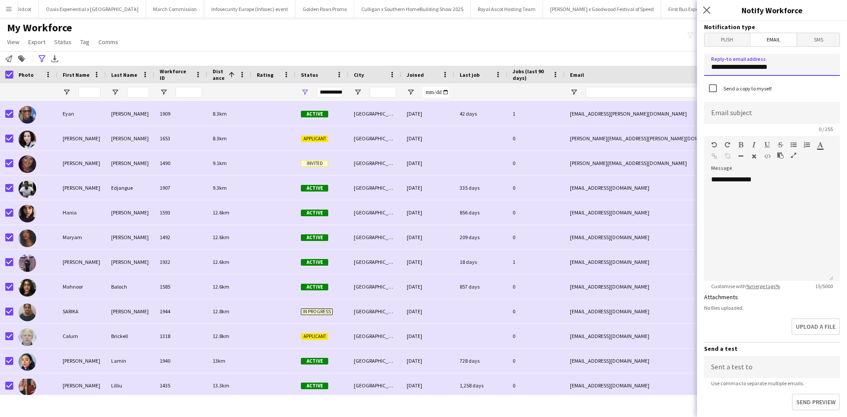
drag, startPoint x: 777, startPoint y: 67, endPoint x: 702, endPoint y: 71, distance: 74.7
click at [702, 71] on form "**********" at bounding box center [772, 289] width 150 height 537
type input "**********"
click at [776, 107] on input at bounding box center [772, 113] width 136 height 22
type input "**********"
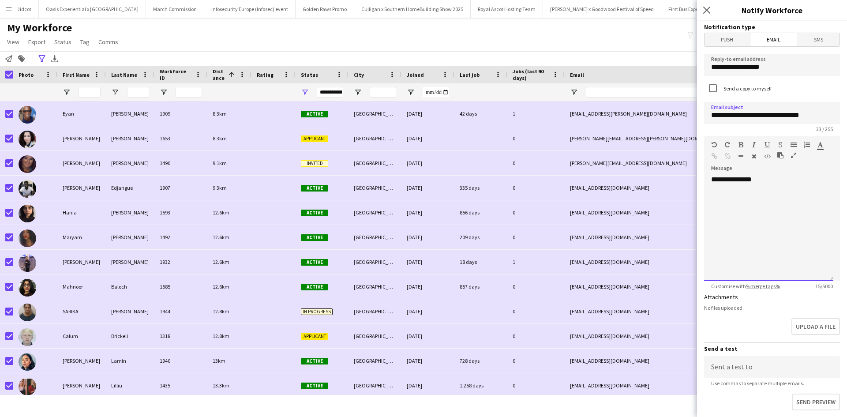
click at [787, 214] on div "**********" at bounding box center [768, 228] width 129 height 106
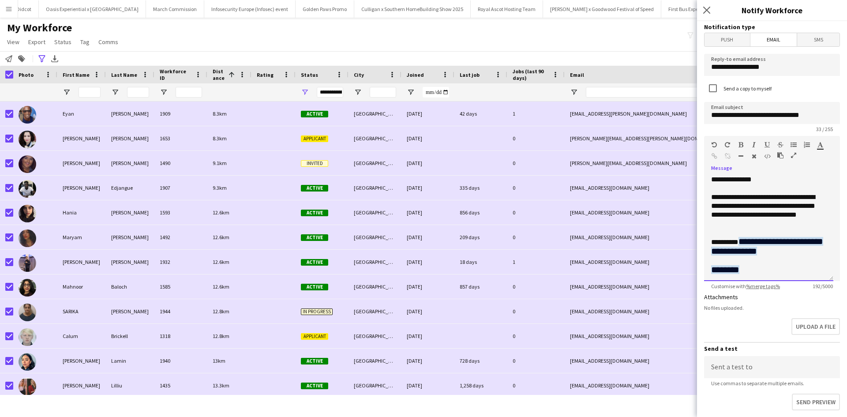
click at [740, 244] on span "**********" at bounding box center [767, 246] width 112 height 19
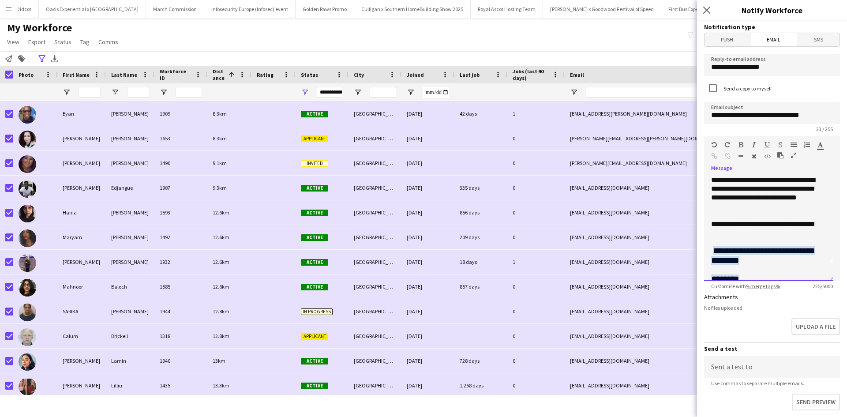
scroll to position [26, 0]
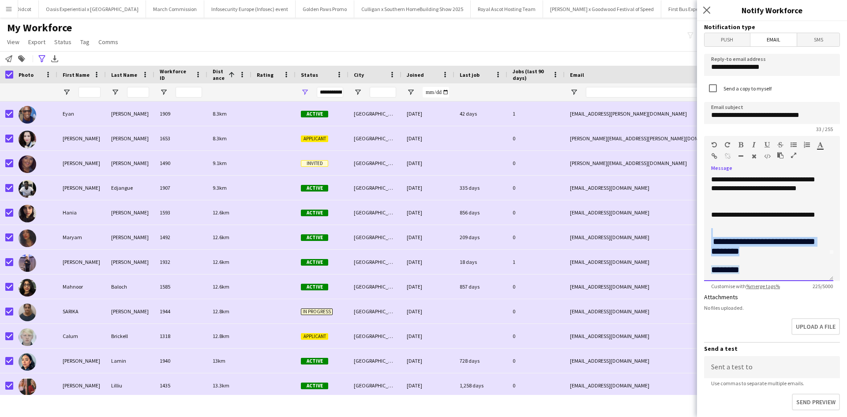
drag, startPoint x: 797, startPoint y: 252, endPoint x: 797, endPoint y: 235, distance: 17.2
click at [796, 233] on div "**********" at bounding box center [768, 228] width 129 height 106
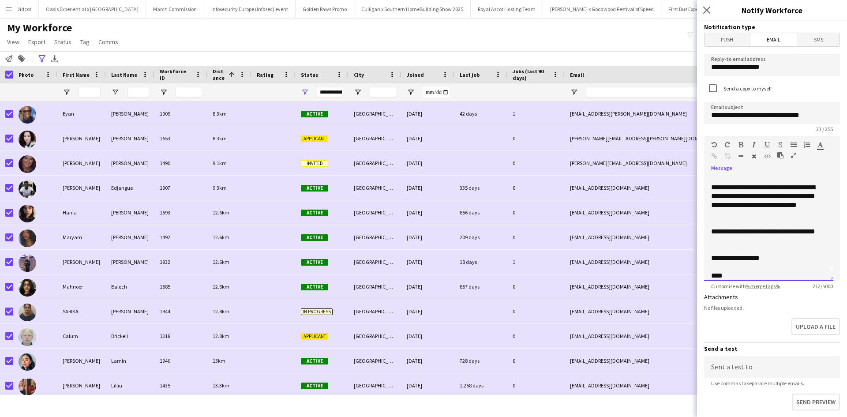
scroll to position [34, 0]
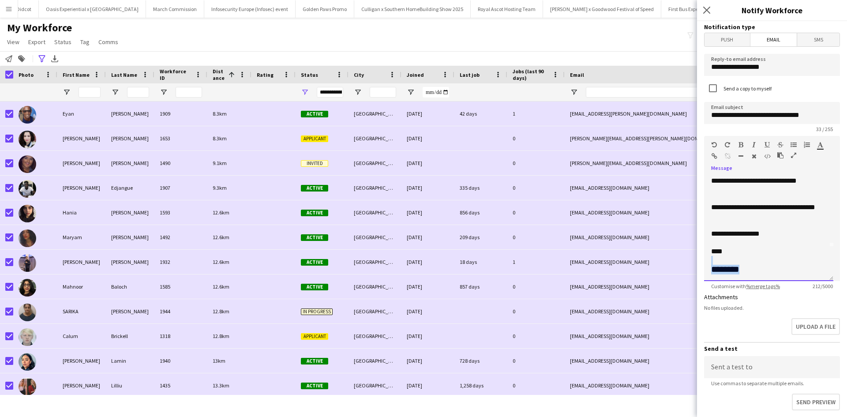
drag, startPoint x: 760, startPoint y: 264, endPoint x: 750, endPoint y: 272, distance: 13.2
click at [750, 272] on div "**********" at bounding box center [768, 228] width 129 height 106
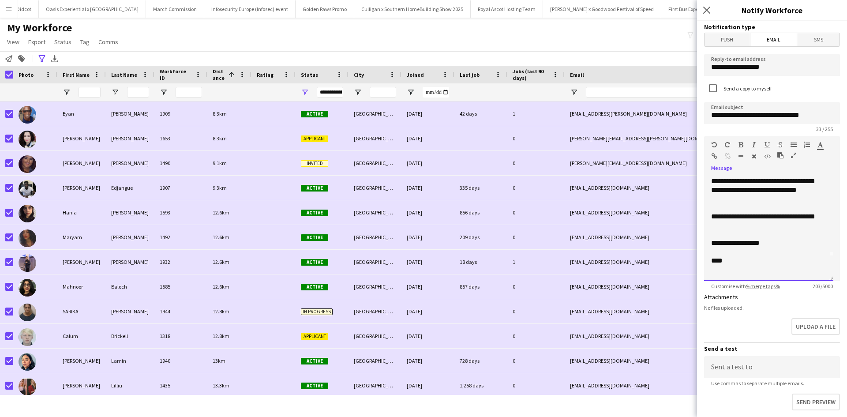
scroll to position [25, 0]
click at [744, 259] on div "****" at bounding box center [765, 260] width 109 height 9
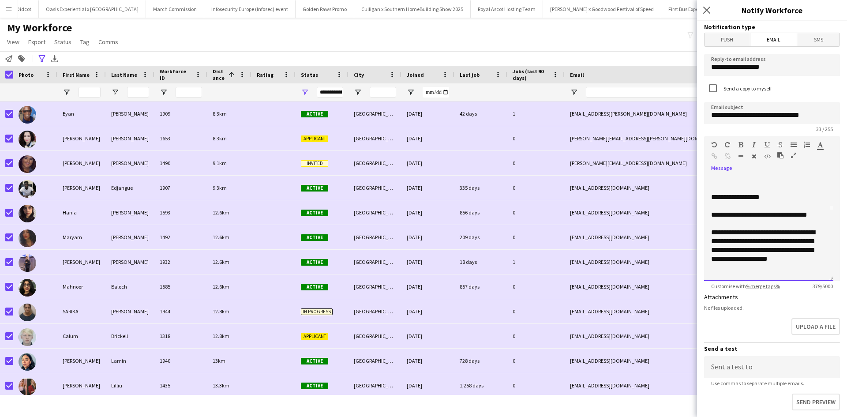
scroll to position [78, 0]
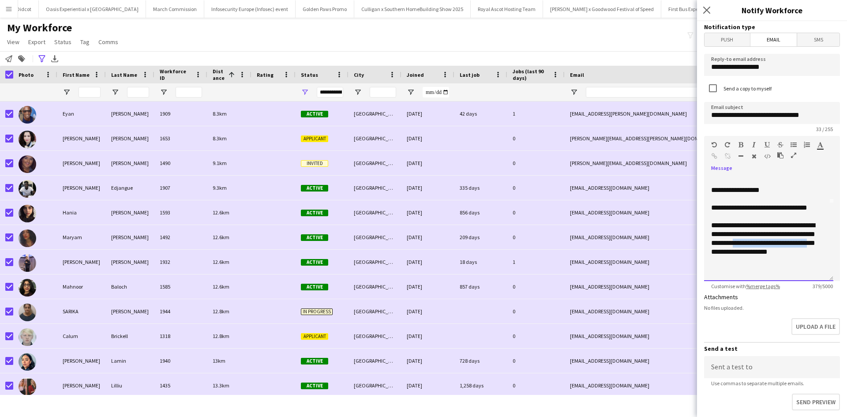
drag, startPoint x: 725, startPoint y: 253, endPoint x: 811, endPoint y: 250, distance: 86.1
click at [811, 250] on div "**********" at bounding box center [765, 243] width 109 height 44
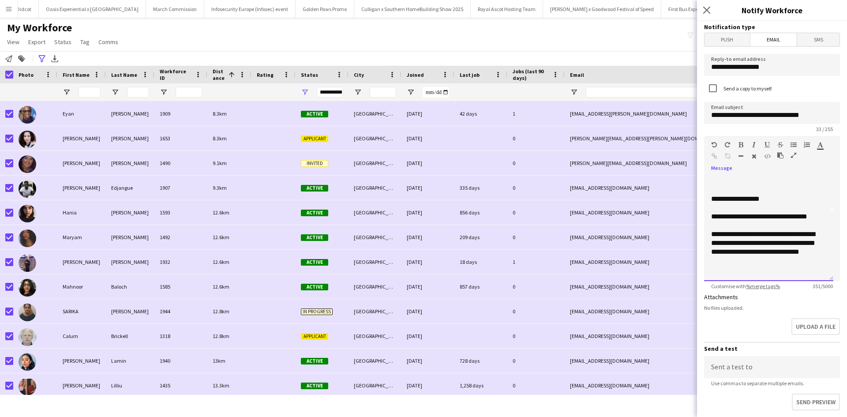
scroll to position [69, 0]
click at [755, 260] on div "**********" at bounding box center [765, 247] width 109 height 35
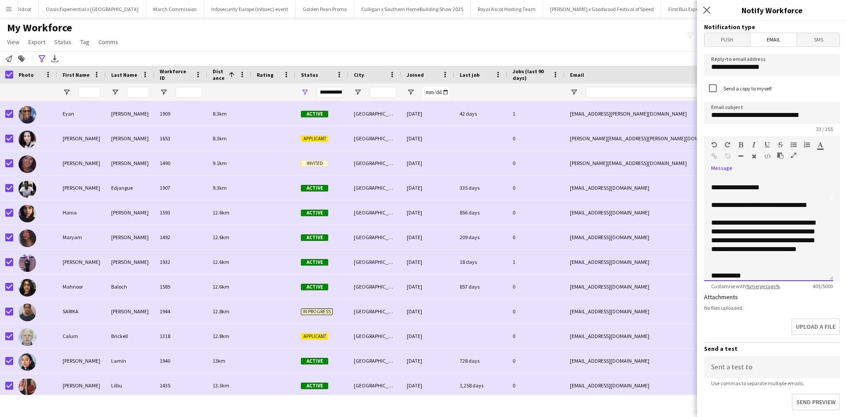
scroll to position [98, 0]
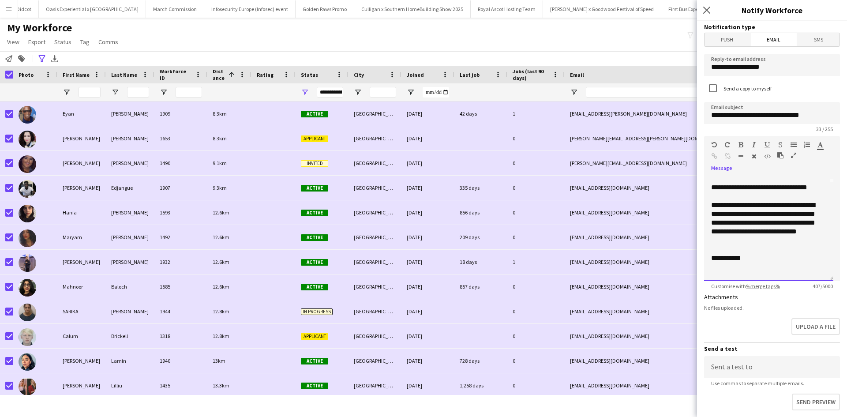
click at [728, 248] on div at bounding box center [768, 249] width 115 height 9
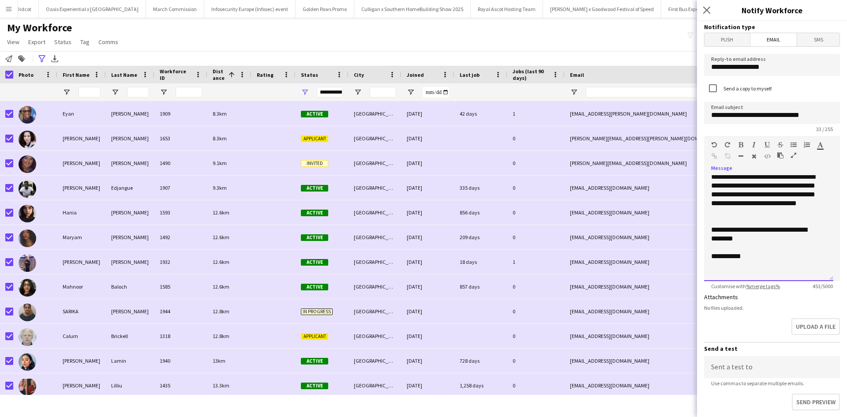
scroll to position [139, 0]
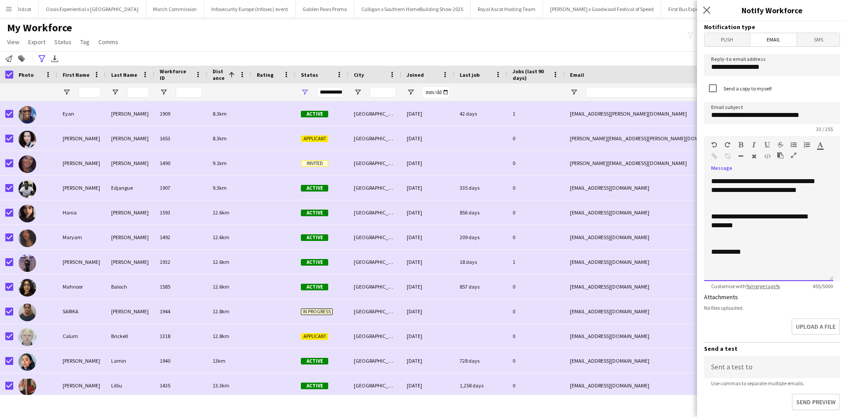
click at [764, 255] on div "**********" at bounding box center [765, 252] width 109 height 9
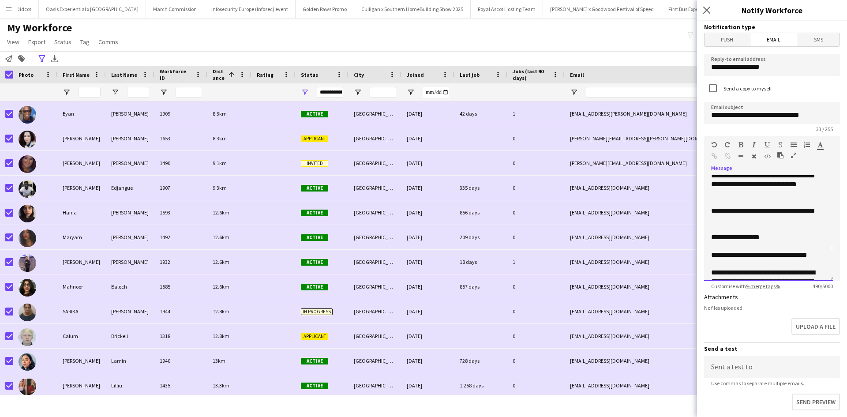
scroll to position [44, 0]
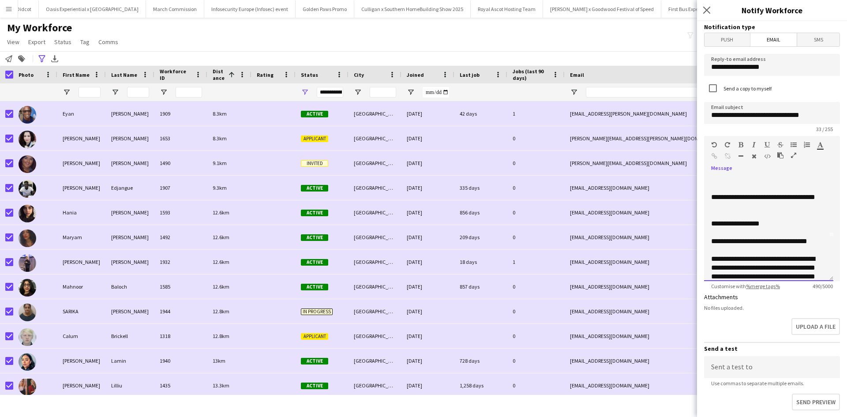
click at [820, 241] on div "**********" at bounding box center [768, 228] width 129 height 106
click at [760, 252] on div "**********" at bounding box center [765, 246] width 109 height 18
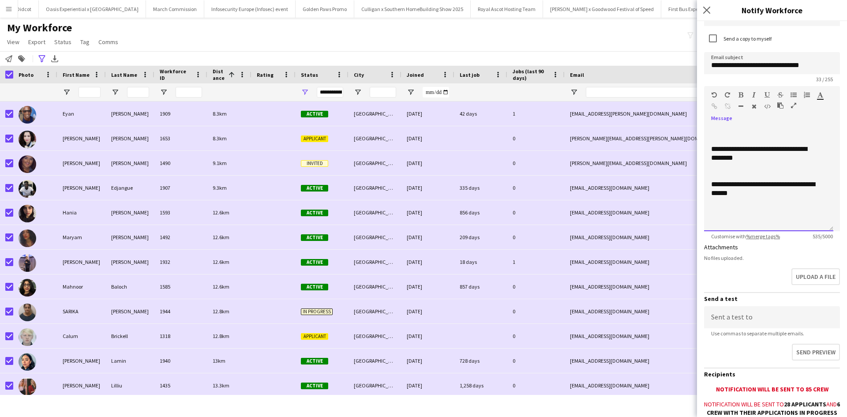
scroll to position [149, 0]
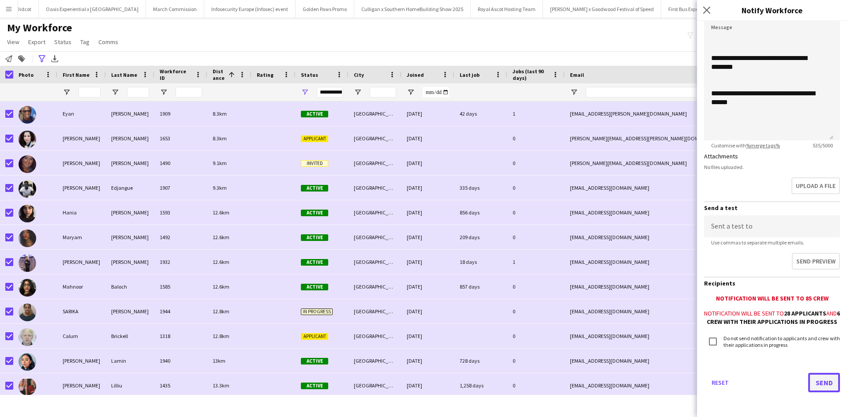
click at [820, 380] on button "Send" at bounding box center [824, 382] width 32 height 19
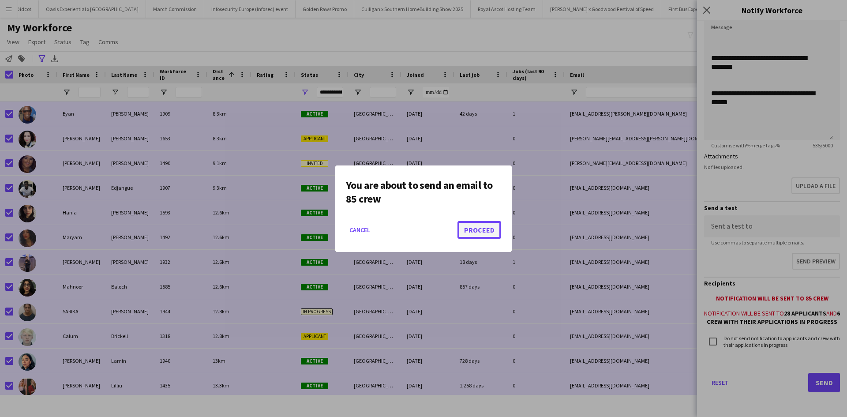
click at [484, 226] on button "Proceed" at bounding box center [480, 230] width 44 height 18
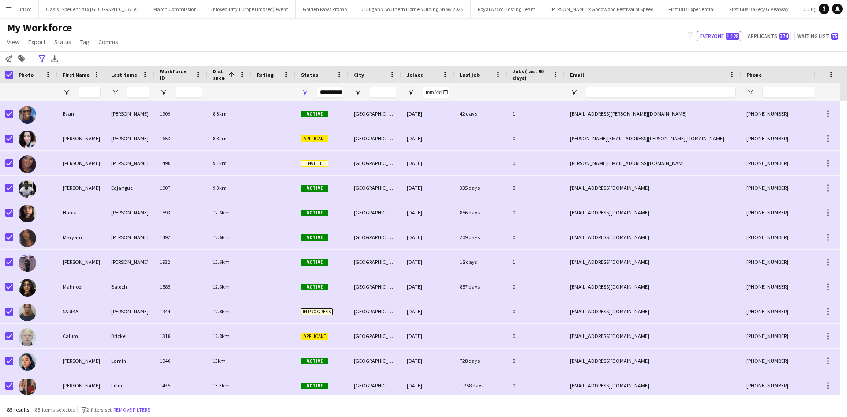
click at [14, 7] on button "Menu" at bounding box center [9, 9] width 18 height 18
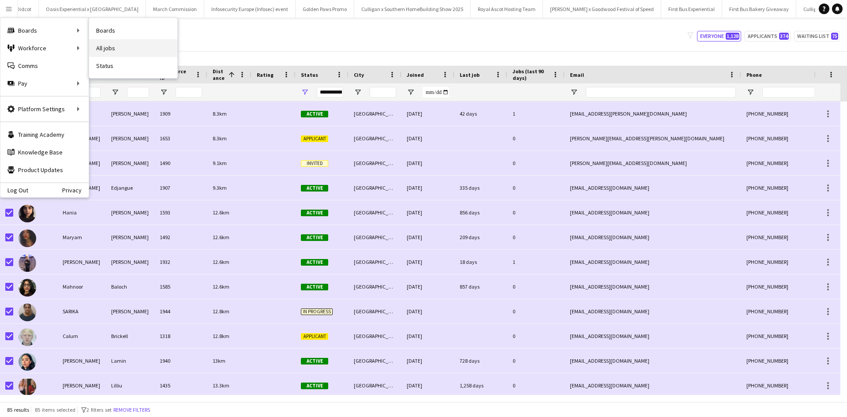
click at [123, 46] on link "All jobs" at bounding box center [133, 48] width 88 height 18
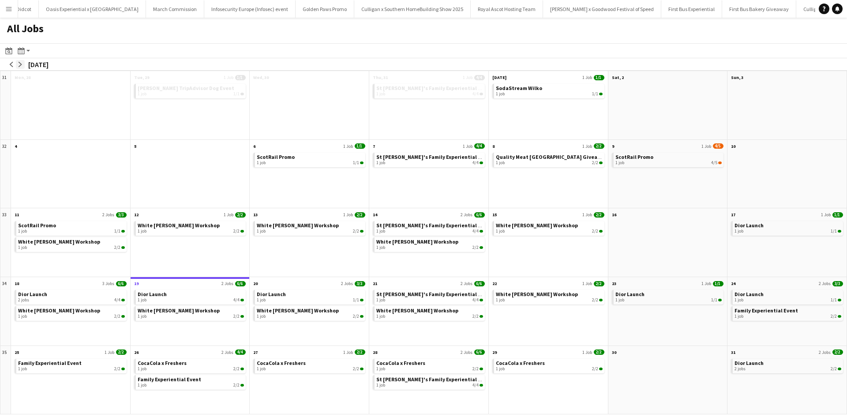
click at [22, 64] on app-icon "arrow-right" at bounding box center [20, 64] width 5 height 5
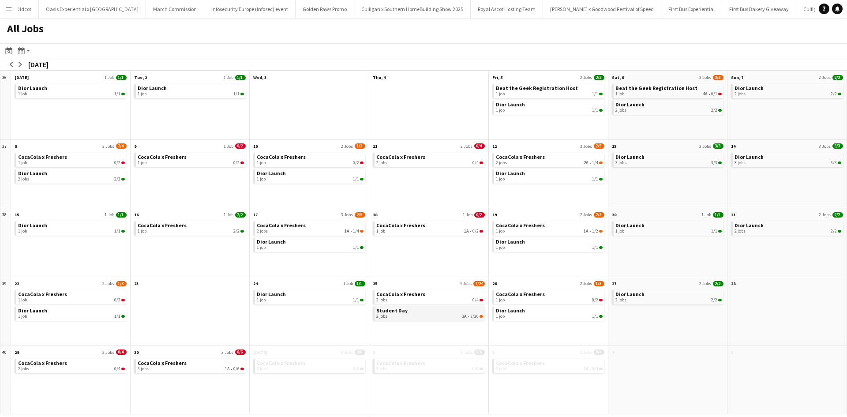
click at [412, 312] on link "Student Day 2 jobs 3A • 7/20" at bounding box center [429, 312] width 107 height 13
click at [436, 308] on link "Student Day 2 jobs 5A • 5/20" at bounding box center [429, 312] width 107 height 13
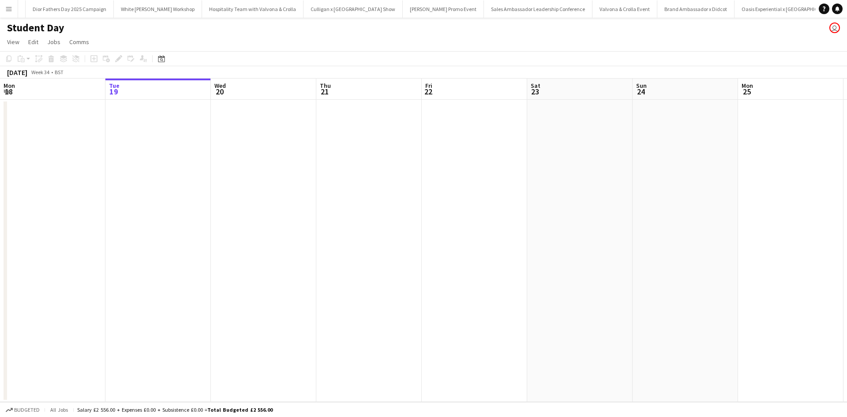
scroll to position [0, 8074]
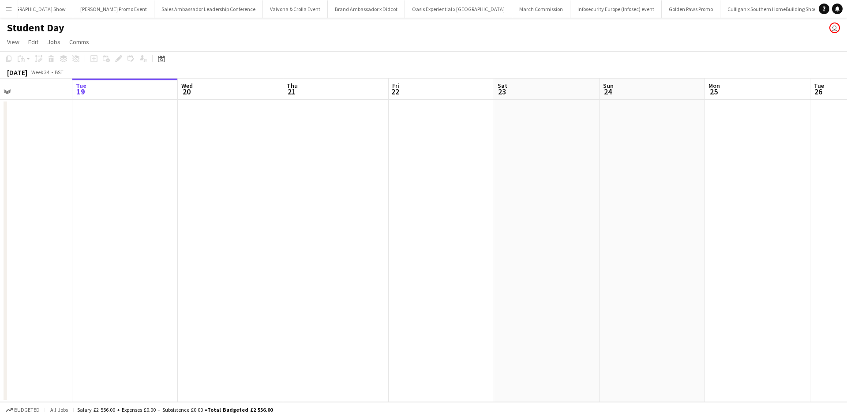
drag, startPoint x: 672, startPoint y: 244, endPoint x: 222, endPoint y: 236, distance: 450.1
click at [217, 237] on app-calendar-viewport "Sat 16 Sun 17 Mon 18 Tue 19 Wed 20 Thu 21 Fri 22 Sat 23 Sun 24 Mon 25 Tue 26 We…" at bounding box center [423, 240] width 847 height 323
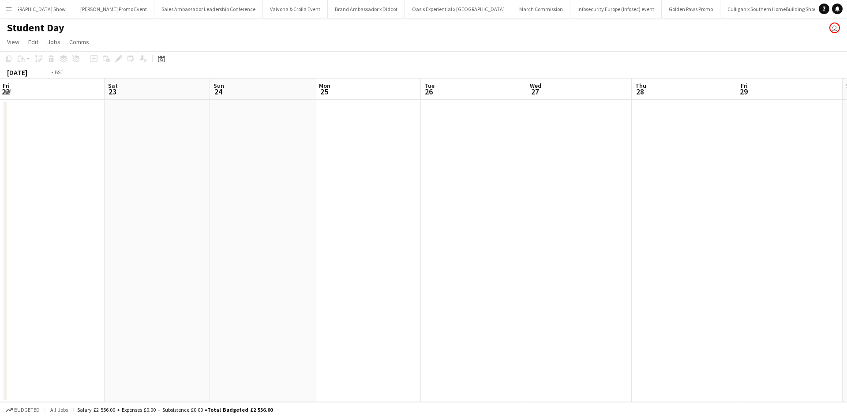
drag, startPoint x: 589, startPoint y: 299, endPoint x: 510, endPoint y: 287, distance: 80.4
click at [187, 250] on app-calendar-viewport "Wed 20 Thu 21 Fri 22 Sat 23 Sun 24 Mon 25 Tue 26 Wed 27 Thu 28 Fri 29 Sat 30 Su…" at bounding box center [423, 240] width 847 height 323
drag, startPoint x: 510, startPoint y: 287, endPoint x: 154, endPoint y: 239, distance: 359.3
click at [148, 238] on app-calendar-viewport "Sat 23 Sun 24 Mon 25 Tue 26 Wed 27 Thu 28 Fri 29 Sat 30 Sun 31 Mon 1 Tue 2 Wed …" at bounding box center [423, 240] width 847 height 323
drag, startPoint x: 397, startPoint y: 264, endPoint x: 376, endPoint y: 260, distance: 21.0
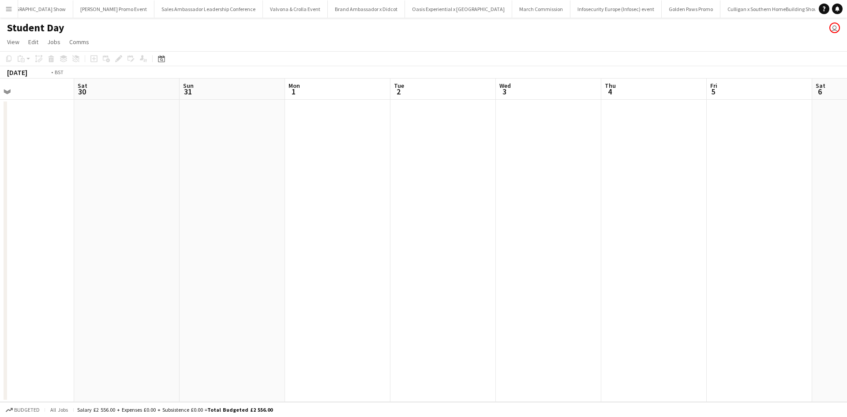
click at [98, 226] on app-calendar-viewport "Tue 26 Wed 27 Thu 28 Fri 29 Sat 30 Sun 31 Mon 1 Tue 2 Wed 3 Thu 4 Fri 5 Sat 6 S…" at bounding box center [423, 240] width 847 height 323
drag, startPoint x: 79, startPoint y: 221, endPoint x: 171, endPoint y: 233, distance: 93.0
click at [13, 211] on app-calendar-viewport "Fri 29 Sat 30 Sun 31 Mon 1 Tue 2 Wed 3 Thu 4 Fri 5 Sat 6 Sun 7 Mon 8 Tue 9 Wed …" at bounding box center [423, 240] width 847 height 323
click at [113, 225] on app-calendar-viewport "Mon 1 Tue 2 Wed 3 Thu 4 Fri 5 Sat 6 Sun 7 Mon 8 Tue 9 Wed 10 Thu 11 Fri 12 Sat …" at bounding box center [423, 240] width 847 height 323
drag, startPoint x: 389, startPoint y: 251, endPoint x: 84, endPoint y: 193, distance: 310.7
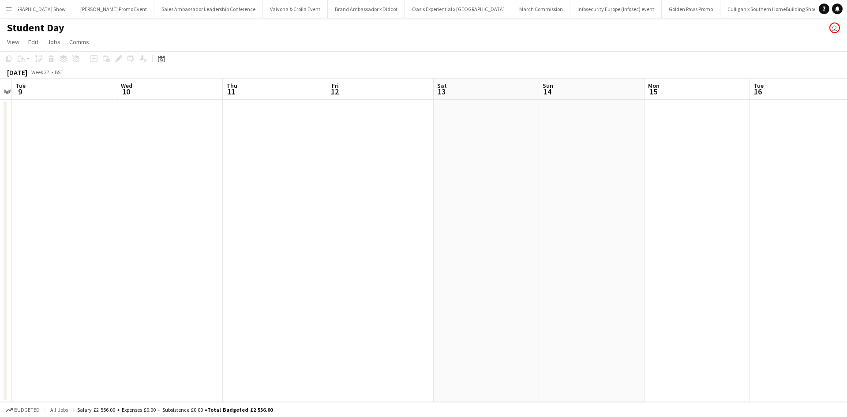
click at [76, 192] on app-calendar-viewport "Fri 5 Sat 6 Sun 7 Mon 8 Tue 9 Wed 10 Thu 11 Fri 12 Sat 13 Sun 14 Mon 15 Tue 16 …" at bounding box center [423, 240] width 847 height 323
drag, startPoint x: 114, startPoint y: 195, endPoint x: 83, endPoint y: 191, distance: 32.0
click at [83, 191] on app-calendar-viewport "Mon 8 Tue 9 Wed 10 Thu 11 Fri 12 Sat 13 Sun 14 Mon 15 Tue 16 Wed 17 Thu 18 Fri …" at bounding box center [423, 240] width 847 height 323
drag, startPoint x: 261, startPoint y: 228, endPoint x: 645, endPoint y: 296, distance: 389.5
click at [222, 224] on app-calendar-viewport "Fri 12 Sat 13 Sun 14 Mon 15 Tue 16 Wed 17 Thu 18 Fri 19 Sat 20 Sun 21 Mon 22 Tu…" at bounding box center [423, 240] width 847 height 323
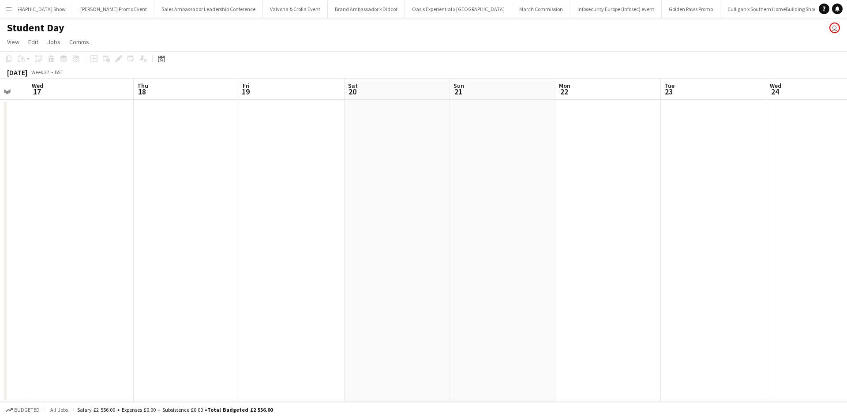
drag, startPoint x: 598, startPoint y: 287, endPoint x: 601, endPoint y: 278, distance: 10.3
click at [316, 245] on app-calendar-viewport "Sun 14 Mon 15 Tue 16 Wed 17 Thu 18 Fri 19 Sat 20 Sun 21 Mon 22 Tue 23 Wed 24 Th…" at bounding box center [423, 240] width 847 height 323
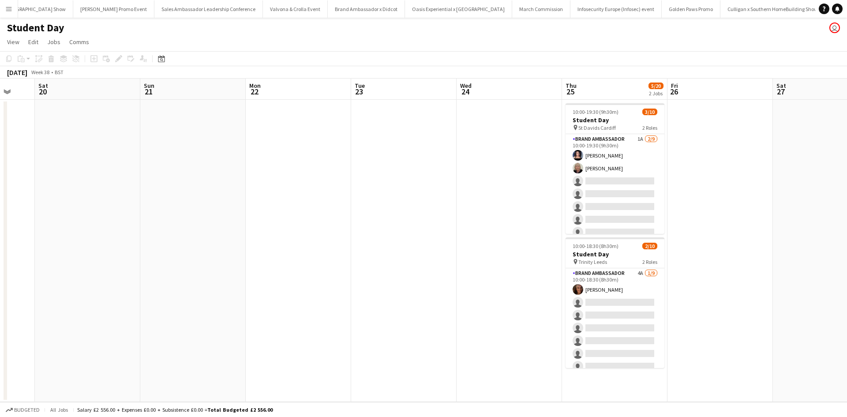
click at [492, 267] on app-calendar-viewport "Tue 16 Wed 17 Thu 18 Fri 19 Sat 20 Sun 21 Mon 22 Tue 23 Wed 24 Thu 25 5/20 2 Jo…" at bounding box center [423, 240] width 847 height 323
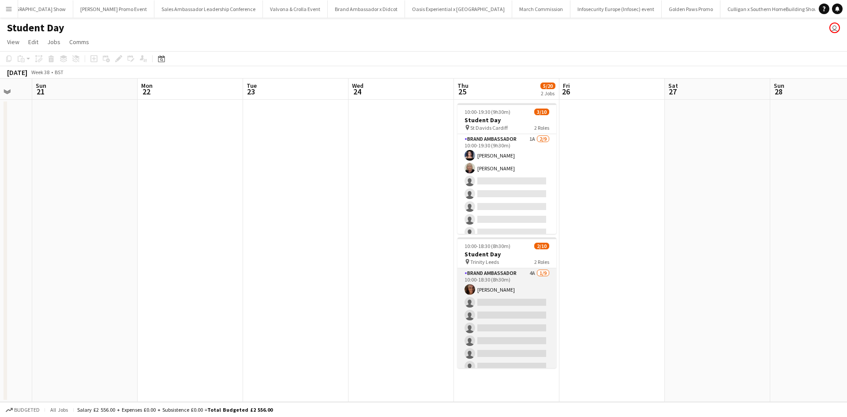
click at [525, 293] on app-card-role "Brand Ambassador 4A [DATE] 10:00-18:30 (8h30m) [PERSON_NAME] single-neutral-act…" at bounding box center [507, 334] width 99 height 132
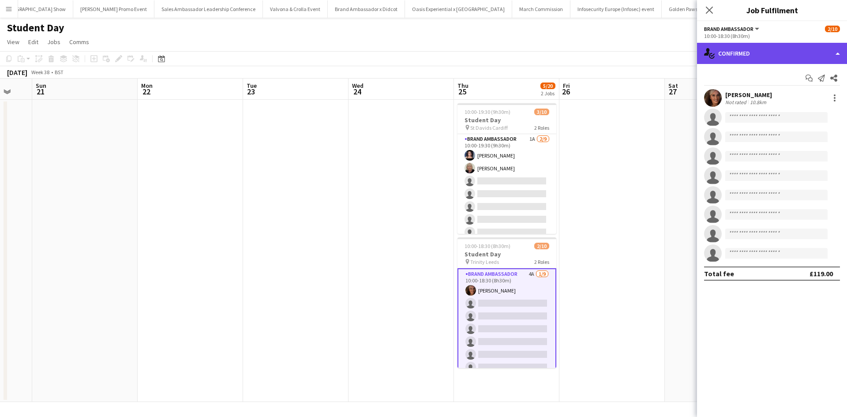
click at [795, 49] on div "single-neutral-actions-check-2 Confirmed" at bounding box center [772, 53] width 150 height 21
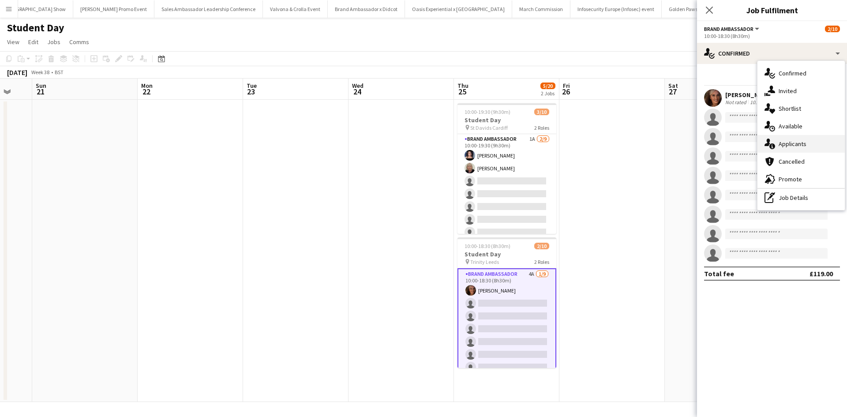
click at [799, 148] on div "single-neutral-actions-information Applicants" at bounding box center [801, 144] width 87 height 18
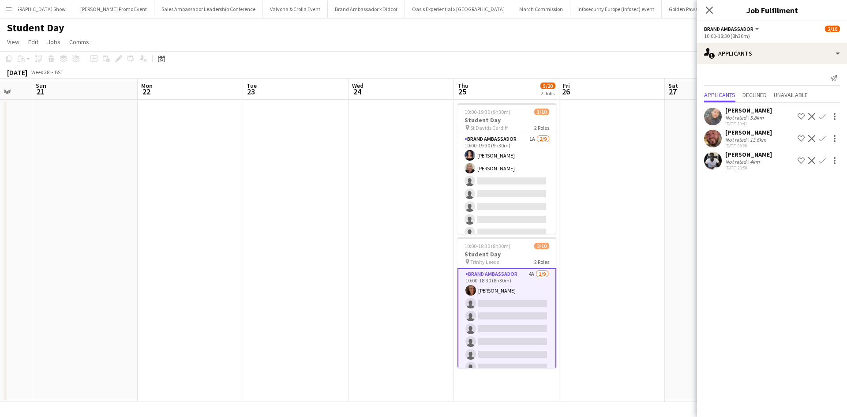
click at [825, 135] on app-icon "Confirm" at bounding box center [822, 138] width 7 height 7
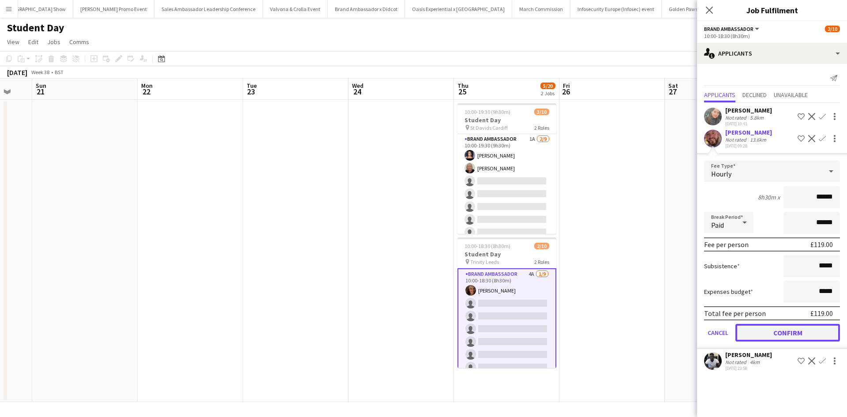
click at [809, 329] on button "Confirm" at bounding box center [788, 333] width 105 height 18
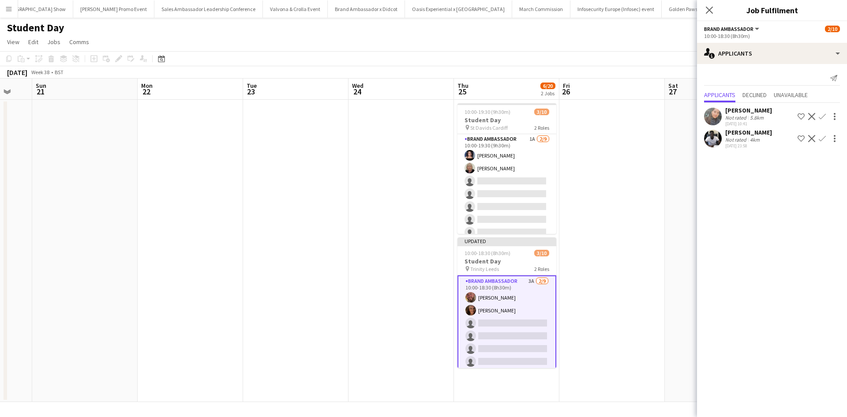
click at [824, 137] on app-icon "Confirm" at bounding box center [822, 138] width 7 height 7
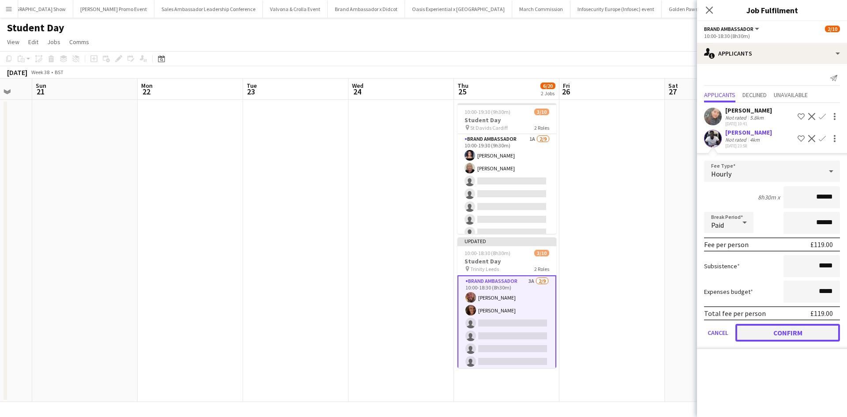
click at [799, 333] on button "Confirm" at bounding box center [788, 333] width 105 height 18
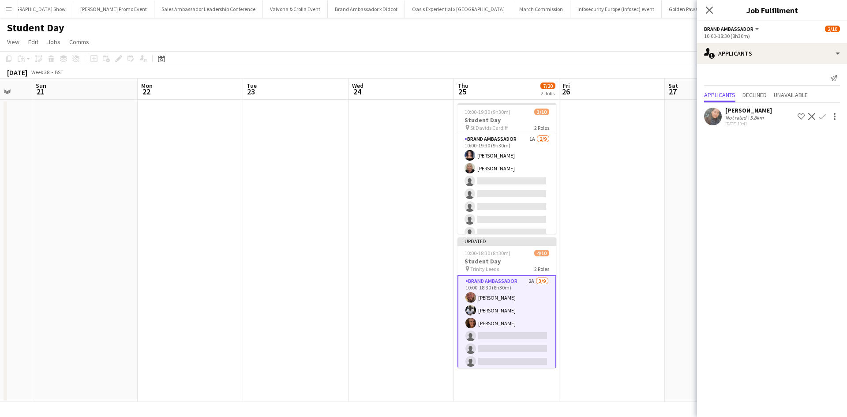
click at [656, 292] on app-date-cell at bounding box center [611, 251] width 105 height 302
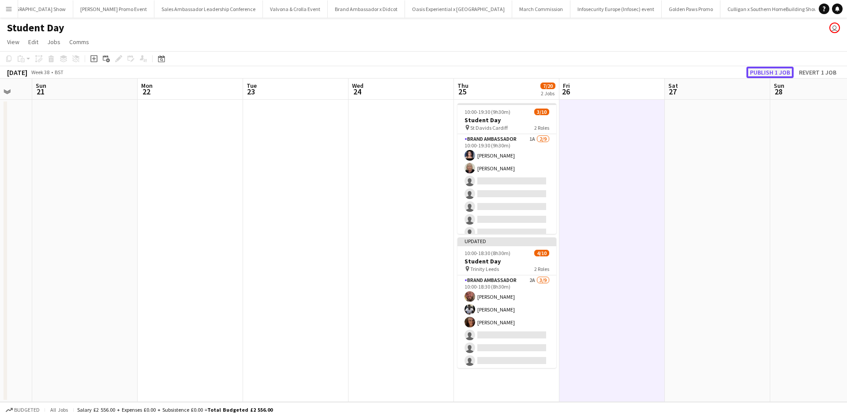
click at [782, 75] on button "Publish 1 job" at bounding box center [770, 72] width 47 height 11
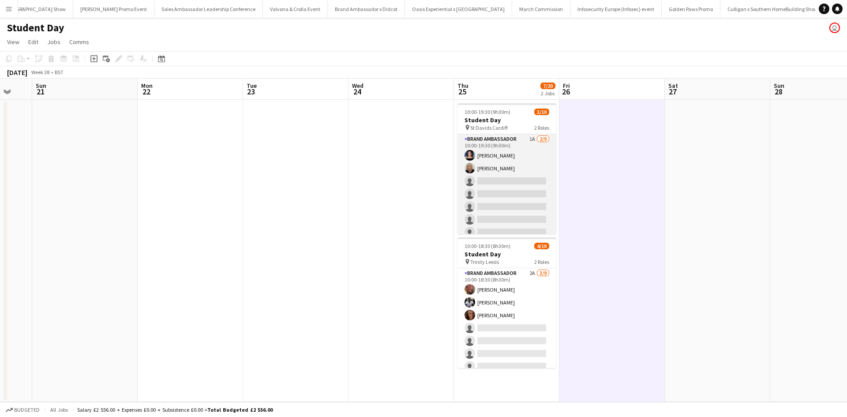
click at [525, 154] on app-card-role "Brand Ambassador 1A [DATE] 10:00-19:30 (9h30m) [PERSON_NAME] [PERSON_NAME] sing…" at bounding box center [507, 200] width 99 height 132
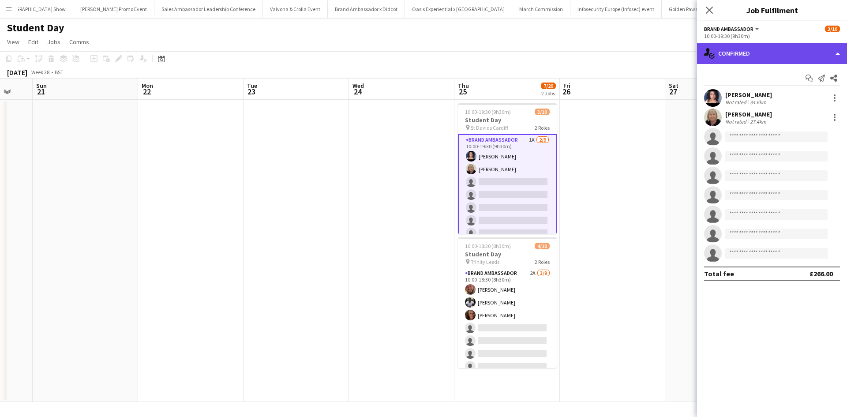
click at [752, 49] on div "single-neutral-actions-check-2 Confirmed" at bounding box center [772, 53] width 150 height 21
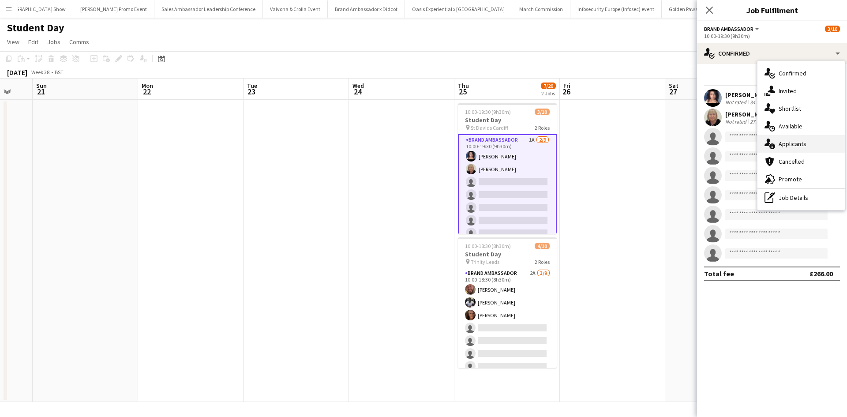
click at [807, 146] on div "single-neutral-actions-information Applicants" at bounding box center [801, 144] width 87 height 18
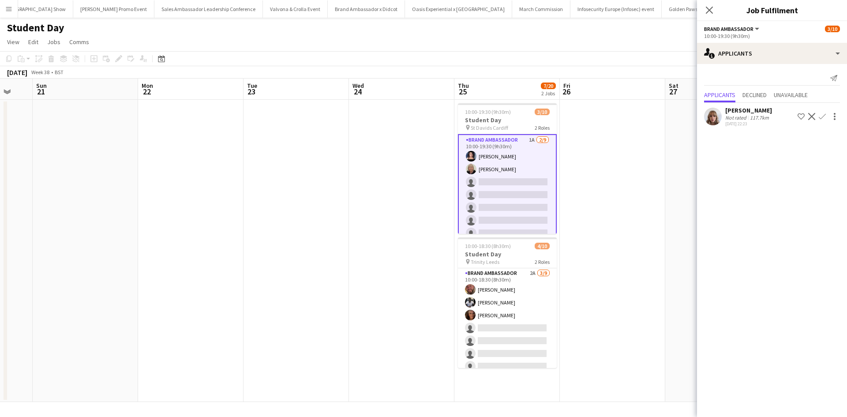
click at [772, 113] on div "[PERSON_NAME]" at bounding box center [748, 110] width 47 height 8
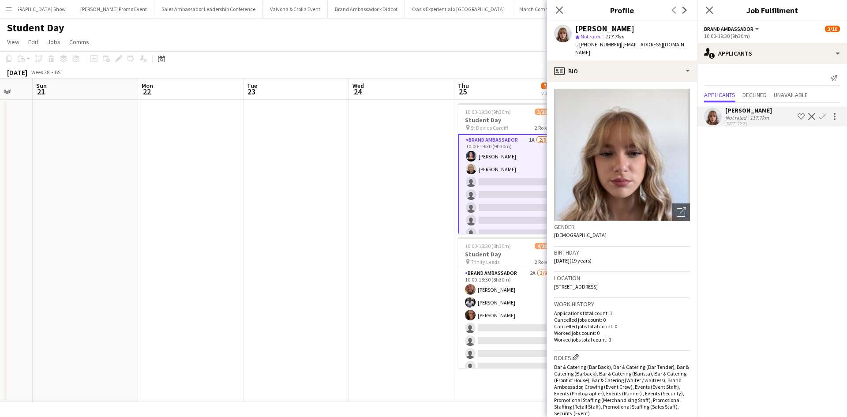
click at [323, 177] on app-date-cell at bounding box center [296, 251] width 105 height 302
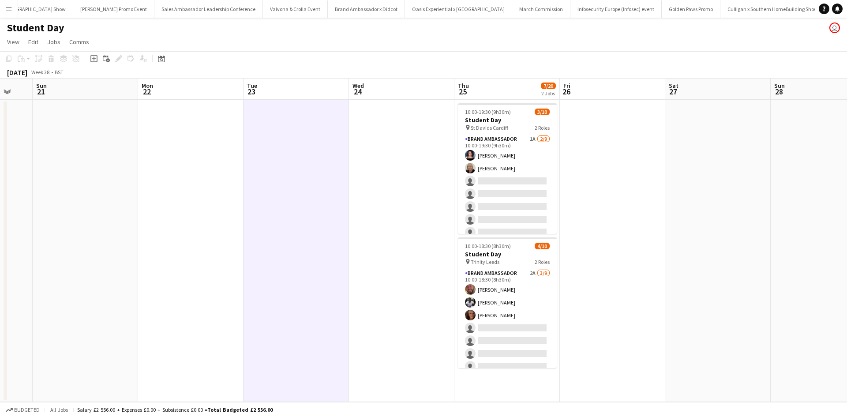
click at [12, 15] on button "Menu" at bounding box center [9, 9] width 18 height 18
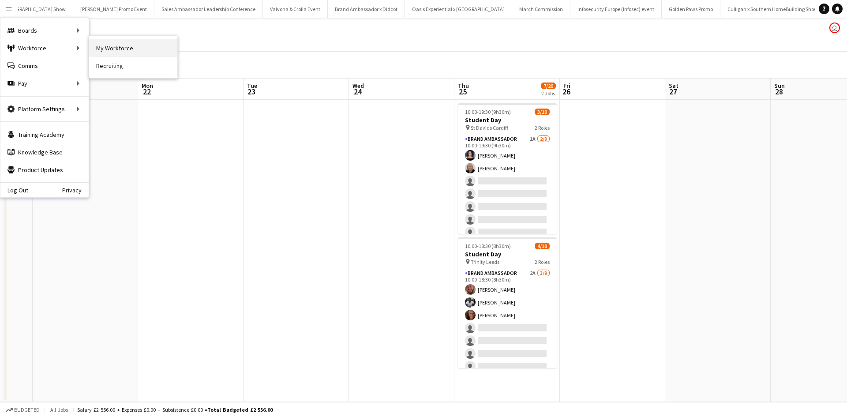
click at [120, 43] on link "My Workforce" at bounding box center [133, 48] width 88 height 18
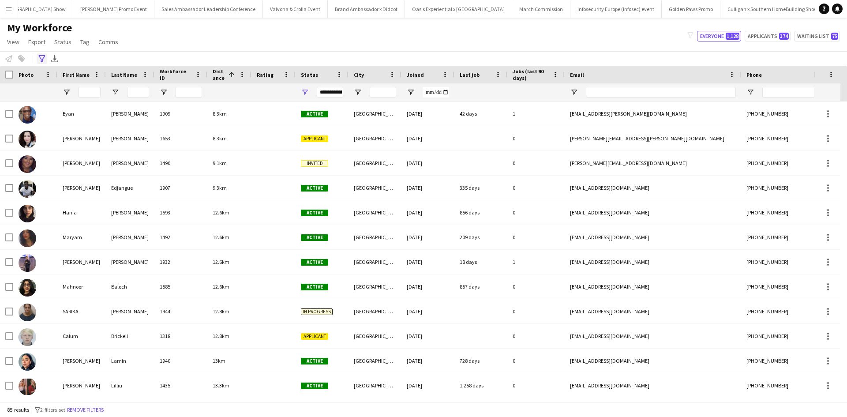
click at [43, 59] on icon at bounding box center [41, 58] width 7 height 7
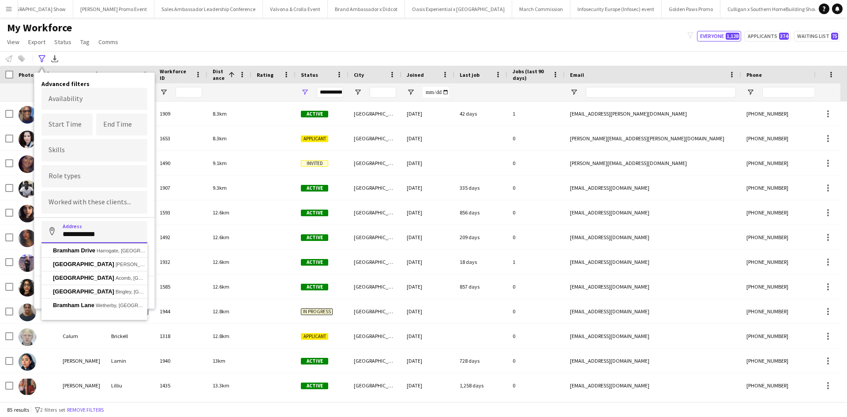
drag, startPoint x: 121, startPoint y: 235, endPoint x: 56, endPoint y: 229, distance: 66.0
click at [56, 229] on input "**********" at bounding box center [94, 232] width 106 height 22
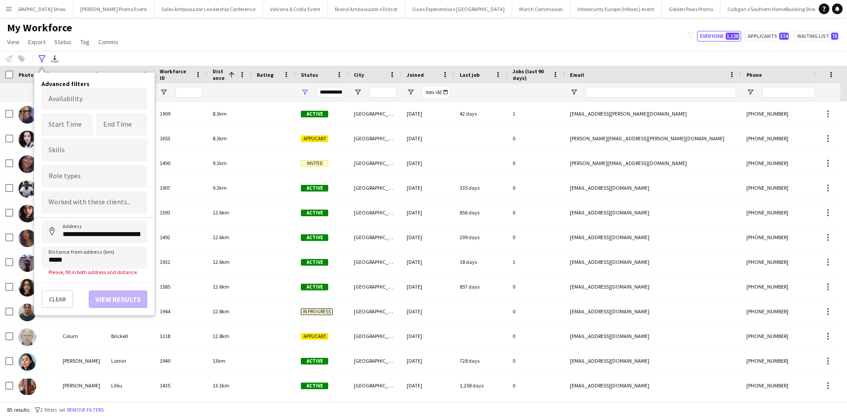
type input "**********"
click at [115, 293] on button "View results" at bounding box center [118, 293] width 59 height 18
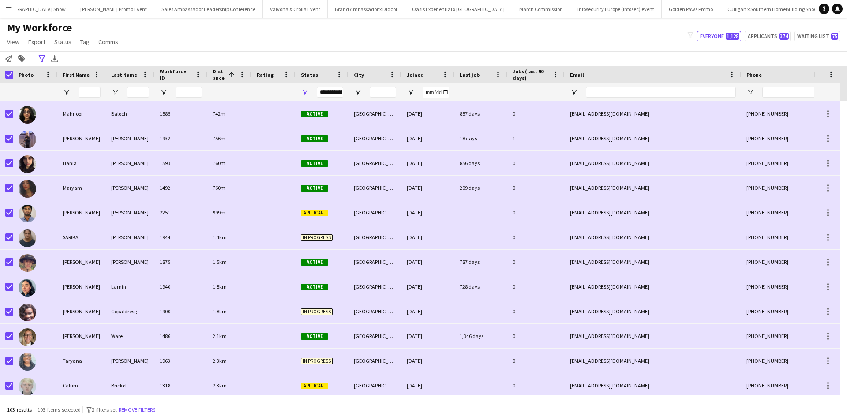
drag, startPoint x: 7, startPoint y: 61, endPoint x: 56, endPoint y: 73, distance: 50.5
click at [8, 61] on icon "Notify workforce" at bounding box center [8, 58] width 7 height 7
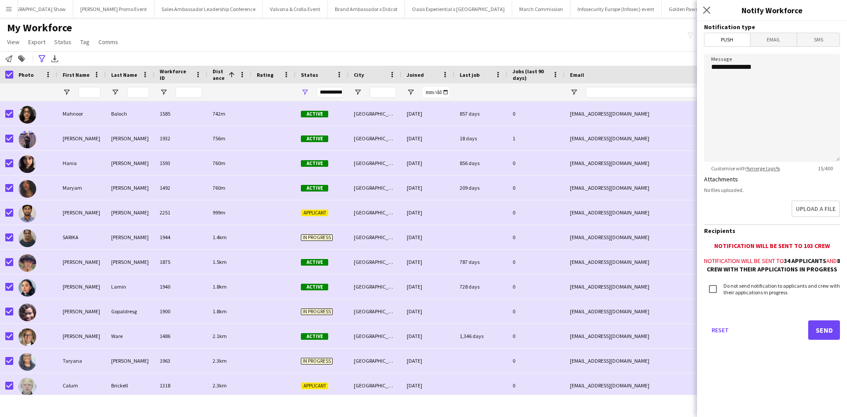
click at [773, 39] on span "Email" at bounding box center [774, 39] width 47 height 13
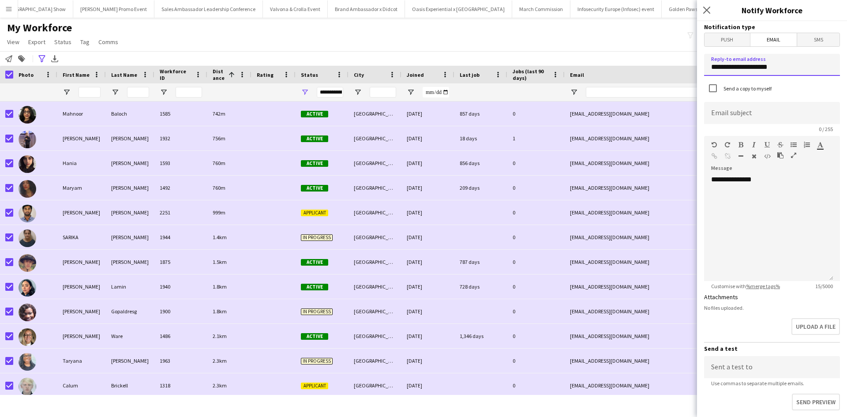
drag, startPoint x: 789, startPoint y: 68, endPoint x: 700, endPoint y: 68, distance: 89.1
click at [700, 68] on form "**********" at bounding box center [772, 289] width 150 height 537
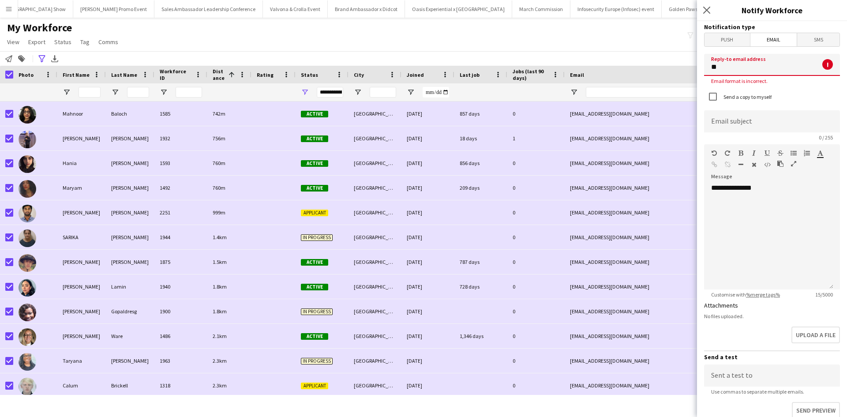
type input "**********"
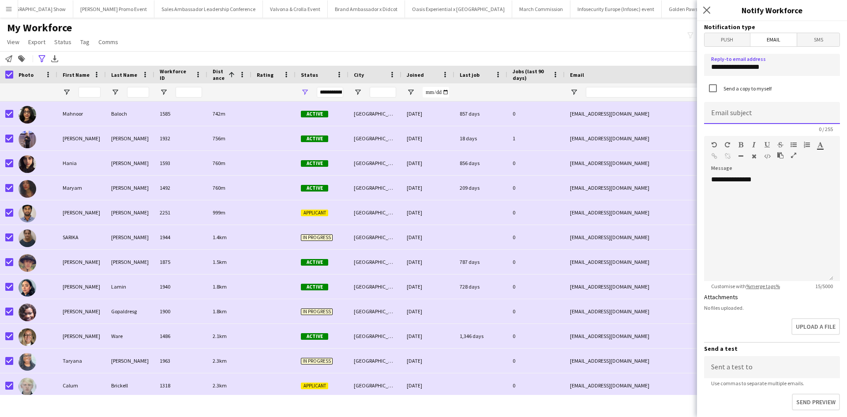
click at [756, 113] on input at bounding box center [772, 113] width 136 height 22
type input "**********"
click at [771, 201] on div "**********" at bounding box center [768, 228] width 129 height 106
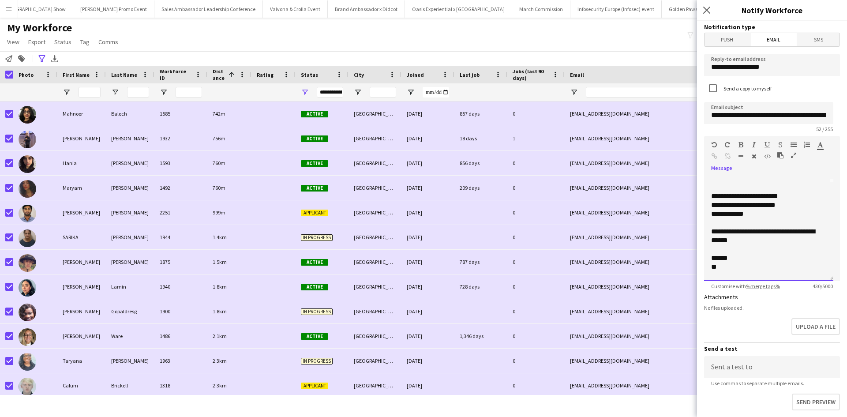
scroll to position [0, 0]
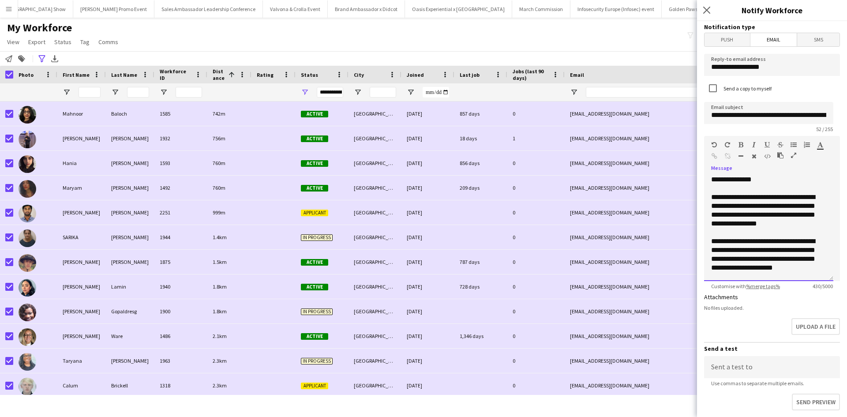
click at [772, 226] on div "**********" at bounding box center [765, 210] width 109 height 35
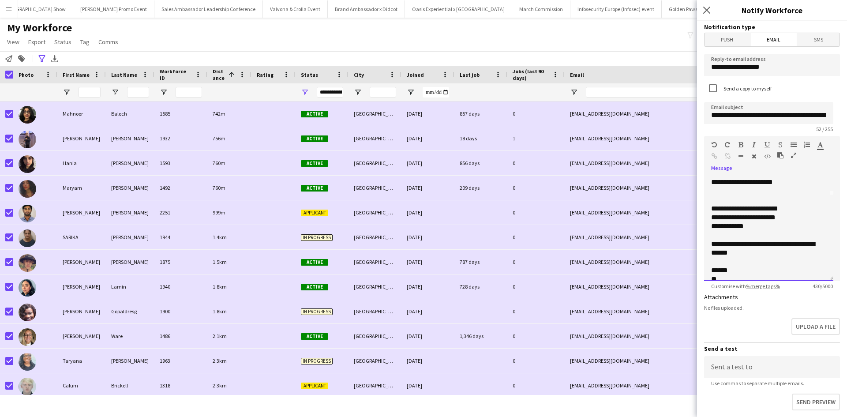
scroll to position [88, 0]
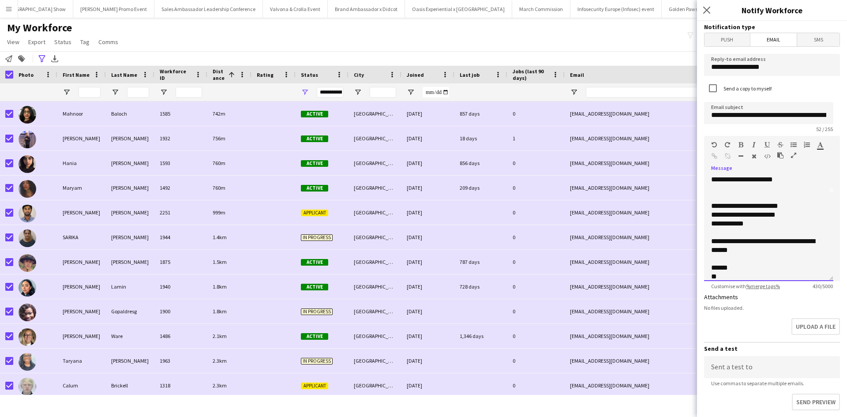
click at [787, 188] on div "**********" at bounding box center [765, 171] width 109 height 44
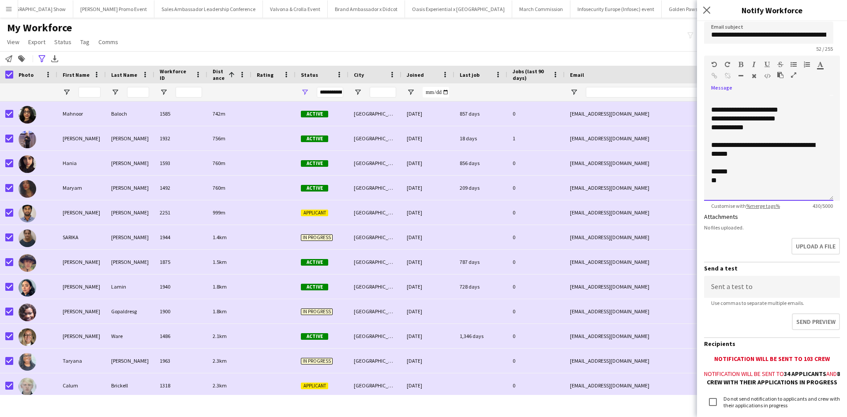
scroll to position [149, 0]
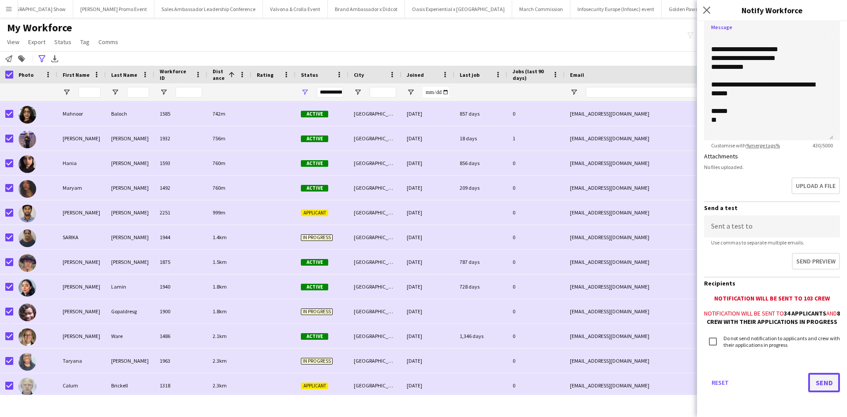
click at [813, 379] on button "Send" at bounding box center [824, 382] width 32 height 19
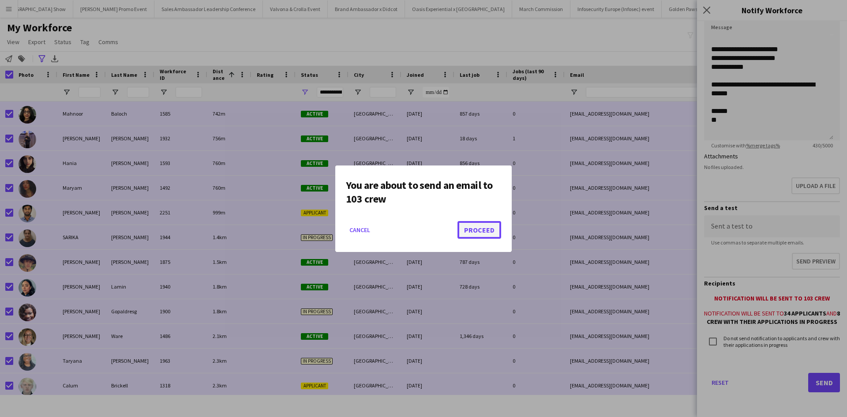
click at [492, 231] on button "Proceed" at bounding box center [480, 230] width 44 height 18
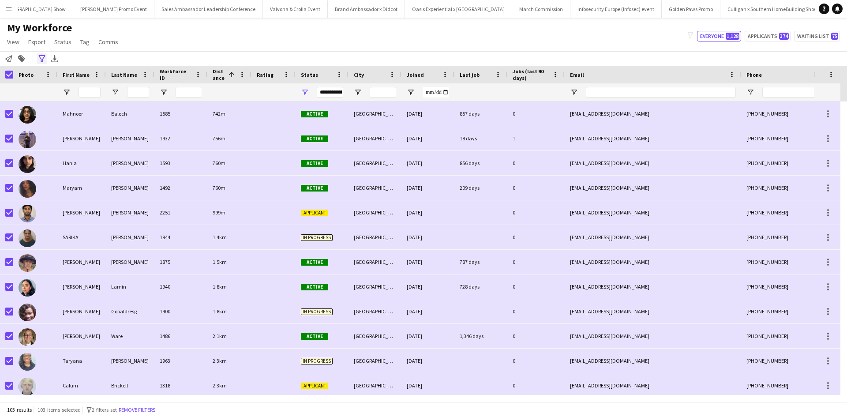
click at [44, 57] on icon "Advanced filters" at bounding box center [41, 58] width 7 height 7
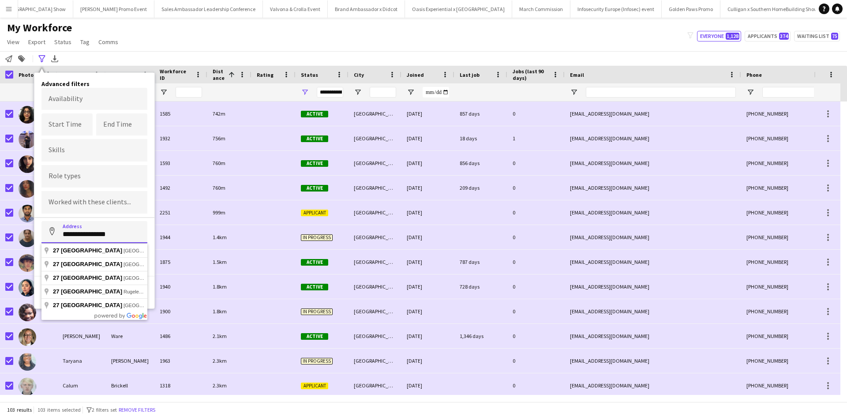
drag, startPoint x: 131, startPoint y: 232, endPoint x: 50, endPoint y: 229, distance: 81.2
click at [50, 229] on input "**********" at bounding box center [94, 232] width 106 height 22
type input "**********"
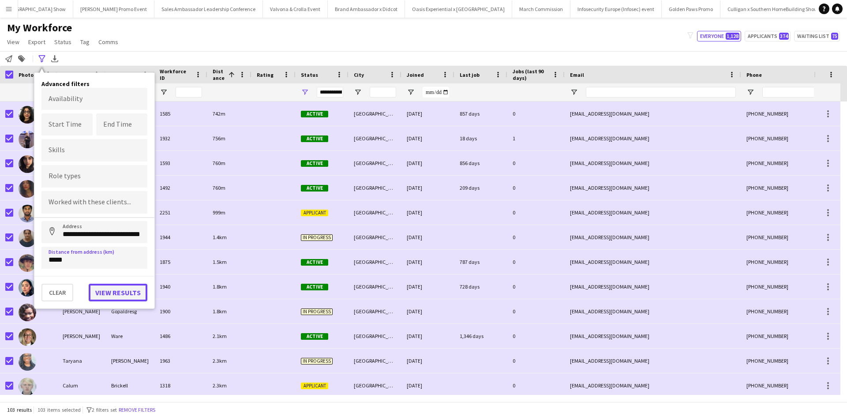
click at [101, 293] on button "View results" at bounding box center [118, 293] width 59 height 18
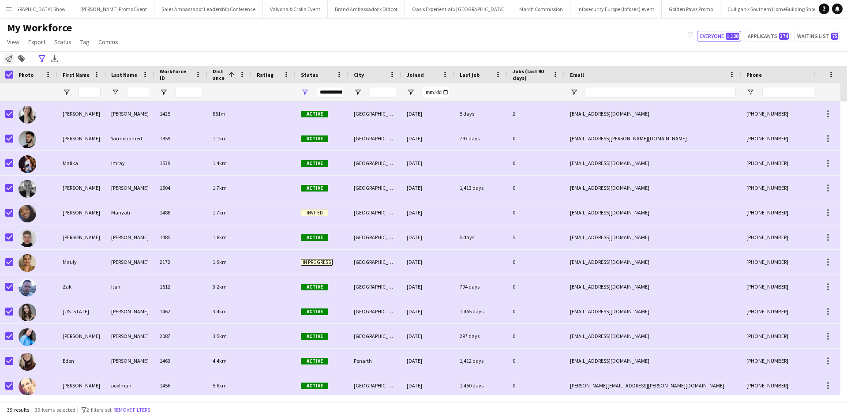
click at [9, 60] on icon "Notify workforce" at bounding box center [8, 58] width 7 height 7
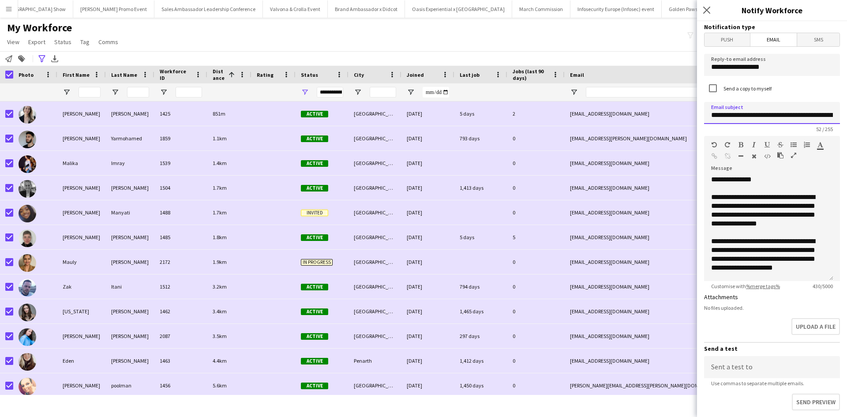
drag, startPoint x: 761, startPoint y: 115, endPoint x: 798, endPoint y: 117, distance: 37.5
click at [798, 117] on input "**********" at bounding box center [772, 113] width 136 height 22
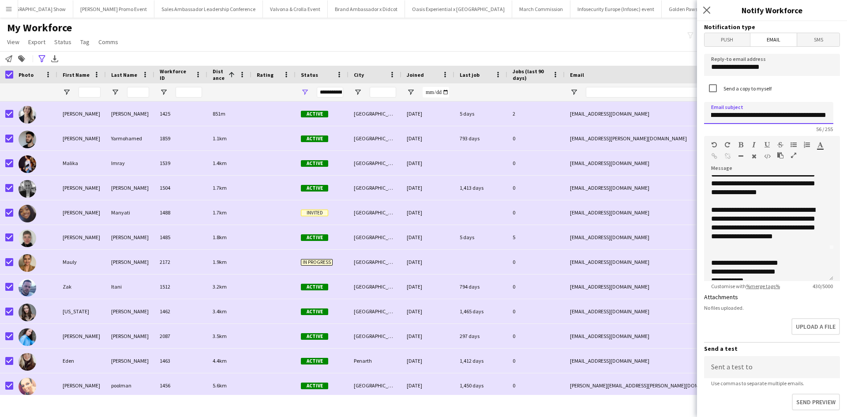
scroll to position [88, 0]
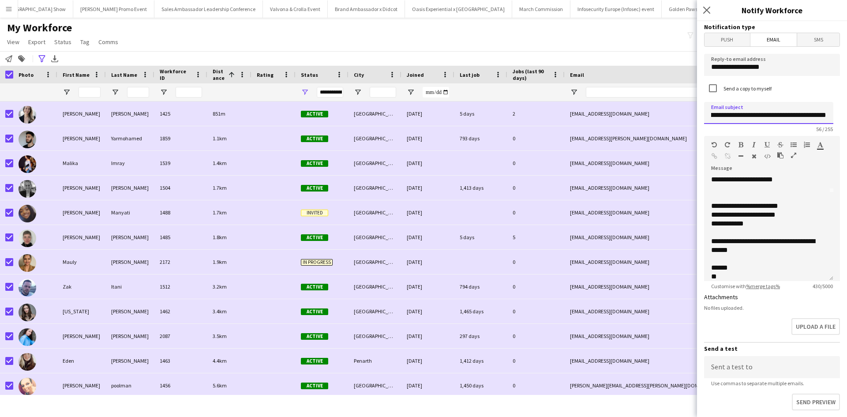
type input "**********"
drag, startPoint x: 746, startPoint y: 203, endPoint x: 793, endPoint y: 205, distance: 46.8
click at [793, 205] on div "**********" at bounding box center [765, 206] width 109 height 9
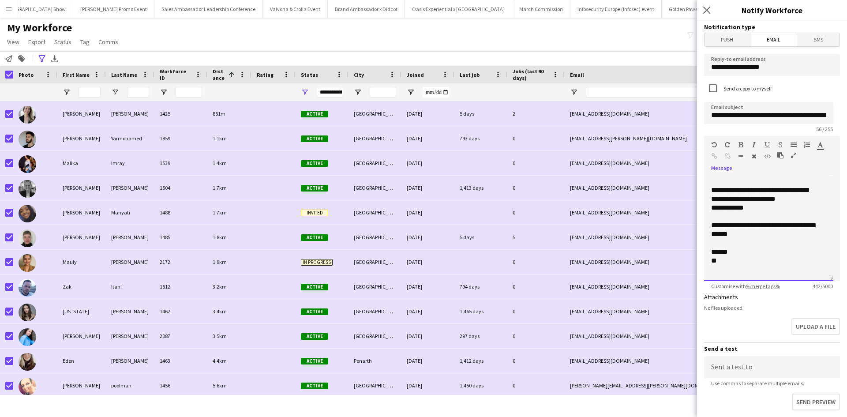
click at [793, 223] on div "**********" at bounding box center [765, 230] width 109 height 18
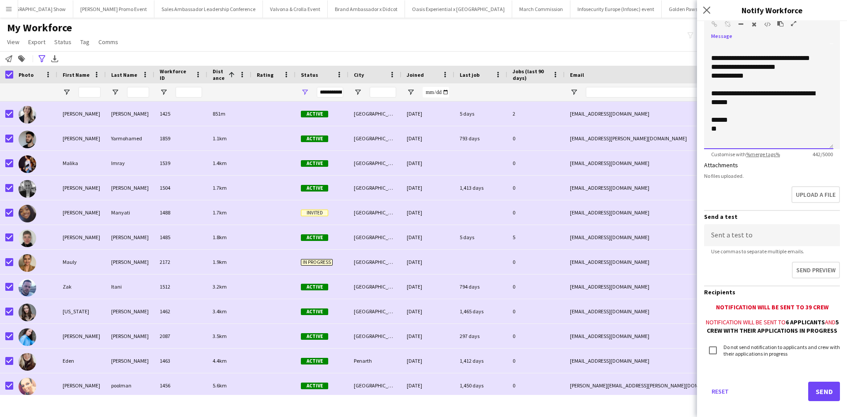
scroll to position [132, 0]
click at [814, 401] on button "Send" at bounding box center [824, 390] width 32 height 19
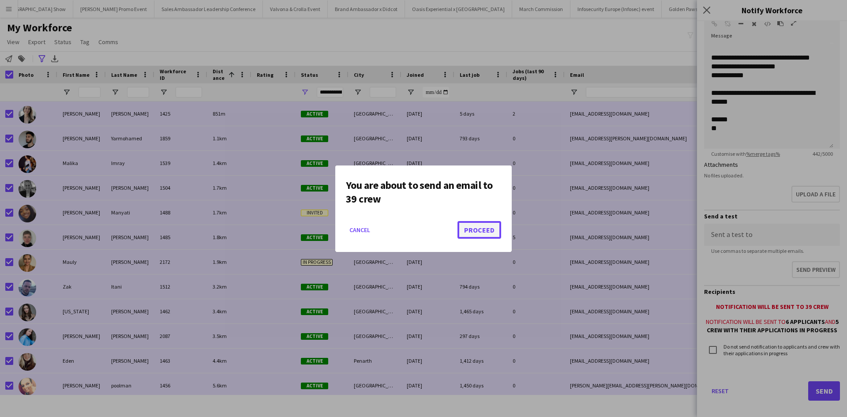
click at [488, 226] on button "Proceed" at bounding box center [480, 230] width 44 height 18
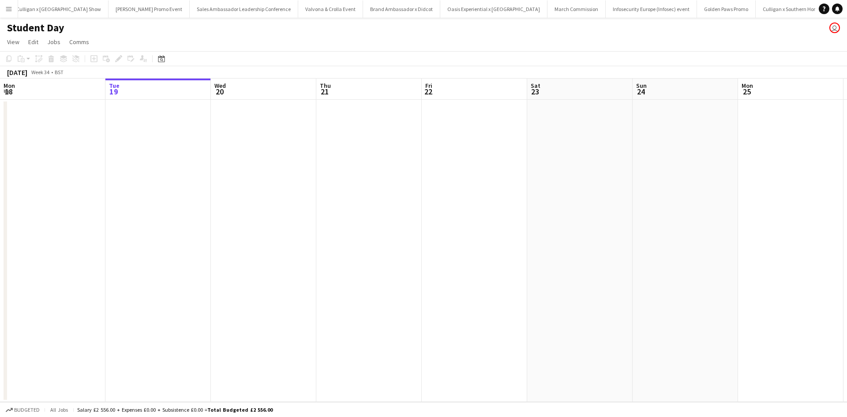
scroll to position [0, 8074]
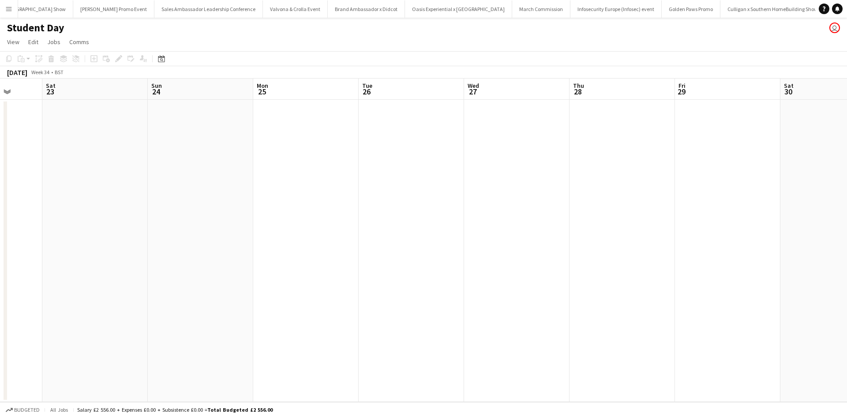
drag, startPoint x: 665, startPoint y: 239, endPoint x: 349, endPoint y: 243, distance: 316.4
click at [349, 243] on app-calendar-viewport "Mon 18 Tue 19 Wed 20 Thu 21 Fri 22 Sat 23 Sun 24 Mon 25 Tue 26 Wed 27 Thu 28 Fr…" at bounding box center [423, 240] width 847 height 323
drag, startPoint x: 586, startPoint y: 268, endPoint x: 345, endPoint y: 262, distance: 241.9
click at [219, 236] on app-calendar-viewport "Mon 18 Tue 19 Wed 20 Thu 21 Fri 22 Sat 23 Sun 24 Mon 25 Tue 26 Wed 27 Thu 28 Fr…" at bounding box center [423, 240] width 847 height 323
drag, startPoint x: 508, startPoint y: 283, endPoint x: 424, endPoint y: 276, distance: 84.6
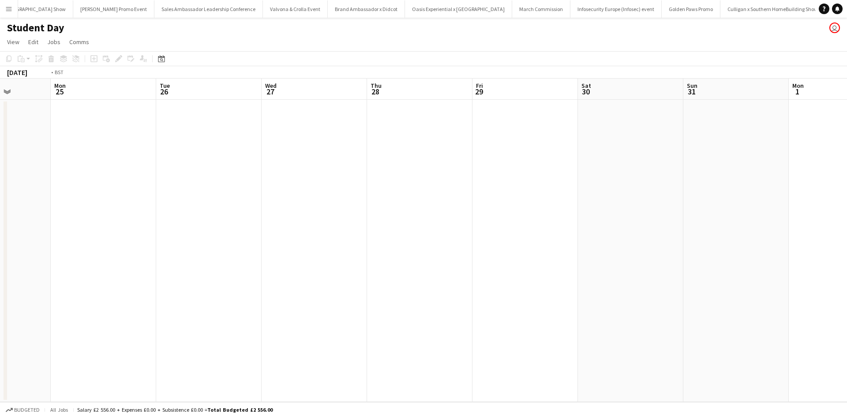
click at [263, 264] on app-calendar-viewport "Fri 22 Sat 23 Sun 24 Mon 25 Tue 26 Wed 27 Thu 28 Fri 29 Sat 30 Sun 31 Mon 1 Tue…" at bounding box center [423, 240] width 847 height 323
drag, startPoint x: 372, startPoint y: 263, endPoint x: 433, endPoint y: 269, distance: 62.1
click at [364, 263] on app-calendar-viewport "Sun 24 Mon 25 Tue 26 Wed 27 Thu 28 Fri 29 Sat 30 Sun 31 Mon 1 Tue 2 Wed 3 Thu 4…" at bounding box center [423, 240] width 847 height 323
drag, startPoint x: 568, startPoint y: 282, endPoint x: 382, endPoint y: 263, distance: 186.8
click at [345, 257] on app-calendar-viewport "Tue 26 Wed 27 Thu 28 Fri 29 Sat 30 Sun 31 Mon 1 Tue 2 Wed 3 Thu 4 Fri 5 Sat 6 S…" at bounding box center [423, 240] width 847 height 323
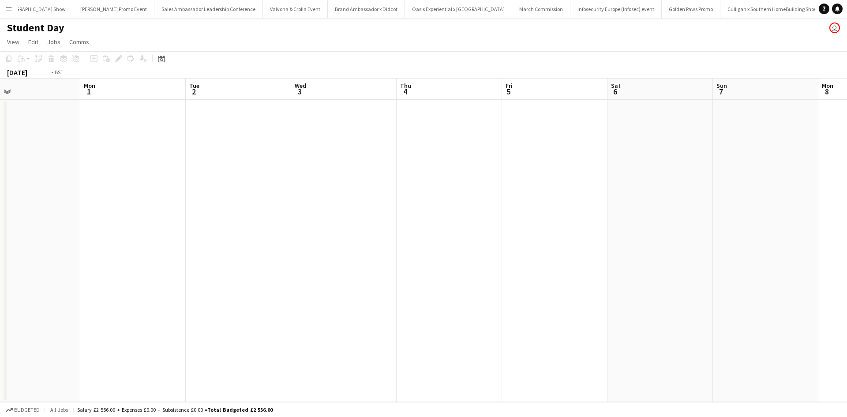
drag, startPoint x: 492, startPoint y: 264, endPoint x: 373, endPoint y: 248, distance: 120.6
click at [333, 244] on app-calendar-viewport "Thu 28 Fri 29 Sat 30 Sun 31 Mon 1 Tue 2 Wed 3 Thu 4 Fri 5 Sat 6 Sun 7 Mon 8 Tue…" at bounding box center [423, 240] width 847 height 323
drag, startPoint x: 334, startPoint y: 241, endPoint x: 323, endPoint y: 242, distance: 11.9
click at [326, 241] on app-calendar-viewport "Sun 31 Mon 1 Tue 2 Wed 3 Thu 4 Fri 5 Sat 6 Sun 7 Mon 8 Tue 9 Wed 10 Thu 11 Fri …" at bounding box center [423, 240] width 847 height 323
click at [378, 255] on app-calendar-viewport "Thu 4 Fri 5 Sat 6 Sun 7 Mon 8 Tue 9 Wed 10 Thu 11 Fri 12 Sat 13 Sun 14 Mon 15 T…" at bounding box center [423, 240] width 847 height 323
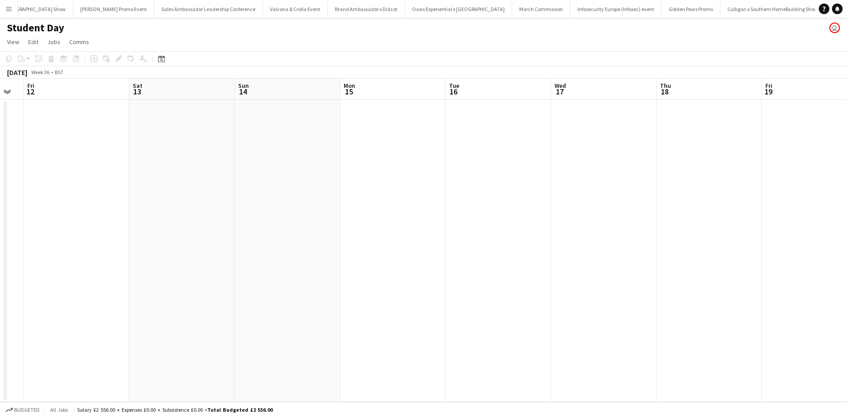
drag, startPoint x: 606, startPoint y: 278, endPoint x: 375, endPoint y: 254, distance: 231.9
click at [334, 249] on app-calendar-viewport "Tue 9 Wed 10 Thu 11 Fri 12 Sat 13 Sun 14 Mon 15 Tue 16 Wed 17 Thu 18 Fri 19 Sat…" at bounding box center [423, 240] width 847 height 323
drag, startPoint x: 434, startPoint y: 254, endPoint x: 672, endPoint y: 275, distance: 239.6
click at [316, 244] on app-calendar-viewport "Tue 9 Wed 10 Thu 11 Fri 12 Sat 13 Sun 14 Mon 15 Tue 16 Wed 17 Thu 18 Fri 19 Sat…" at bounding box center [423, 240] width 847 height 323
drag, startPoint x: 574, startPoint y: 265, endPoint x: 360, endPoint y: 247, distance: 213.9
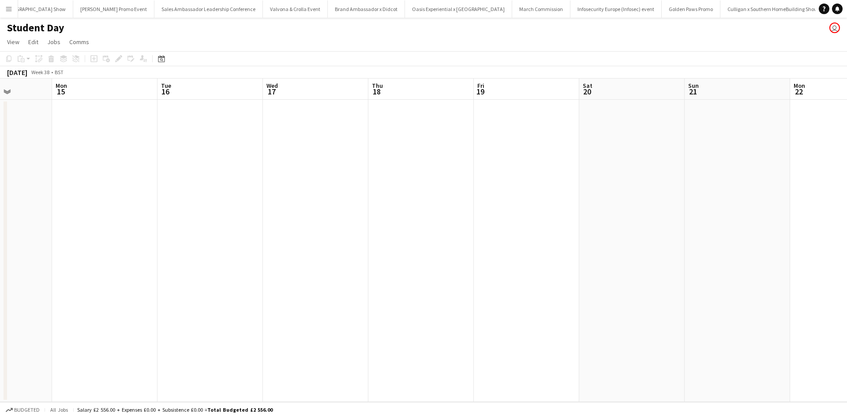
click at [360, 246] on app-calendar-viewport "Fri 12 Sat 13 Sun 14 Mon 15 Tue 16 Wed 17 Thu 18 Fri 19 Sat 20 Sun 21 Mon 22 Tu…" at bounding box center [423, 240] width 847 height 323
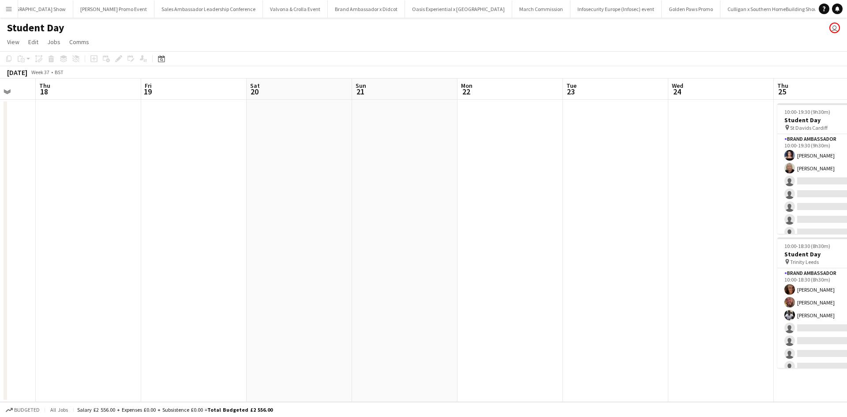
scroll to position [0, 384]
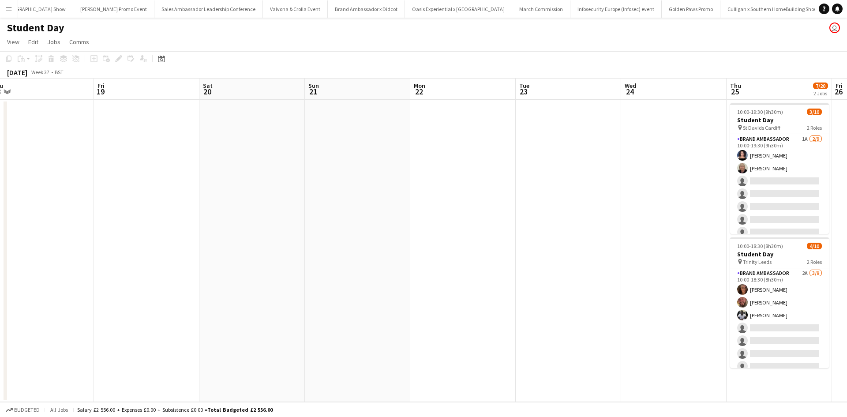
drag, startPoint x: 662, startPoint y: 267, endPoint x: 368, endPoint y: 247, distance: 294.5
click at [369, 248] on app-calendar-viewport "Mon 15 Tue 16 Wed 17 Thu 18 Fri 19 Sat 20 Sun 21 Mon 22 Tue 23 Wed 24 Thu 25 7/…" at bounding box center [423, 240] width 847 height 323
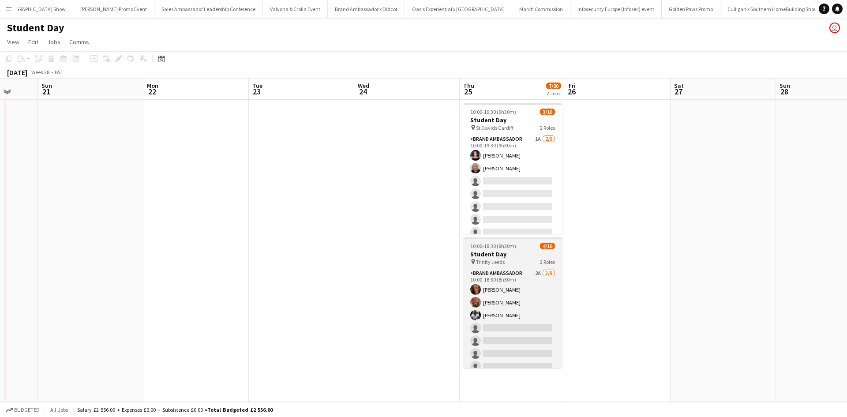
click at [524, 258] on h3 "Student Day" at bounding box center [512, 254] width 99 height 8
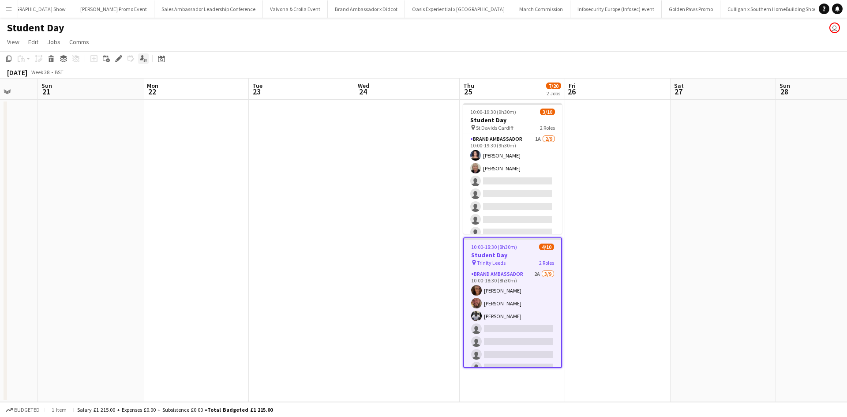
click at [120, 59] on icon "Edit" at bounding box center [118, 58] width 7 height 7
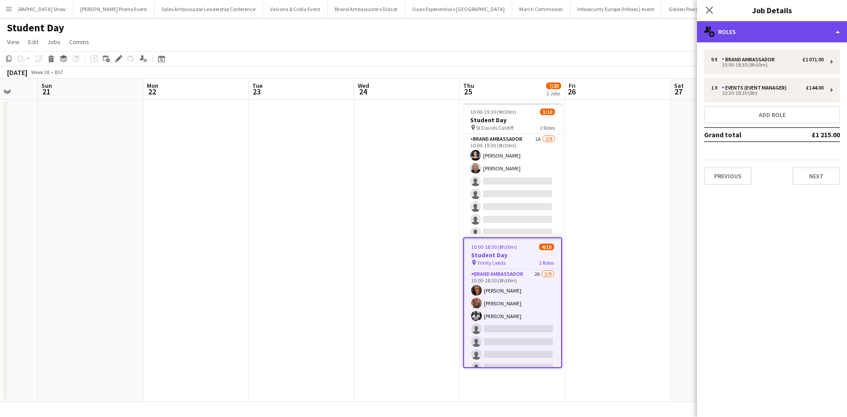
click at [735, 31] on div "multiple-users-add Roles" at bounding box center [772, 31] width 150 height 21
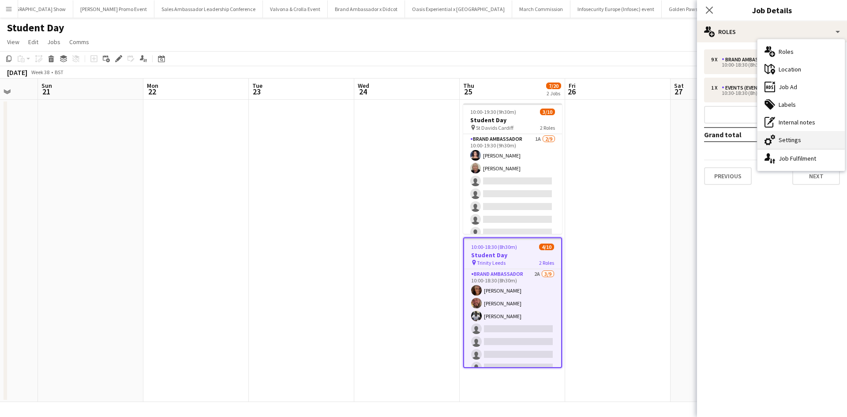
click at [791, 136] on div "cog-double-3 Settings" at bounding box center [801, 140] width 87 height 18
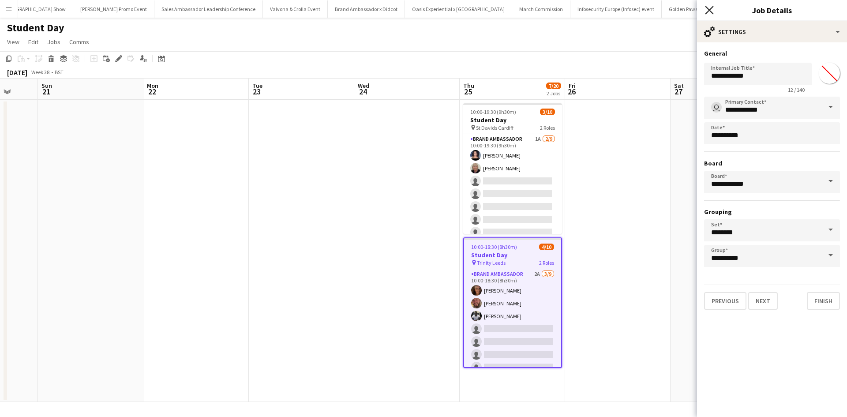
click at [710, 8] on icon "Close pop-in" at bounding box center [709, 10] width 8 height 8
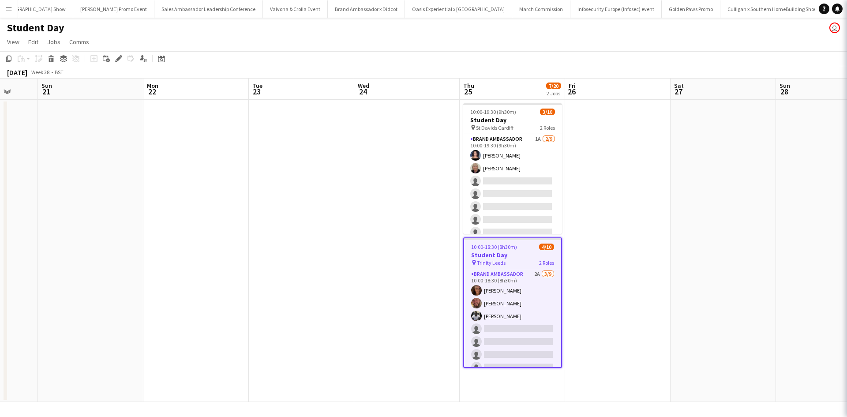
click at [847, 8] on icon "Close pop-in" at bounding box center [859, 10] width 8 height 8
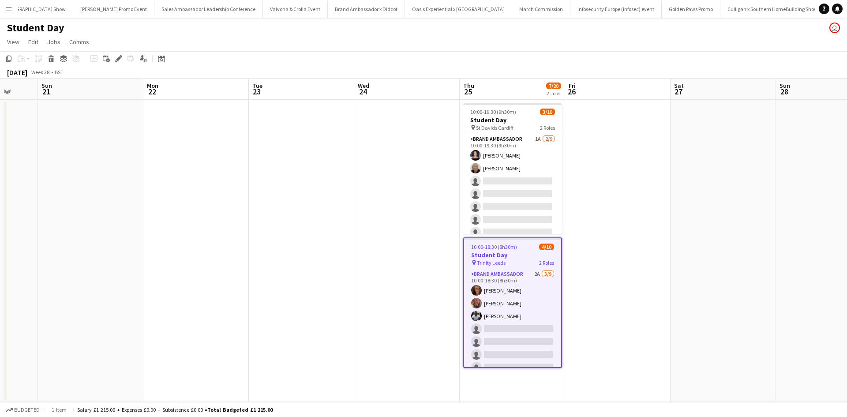
click at [515, 244] on span "10:00-18:30 (8h30m)" at bounding box center [494, 247] width 46 height 7
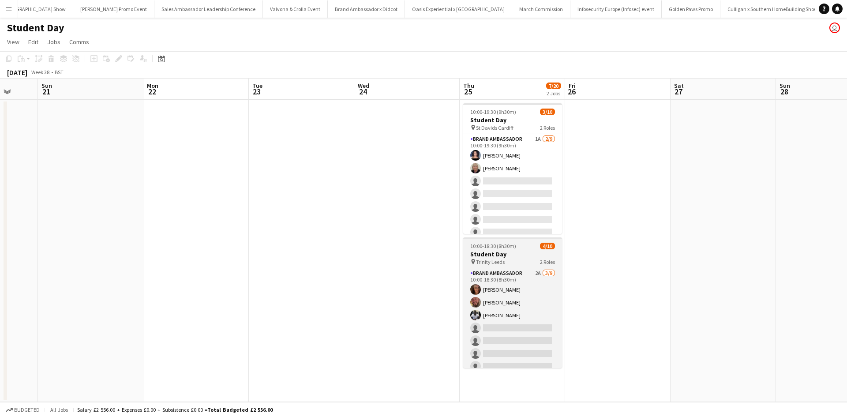
click at [515, 244] on div "10:00-18:30 (8h30m) 4/10" at bounding box center [512, 246] width 99 height 7
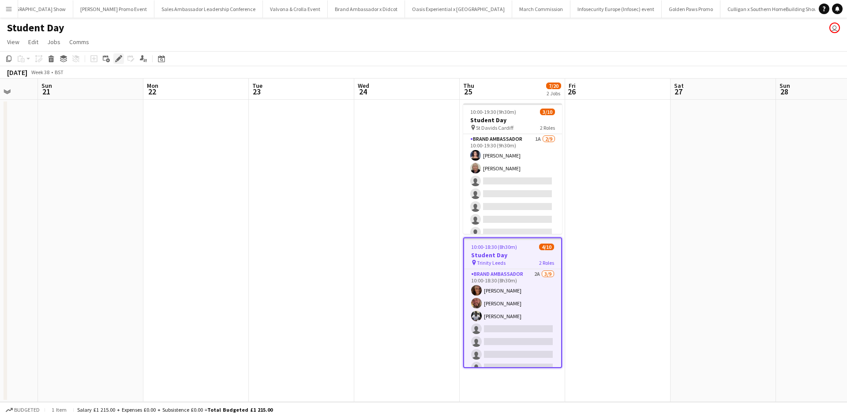
click at [122, 60] on div "Edit" at bounding box center [118, 58] width 11 height 11
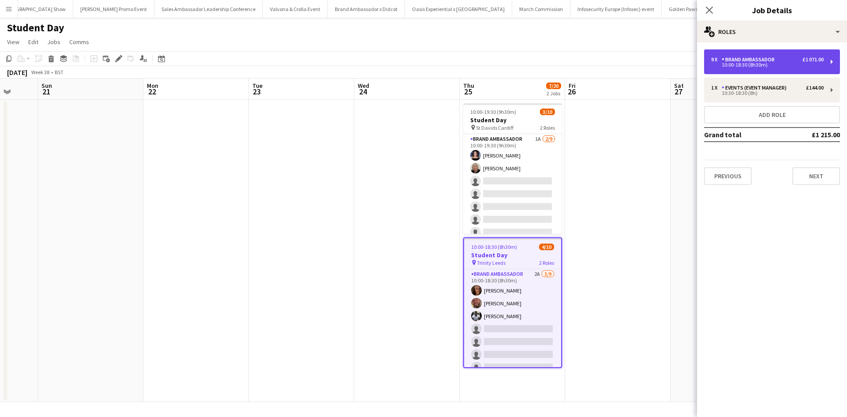
click at [784, 56] on div "9 x Brand Ambassador £1 071.00 10:00-18:30 (8h30m)" at bounding box center [772, 61] width 136 height 25
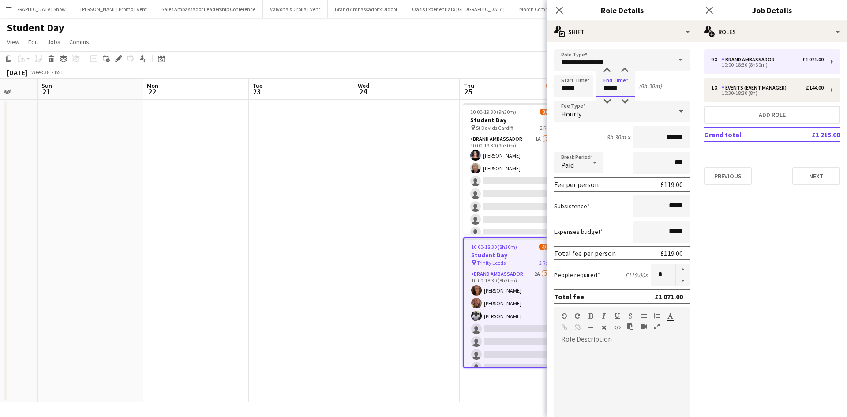
click at [608, 88] on input "*****" at bounding box center [616, 86] width 39 height 22
type input "*****"
click at [416, 213] on app-date-cell at bounding box center [406, 251] width 105 height 302
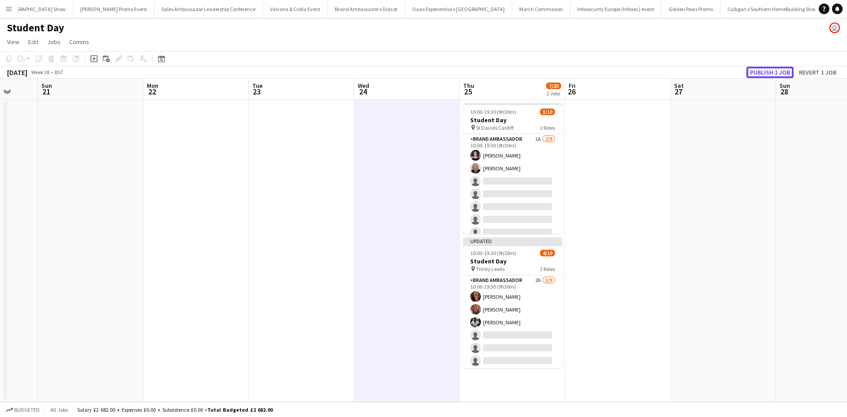
click at [782, 67] on button "Publish 1 job" at bounding box center [770, 72] width 47 height 11
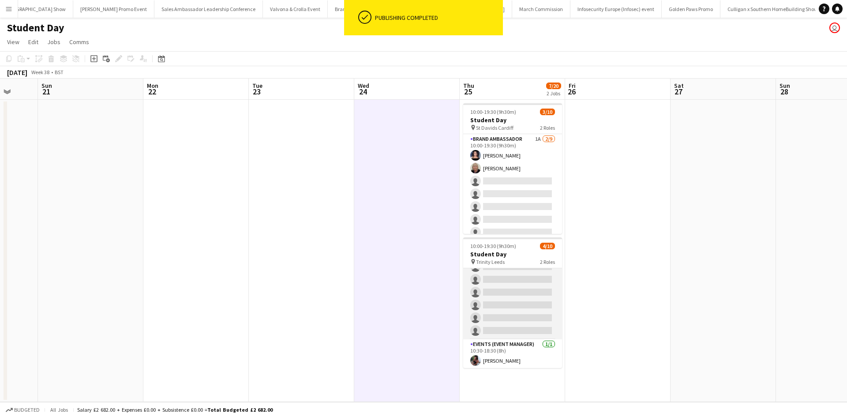
scroll to position [63, 0]
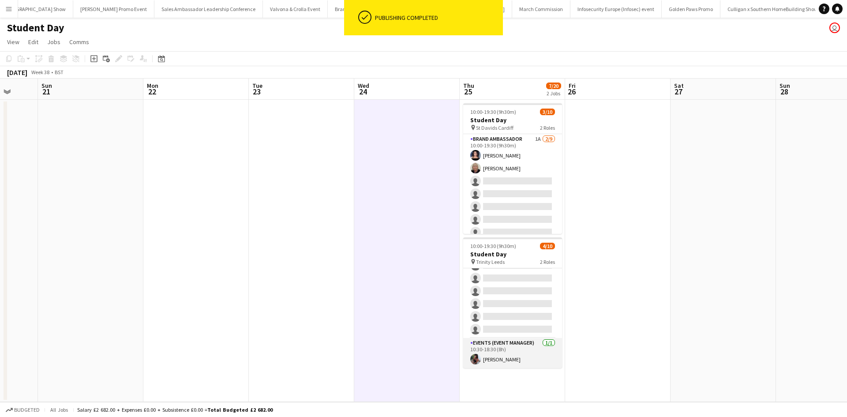
click at [529, 353] on app-card-role "Events (Event Manager) [DATE] 10:30-18:30 (8h) [PERSON_NAME]" at bounding box center [512, 353] width 99 height 30
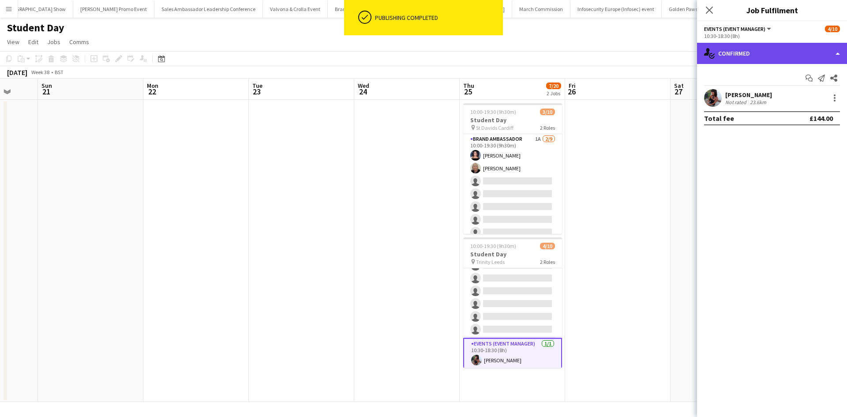
click at [783, 56] on div "single-neutral-actions-check-2 Confirmed" at bounding box center [772, 53] width 150 height 21
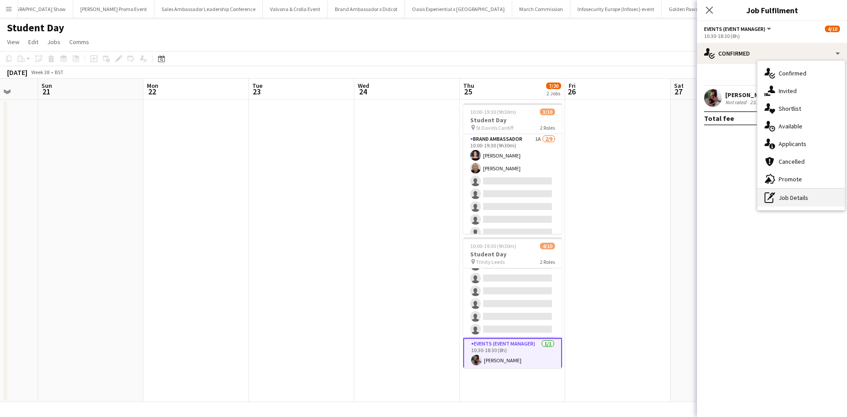
click at [796, 198] on div "pen-write Job Details" at bounding box center [801, 198] width 87 height 18
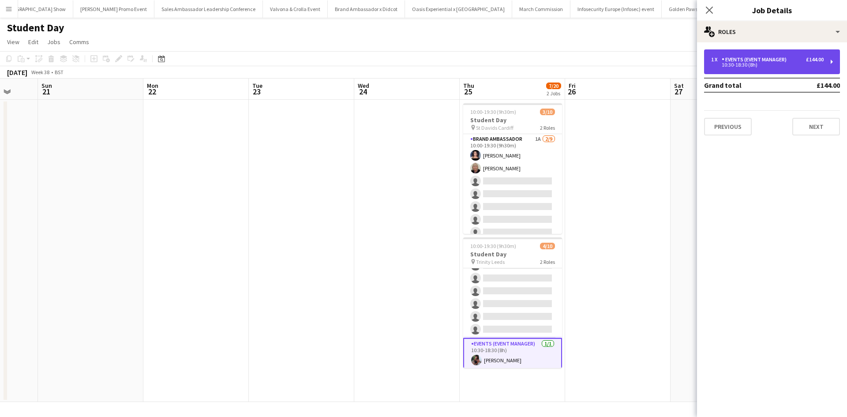
click at [763, 72] on div "1 x Events (Event Manager) £144.00 10:30-18:30 (8h)" at bounding box center [772, 61] width 136 height 25
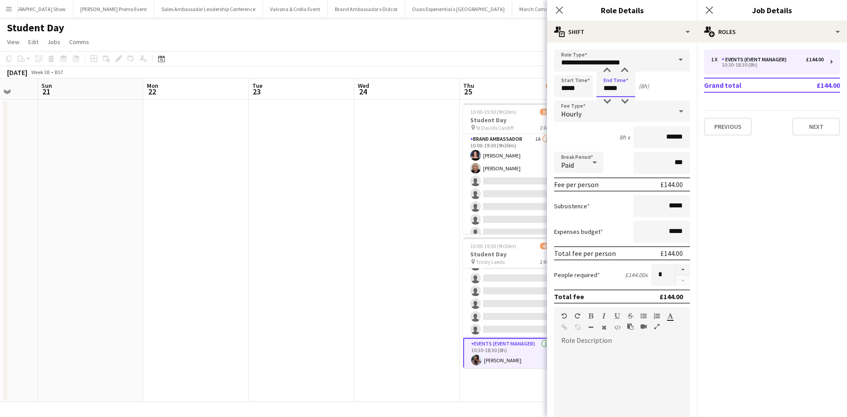
click at [608, 87] on input "*****" at bounding box center [616, 86] width 39 height 22
type input "*****"
click at [360, 226] on app-date-cell at bounding box center [406, 251] width 105 height 302
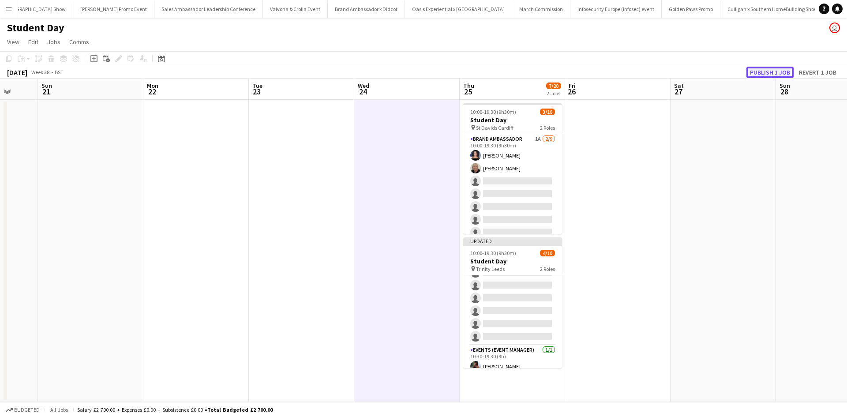
click at [756, 69] on button "Publish 1 job" at bounding box center [770, 72] width 47 height 11
